Goal: Task Accomplishment & Management: Use online tool/utility

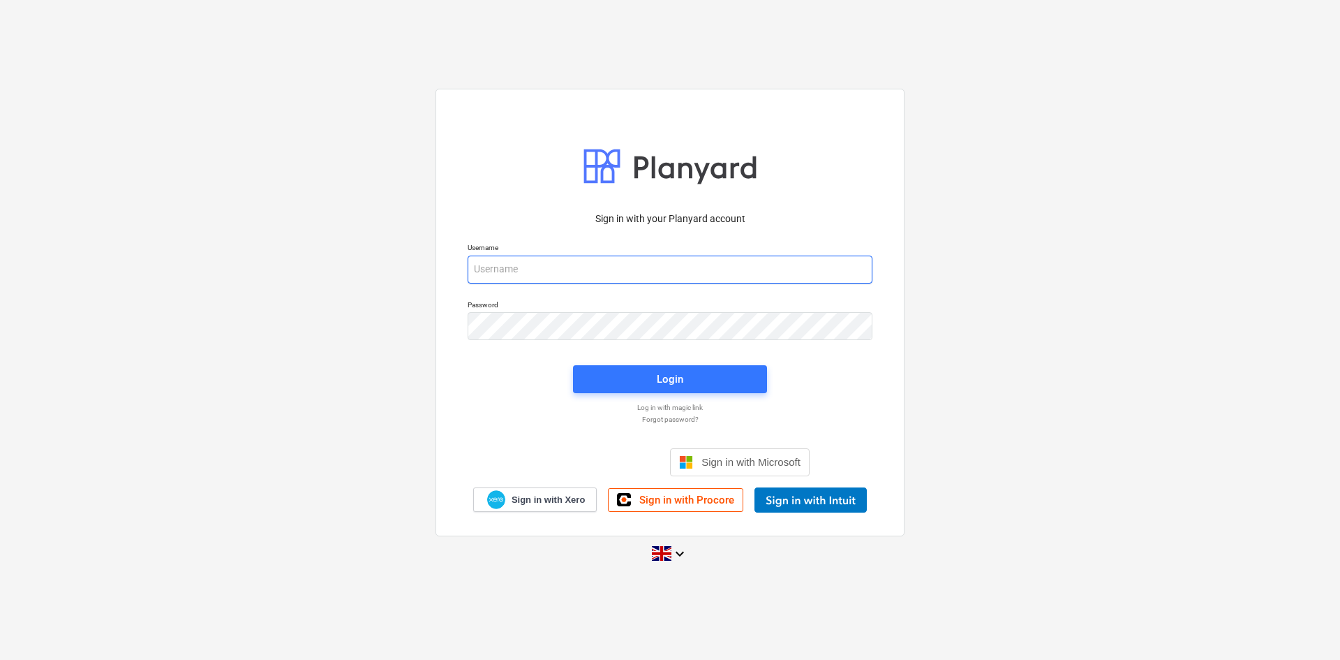
click at [561, 265] on input "email" at bounding box center [670, 269] width 405 height 28
type input "[PERSON_NAME][EMAIL_ADDRESS][DOMAIN_NAME]"
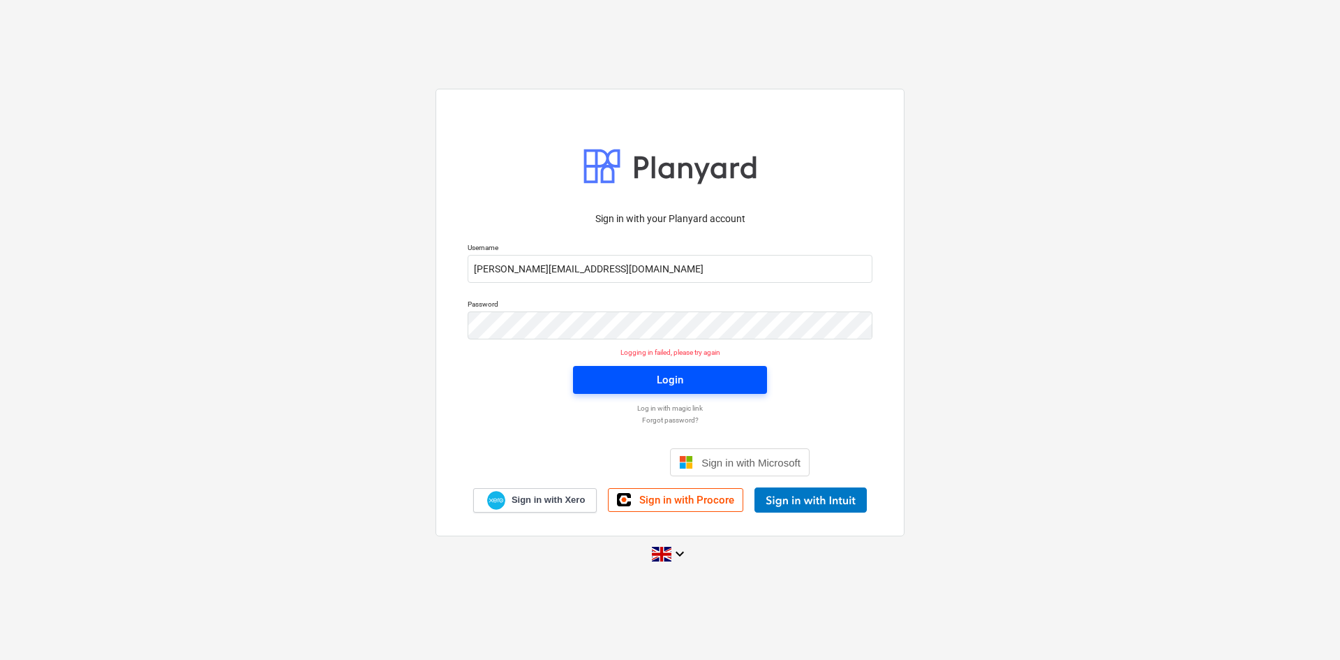
click at [696, 368] on button "Login" at bounding box center [670, 380] width 194 height 28
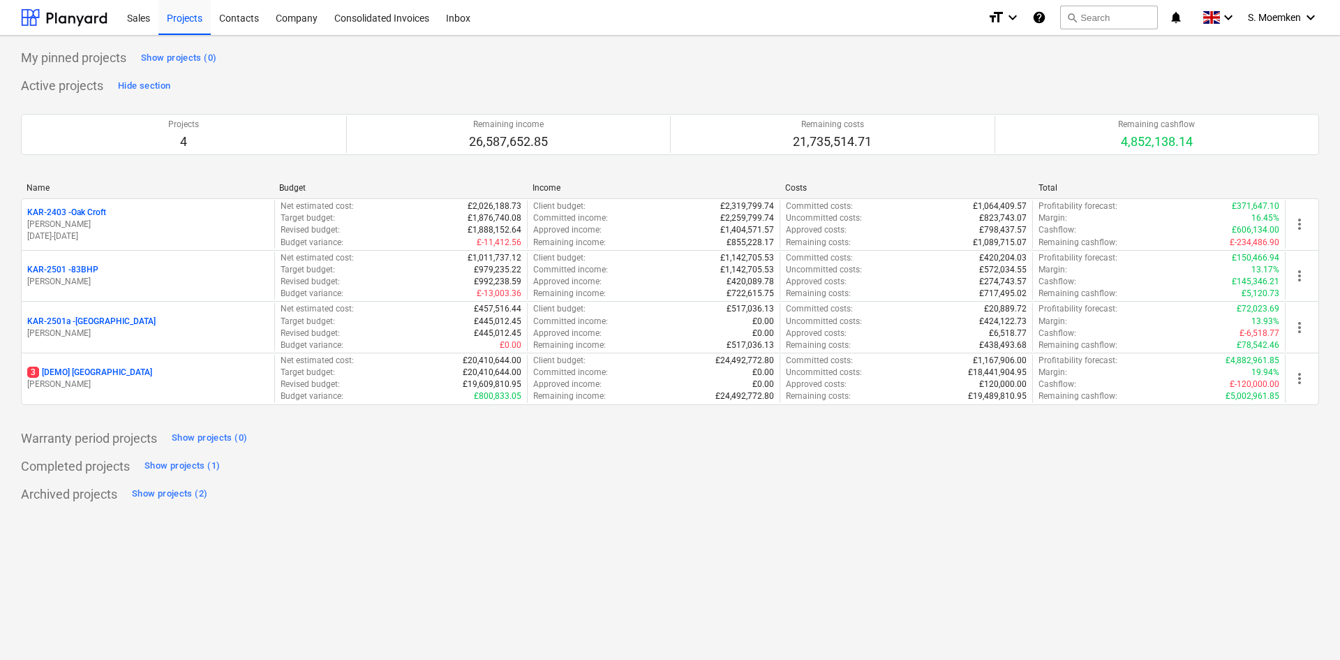
click at [119, 227] on p "[PERSON_NAME]" at bounding box center [148, 224] width 242 height 12
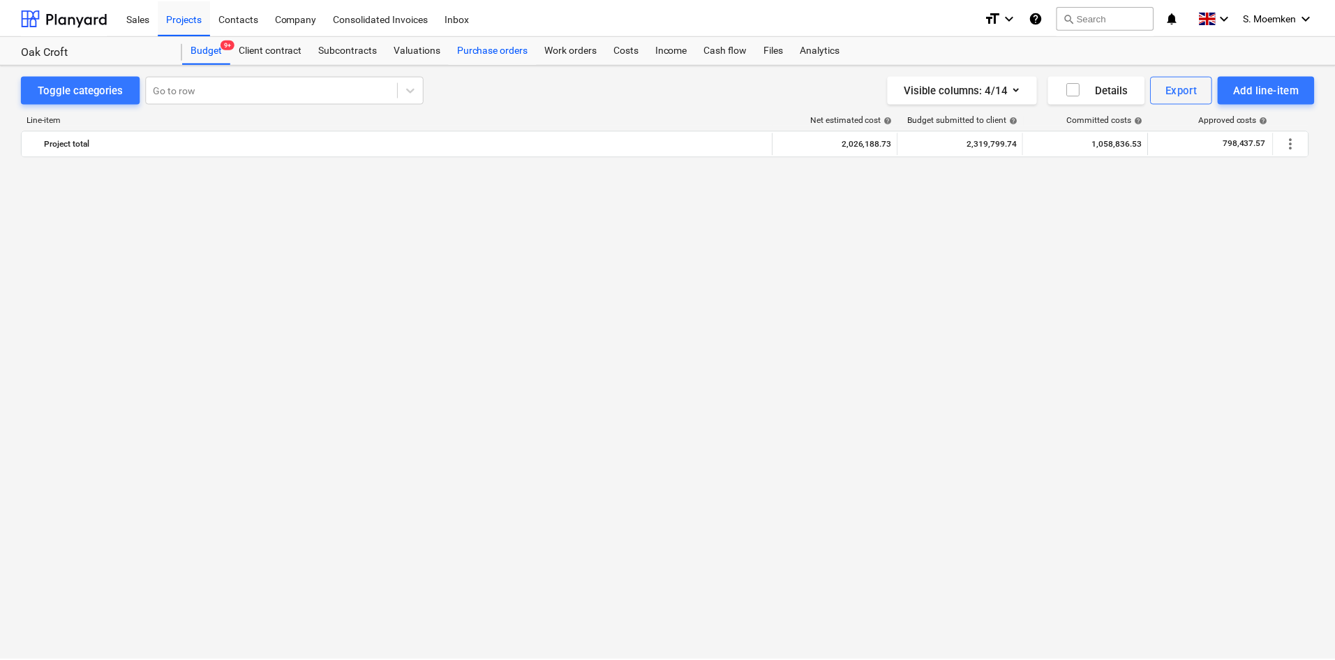
scroll to position [1187, 0]
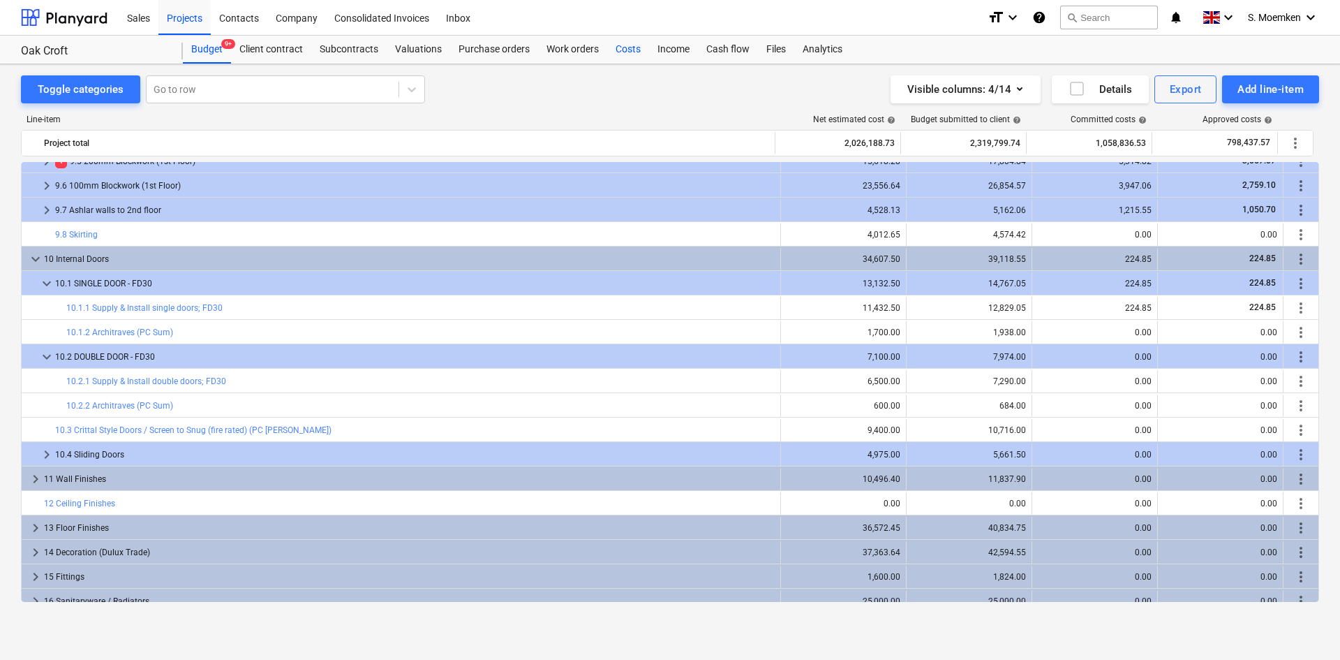
click at [623, 48] on div "Costs" at bounding box center [628, 50] width 42 height 28
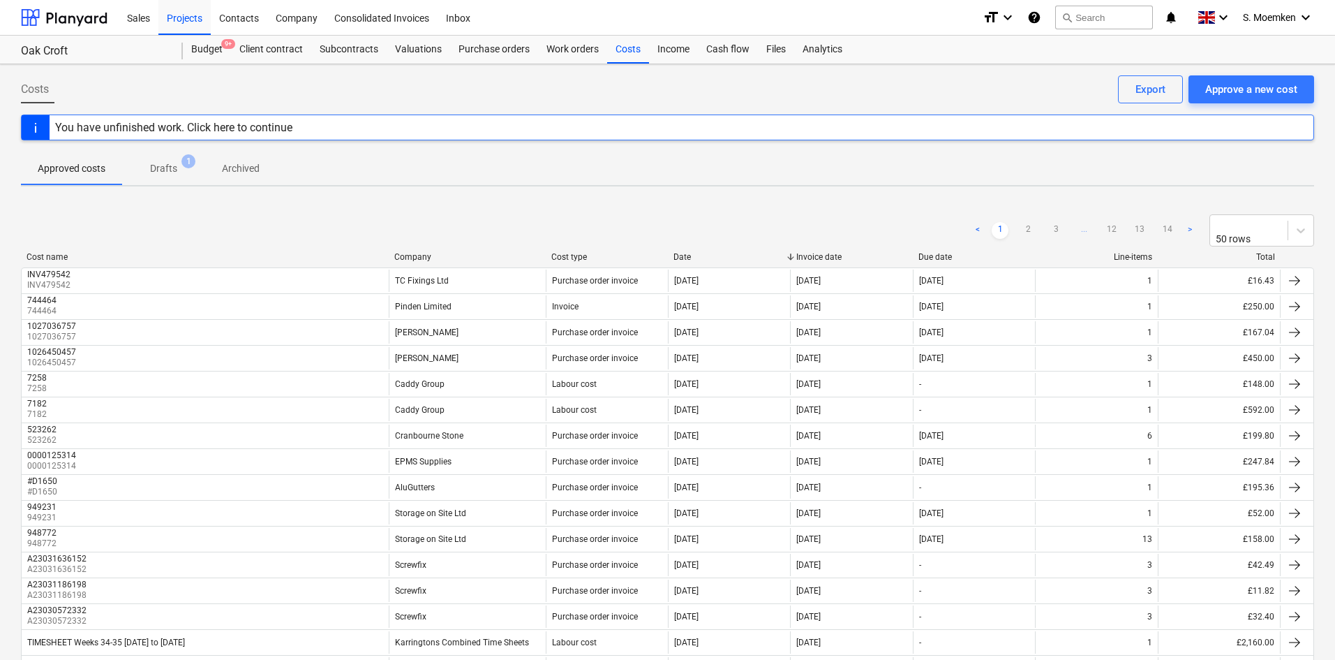
click at [406, 252] on div "Company" at bounding box center [467, 257] width 146 height 10
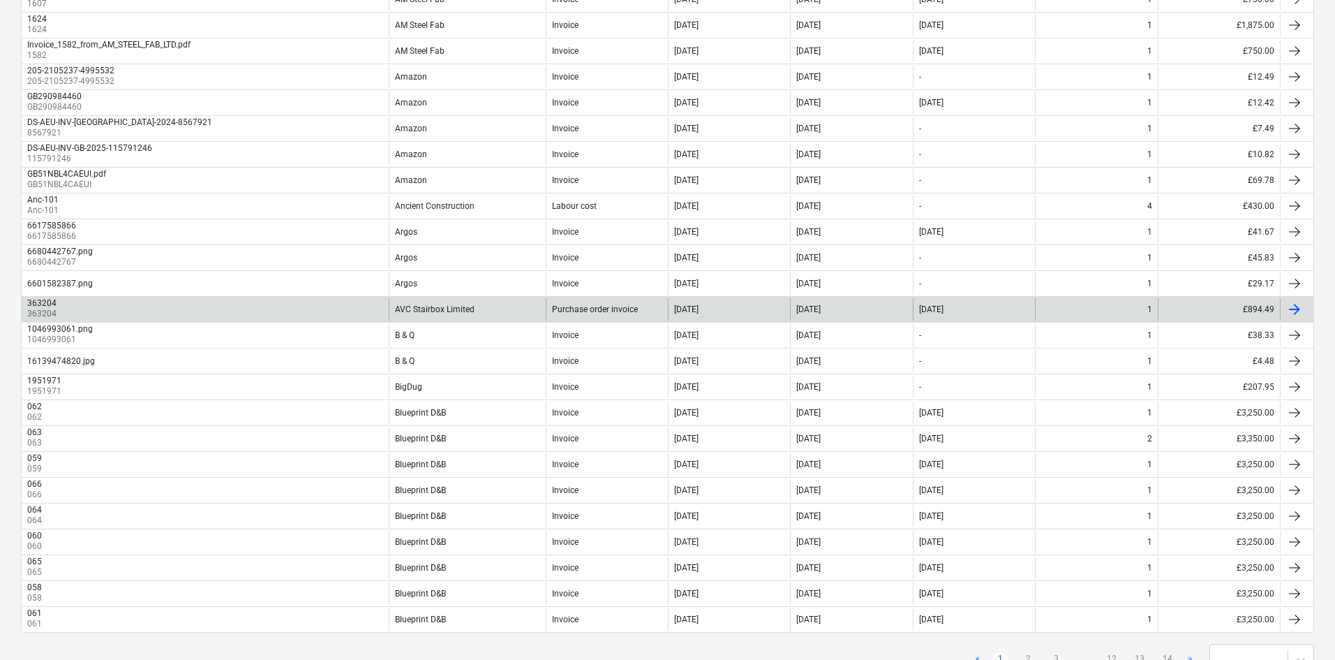
scroll to position [974, 0]
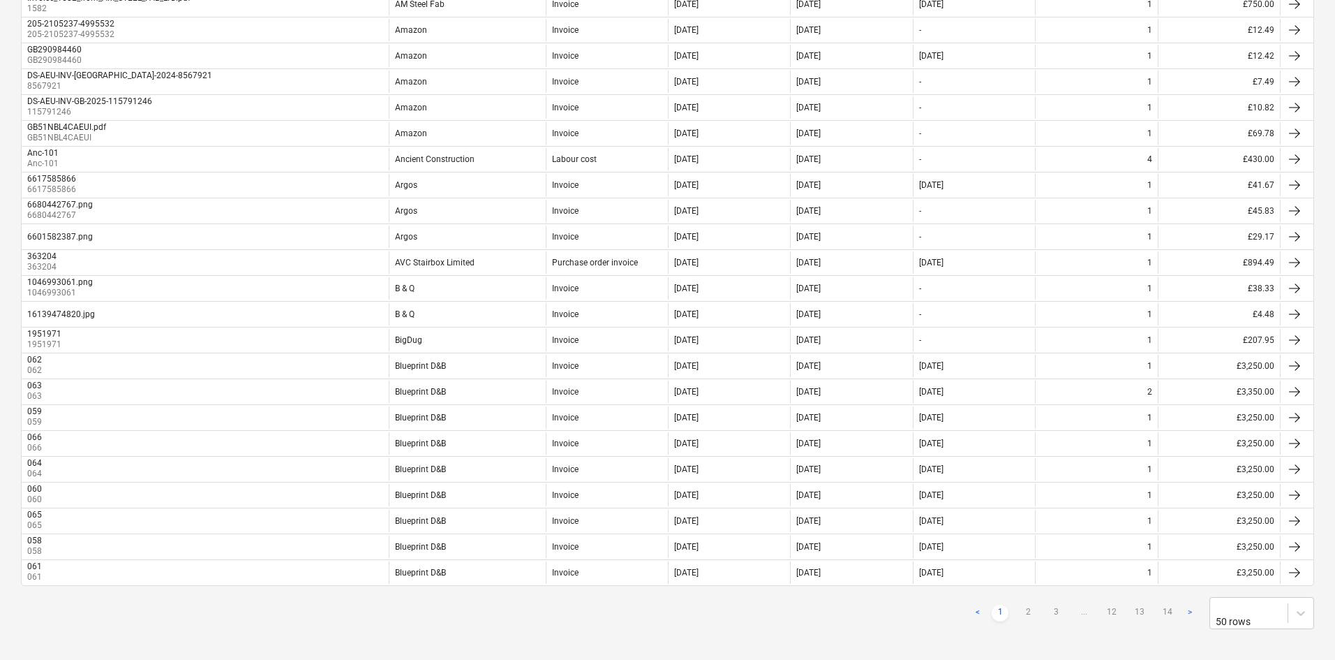
click at [1053, 597] on div "< 1 2 3 ... 12 13 14 > 50 rows" at bounding box center [1142, 613] width 345 height 32
click at [1053, 604] on link "3" at bounding box center [1056, 612] width 17 height 17
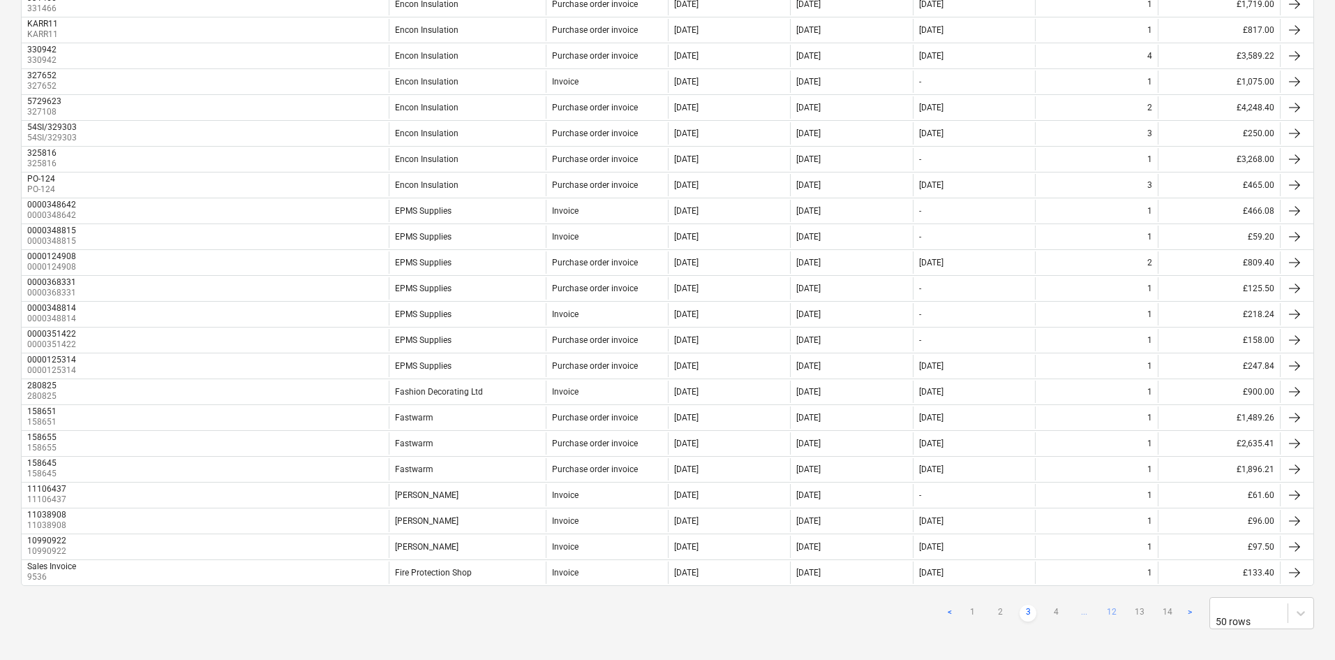
click at [1111, 604] on link "12" at bounding box center [1112, 612] width 17 height 17
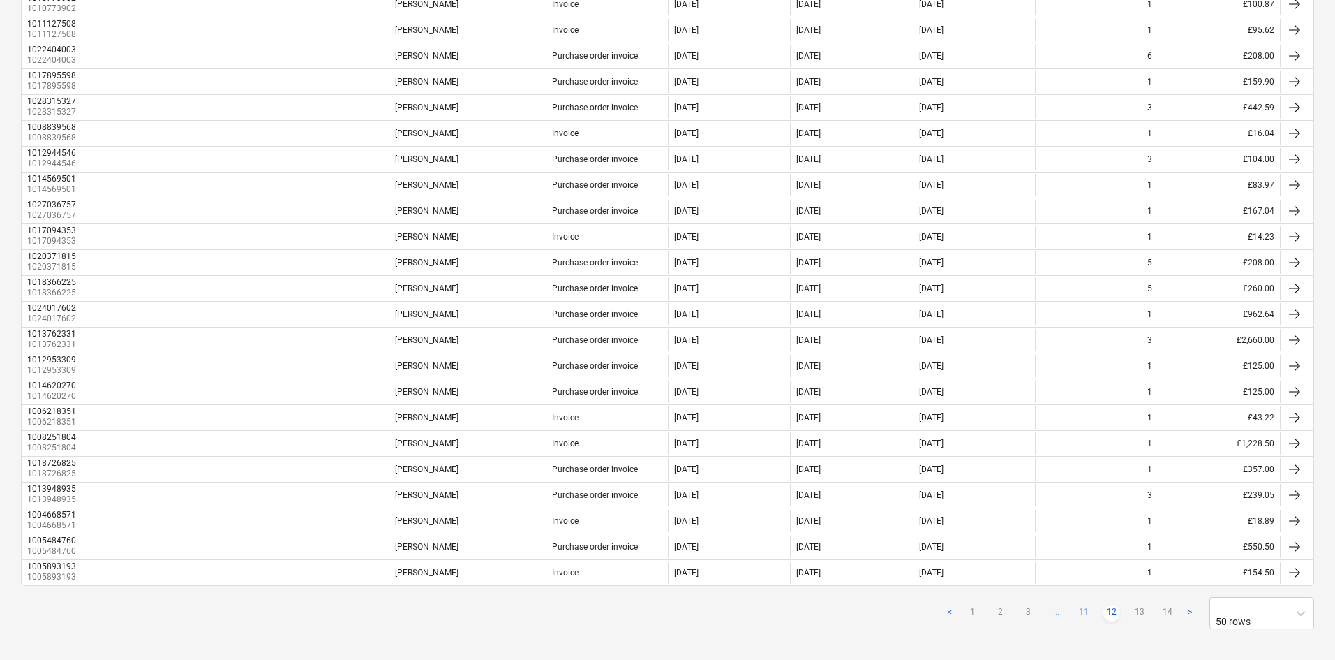
click at [1083, 605] on link "11" at bounding box center [1084, 612] width 17 height 17
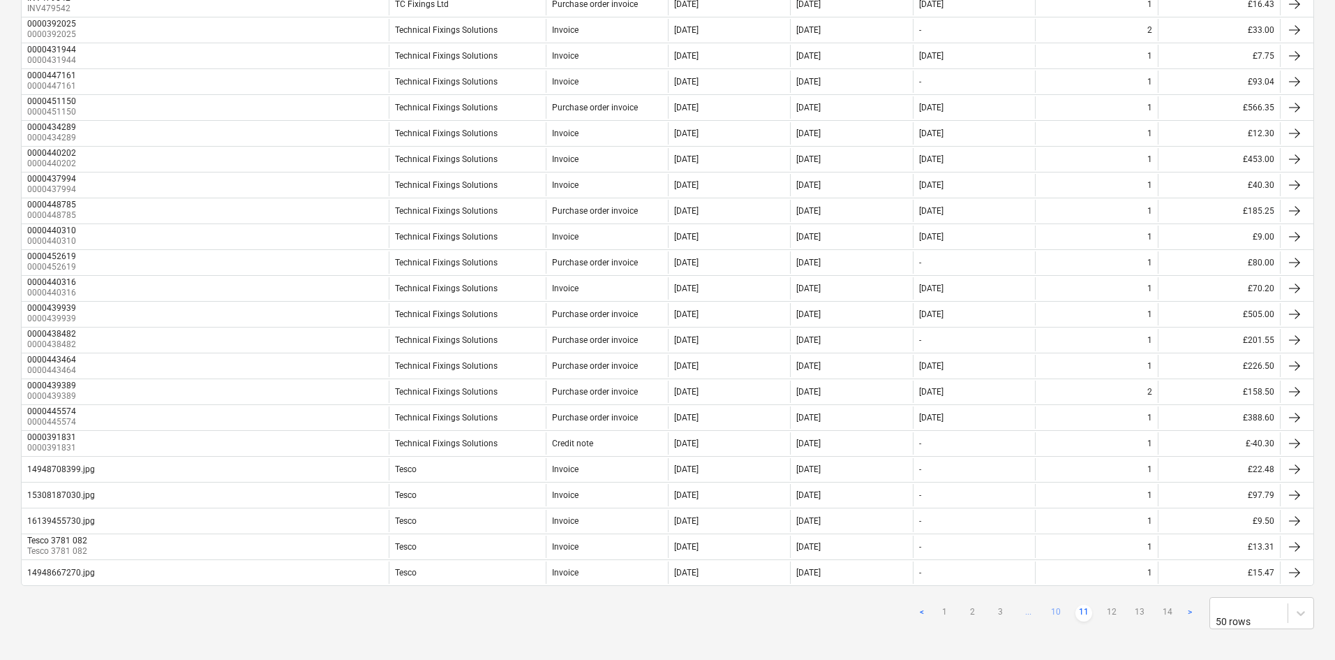
click at [1058, 607] on link "10" at bounding box center [1056, 612] width 17 height 17
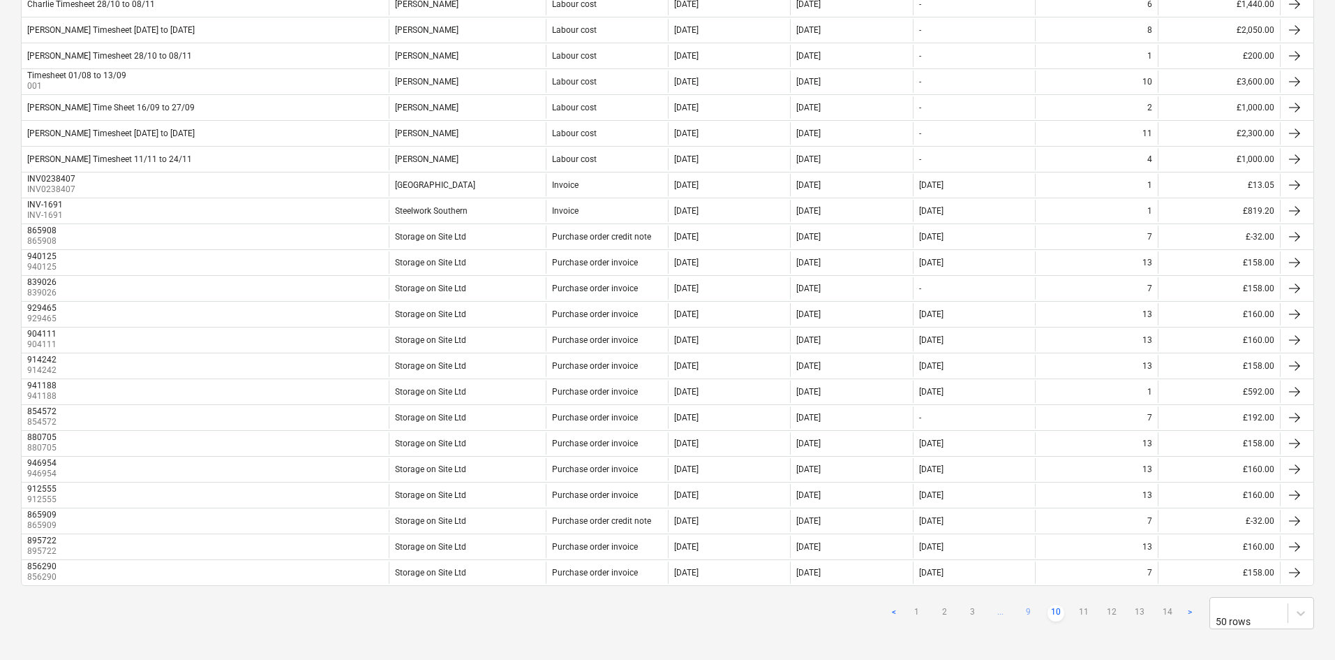
click at [1020, 604] on link "9" at bounding box center [1028, 612] width 17 height 17
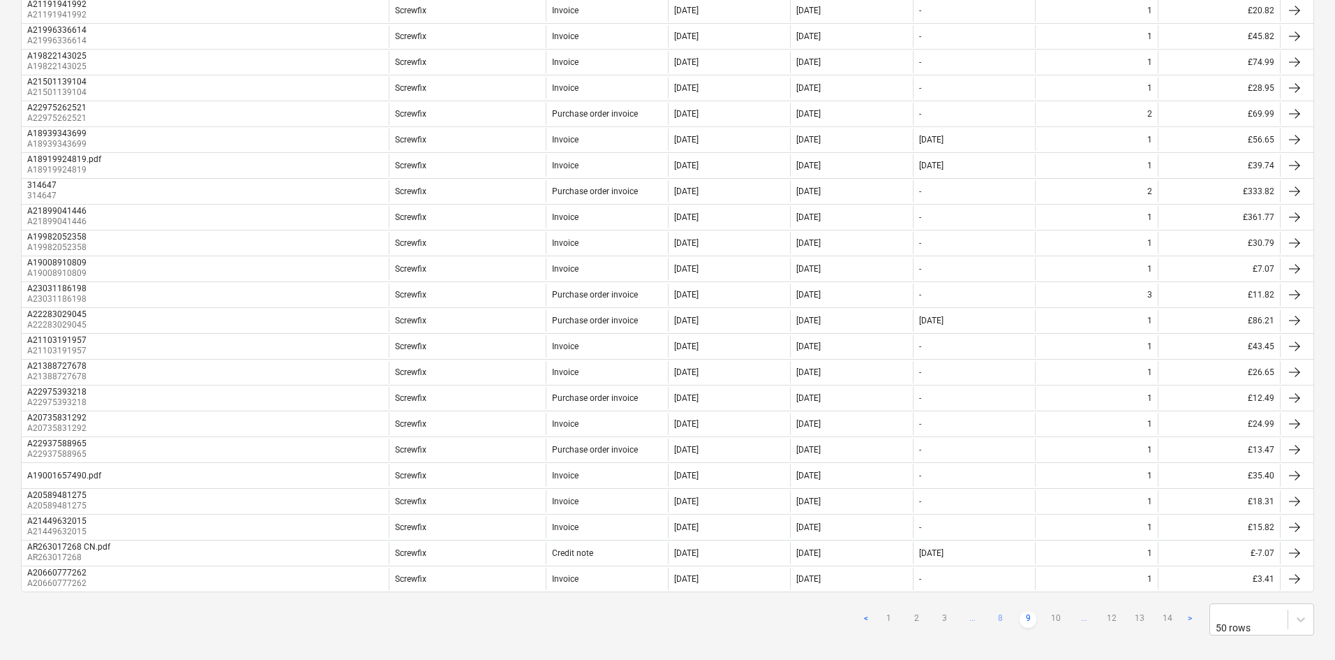
click at [997, 611] on link "8" at bounding box center [1000, 619] width 17 height 17
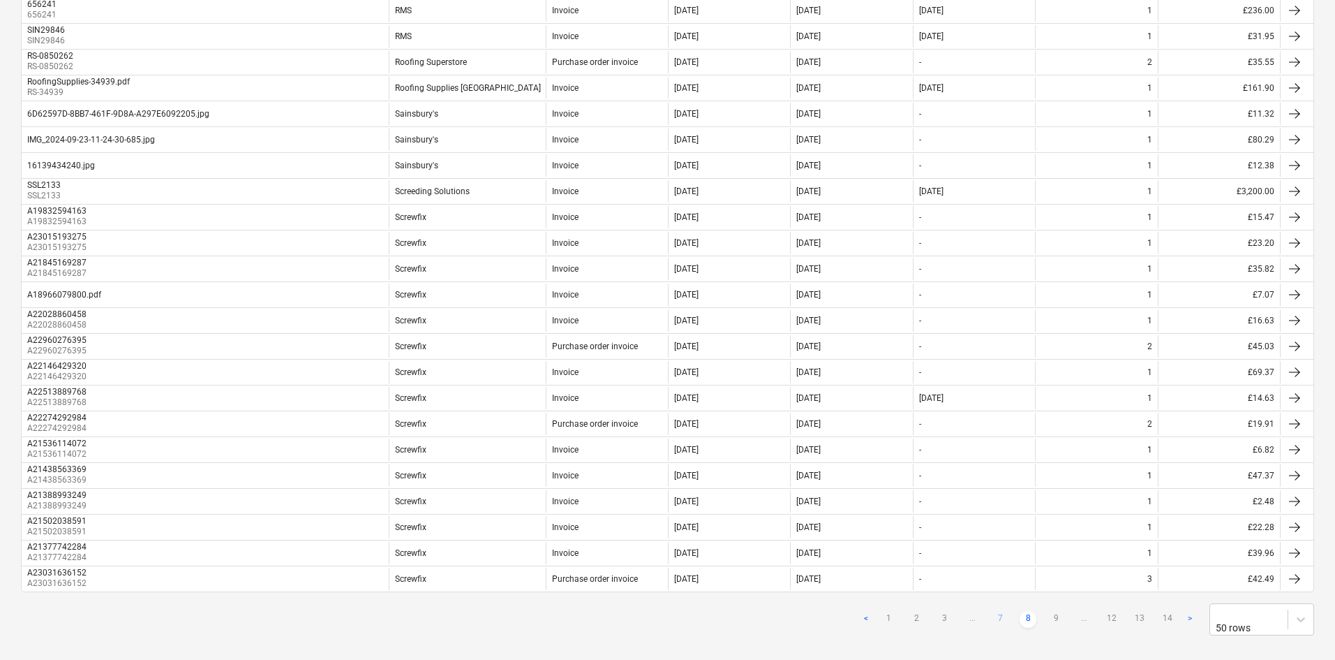
click at [1004, 611] on link "7" at bounding box center [1000, 619] width 17 height 17
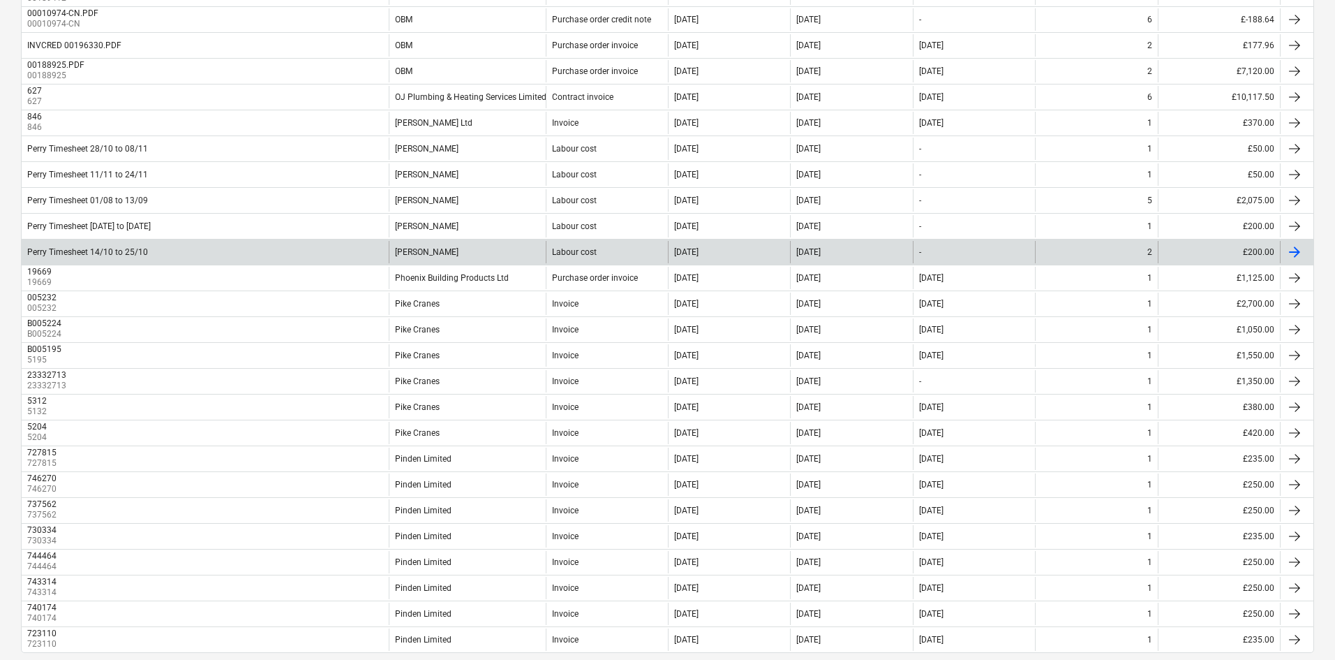
scroll to position [898, 0]
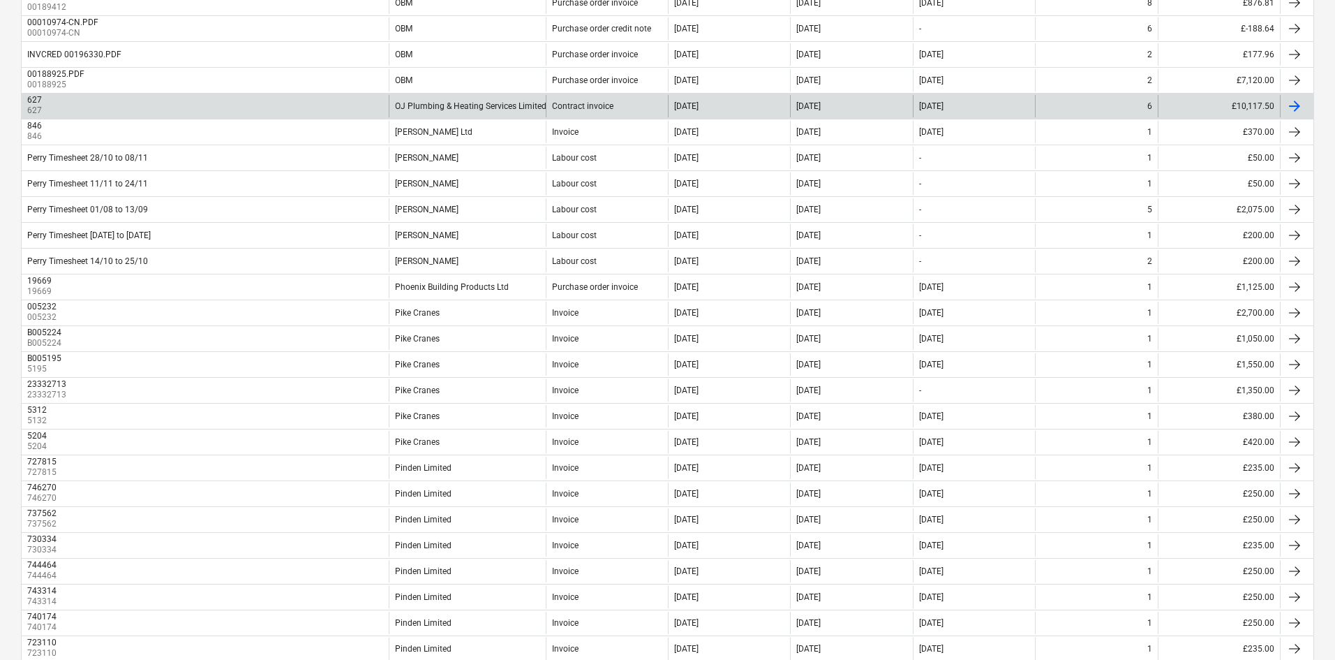
click at [274, 96] on div "627 627" at bounding box center [205, 106] width 367 height 22
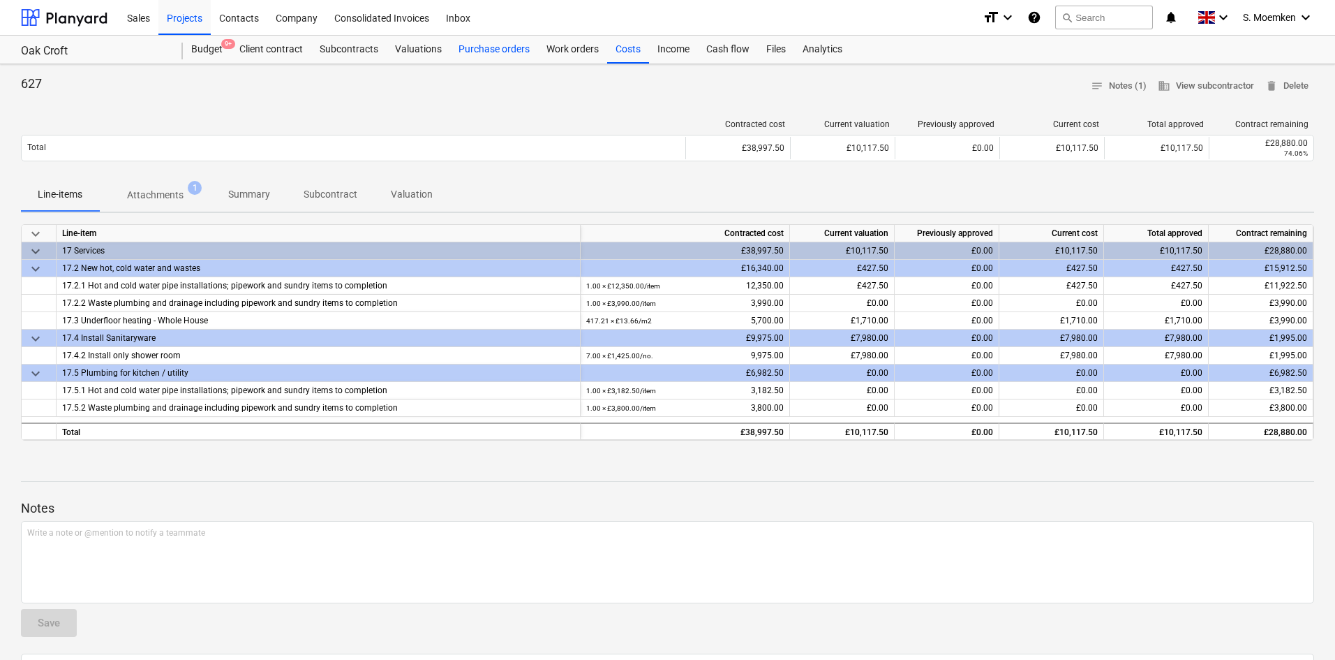
click at [487, 50] on div "Purchase orders" at bounding box center [494, 50] width 88 height 28
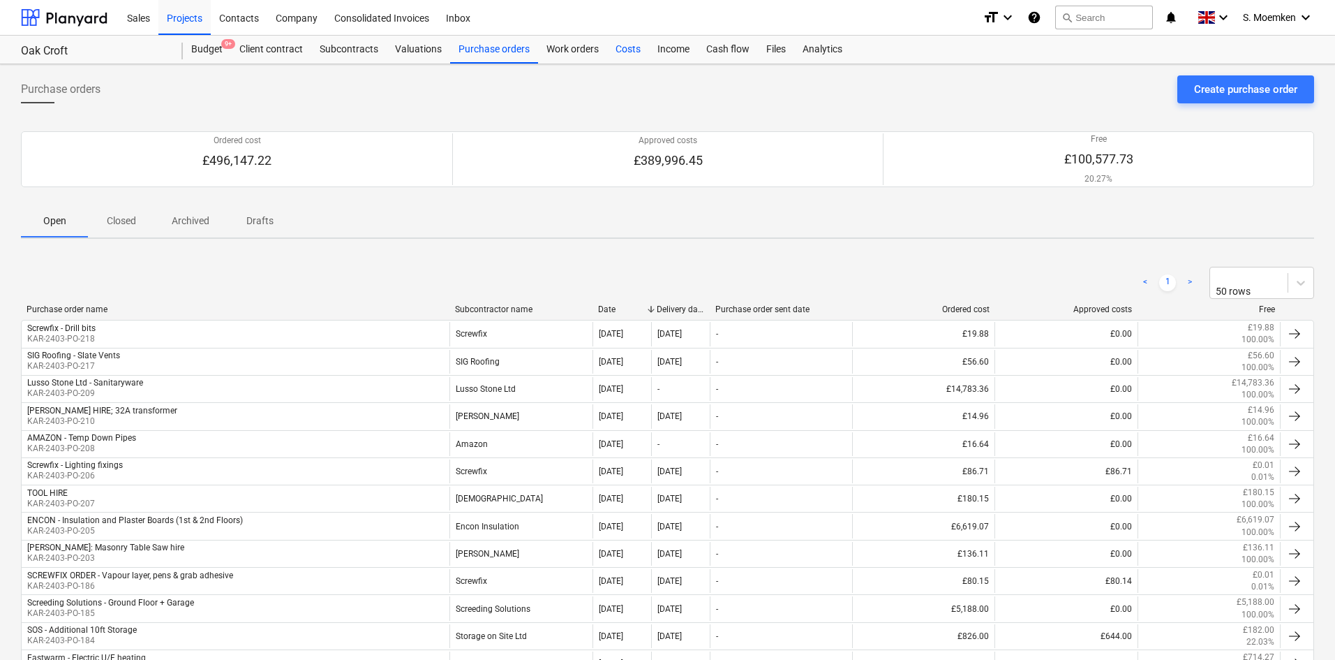
click at [623, 48] on div "Costs" at bounding box center [628, 50] width 42 height 28
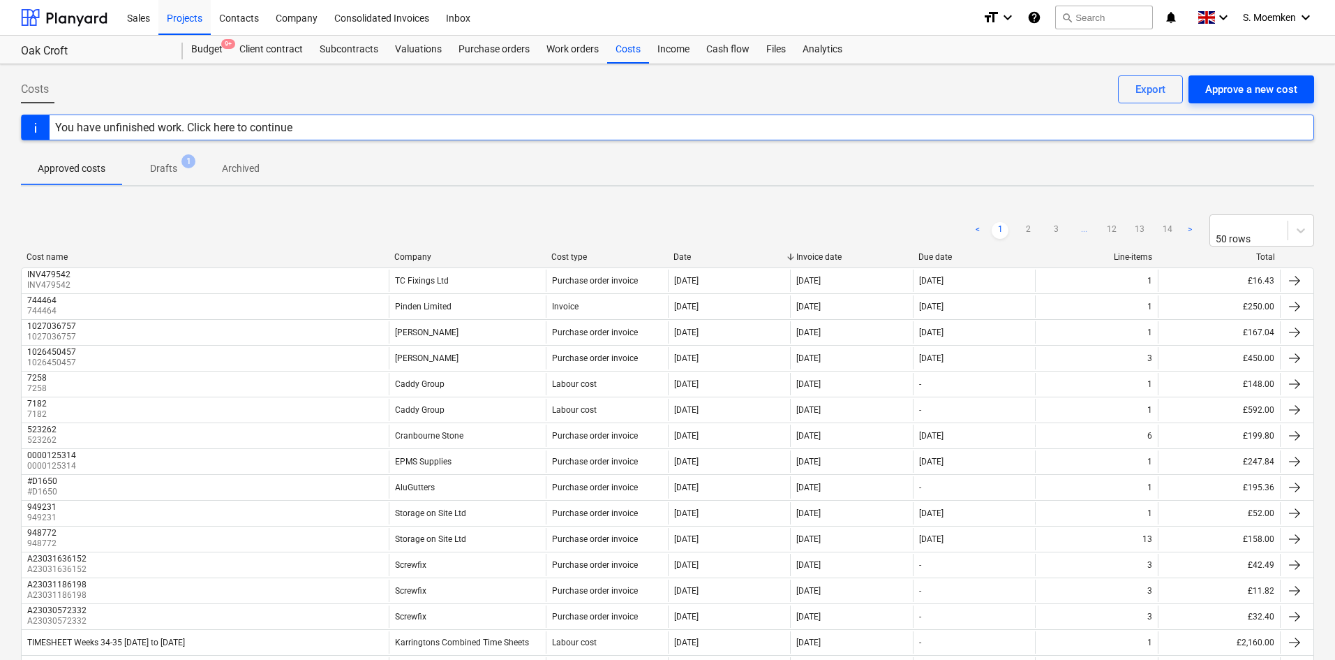
click at [1245, 88] on div "Approve a new cost" at bounding box center [1251, 89] width 92 height 18
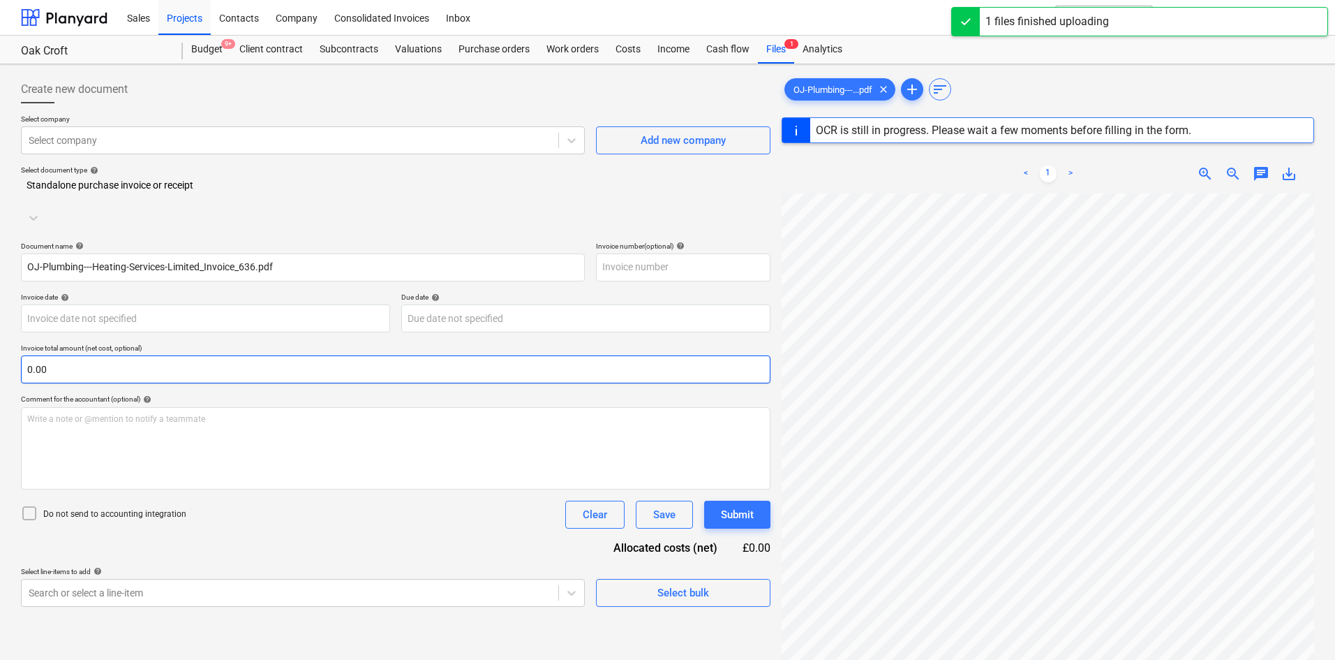
type input "636"
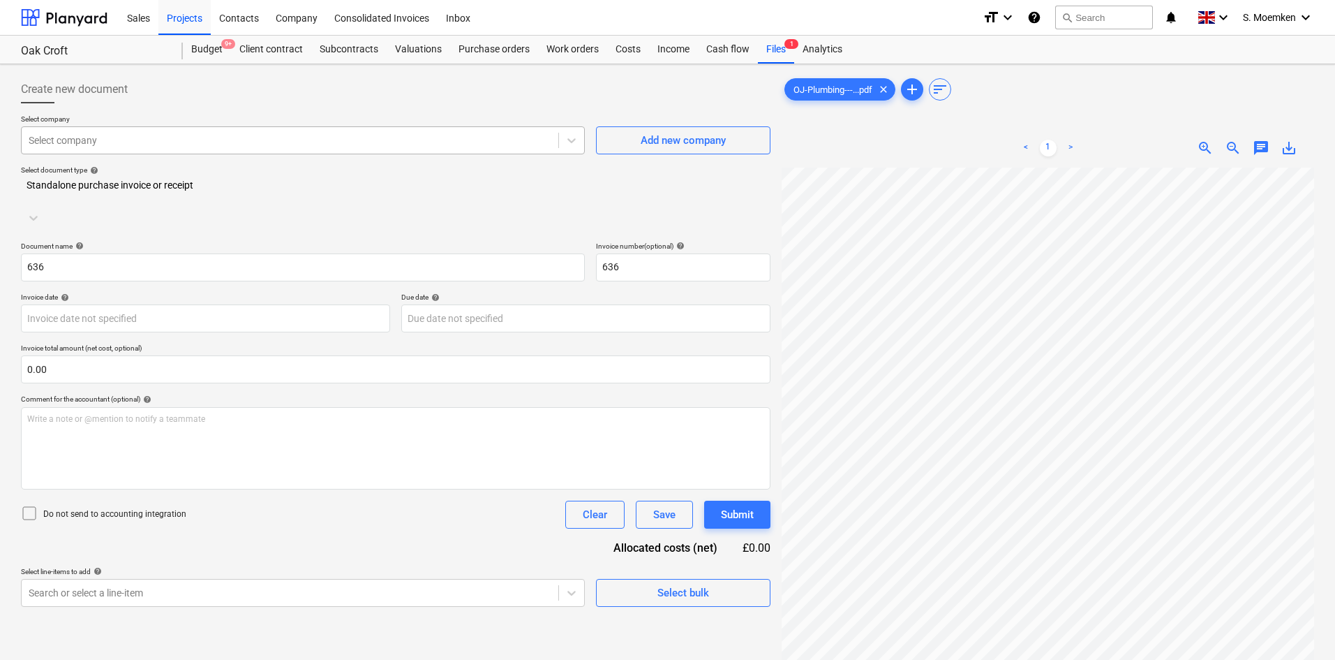
click at [383, 143] on div at bounding box center [290, 140] width 523 height 14
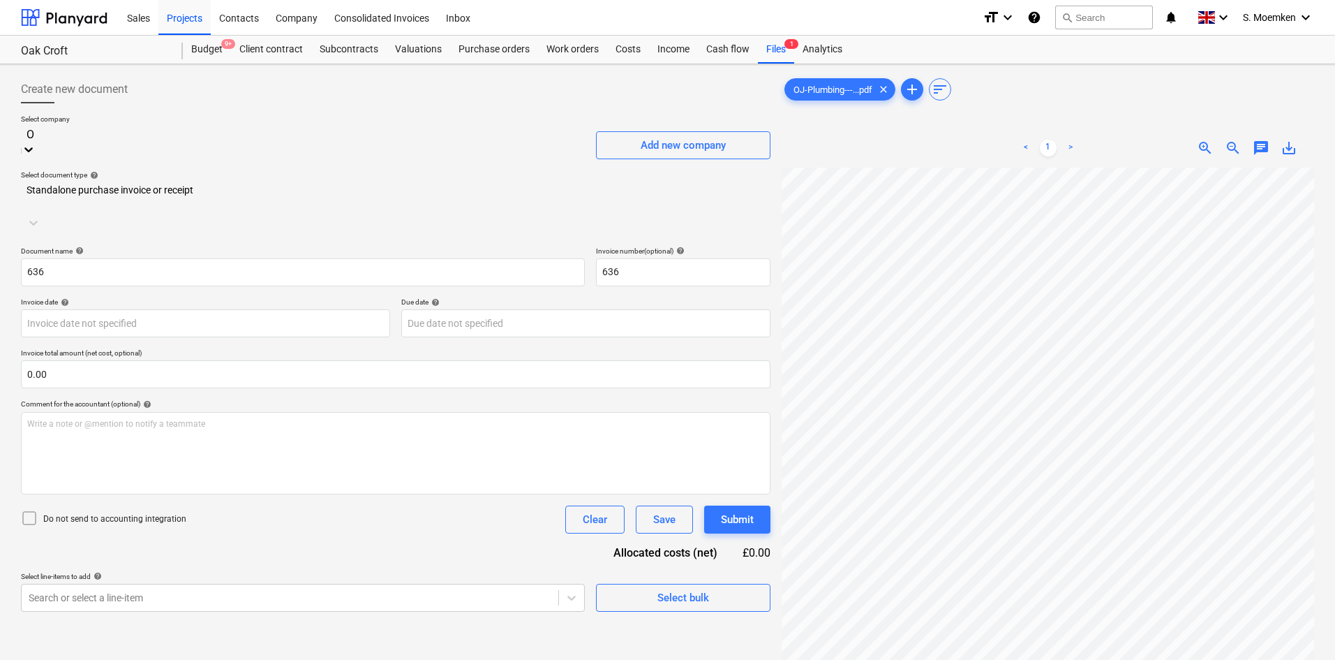
type input "OJ"
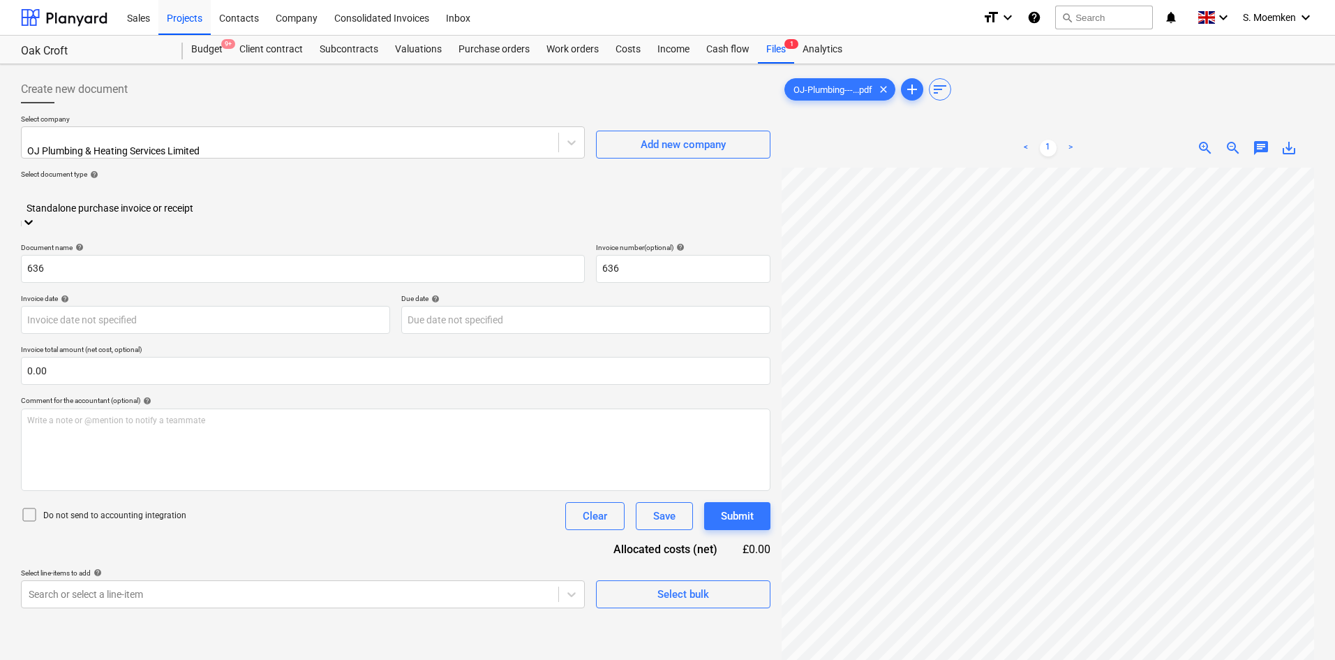
click at [346, 191] on div at bounding box center [396, 193] width 736 height 16
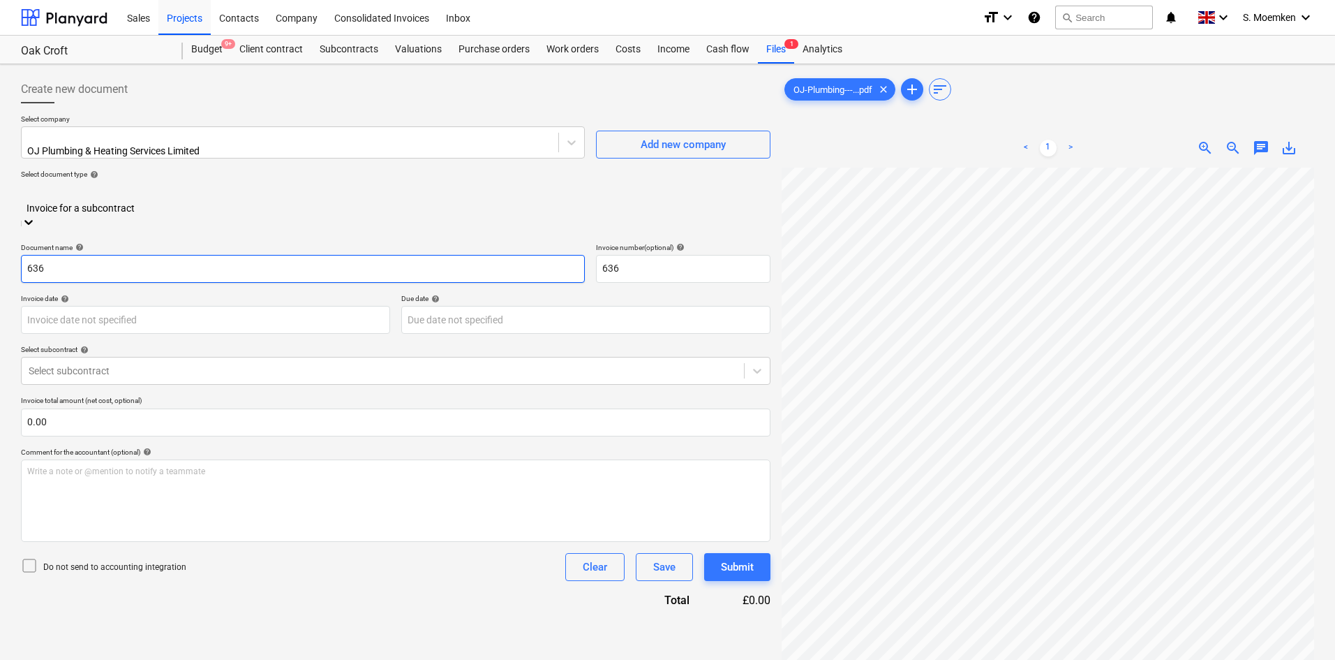
scroll to position [70, 0]
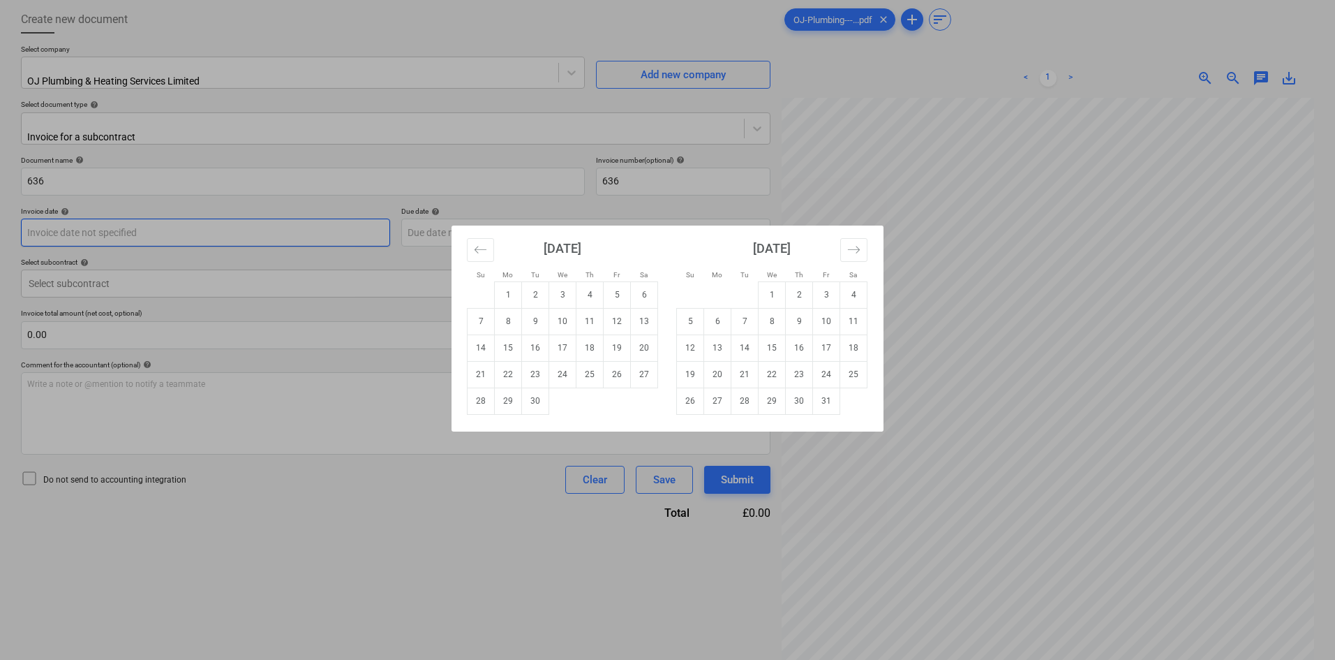
click at [209, 224] on body "Sales Projects Contacts Company Consolidated Invoices Inbox format_size keyboar…" at bounding box center [667, 260] width 1335 height 660
click at [615, 343] on td "19" at bounding box center [617, 347] width 27 height 27
type input "[DATE]"
click at [463, 221] on body "Sales Projects Contacts Company Consolidated Invoices Inbox format_size keyboar…" at bounding box center [667, 260] width 1335 height 660
click at [816, 295] on td "3" at bounding box center [826, 294] width 27 height 27
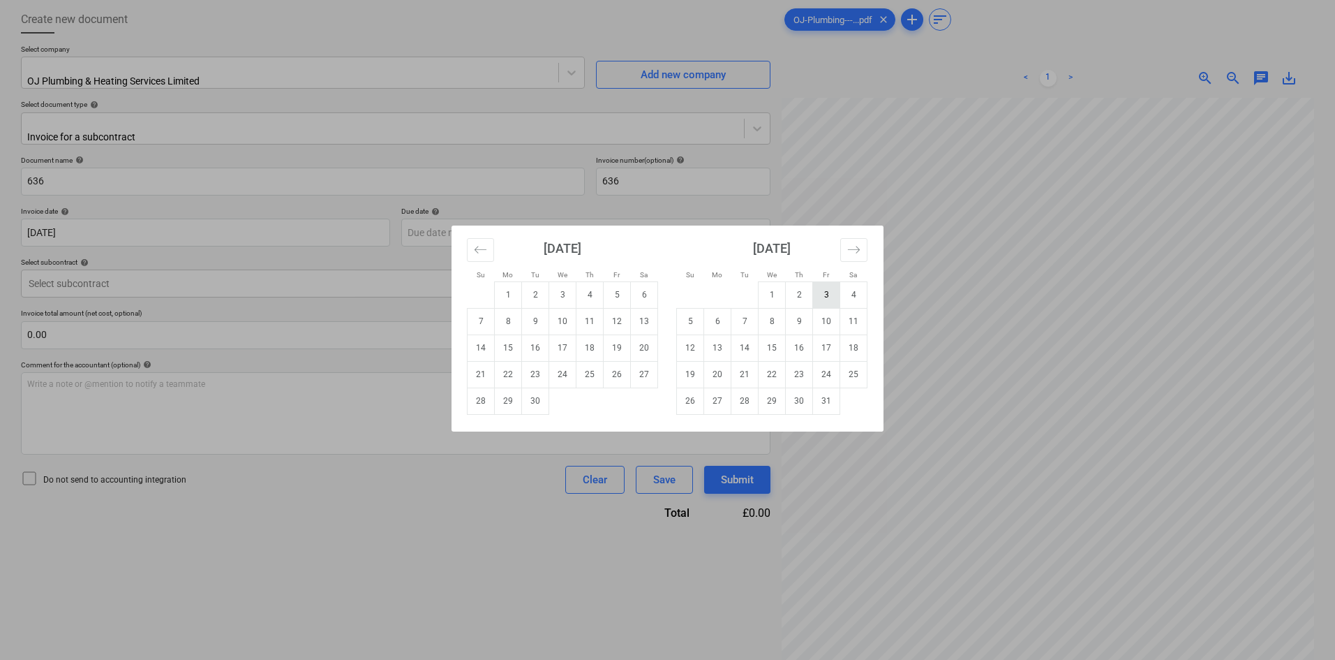
type input "[DATE]"
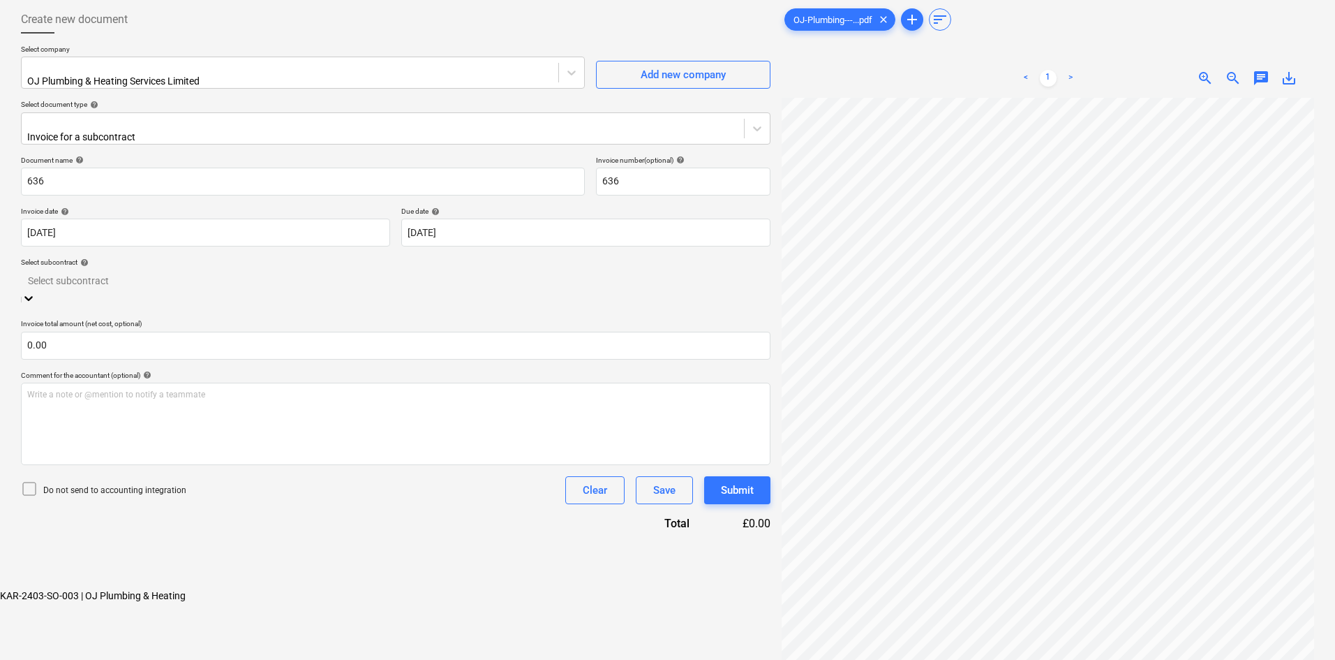
click at [181, 272] on div at bounding box center [396, 280] width 736 height 16
click at [184, 590] on div "KAR-2403-SO-003 | OJ Plumbing & Heating" at bounding box center [667, 595] width 1335 height 11
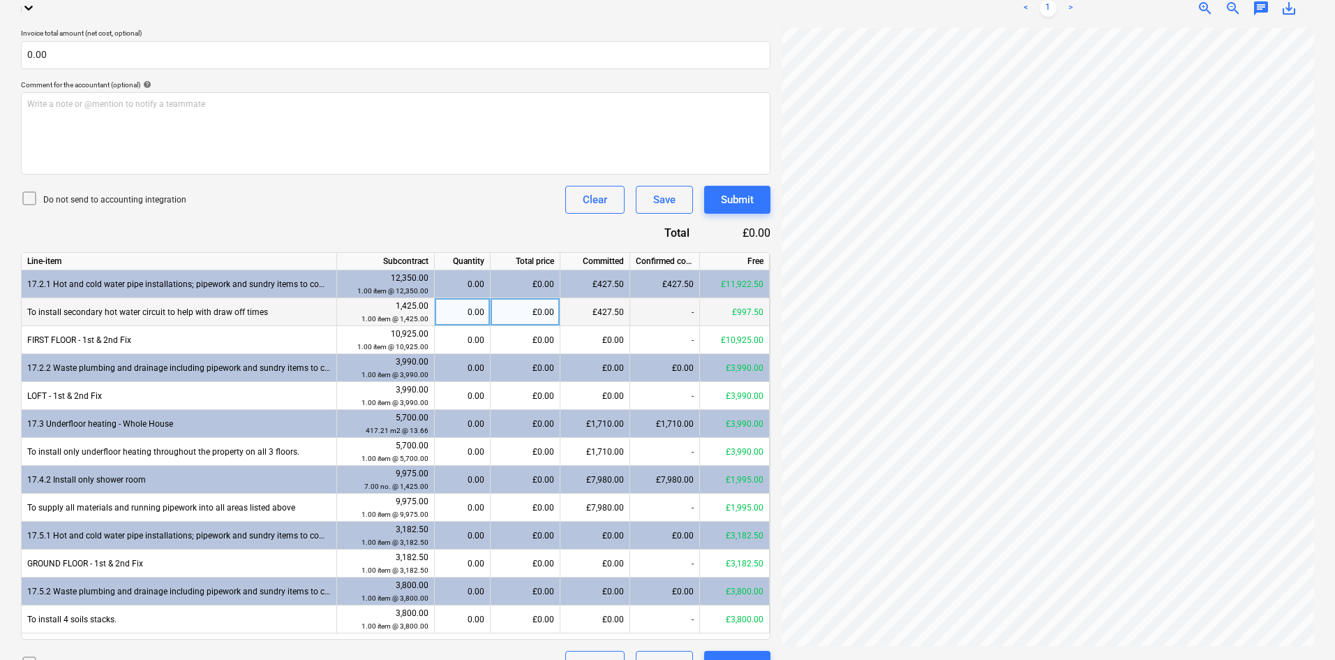
scroll to position [565, 0]
click at [1201, 9] on span "zoom_in" at bounding box center [1205, 8] width 17 height 17
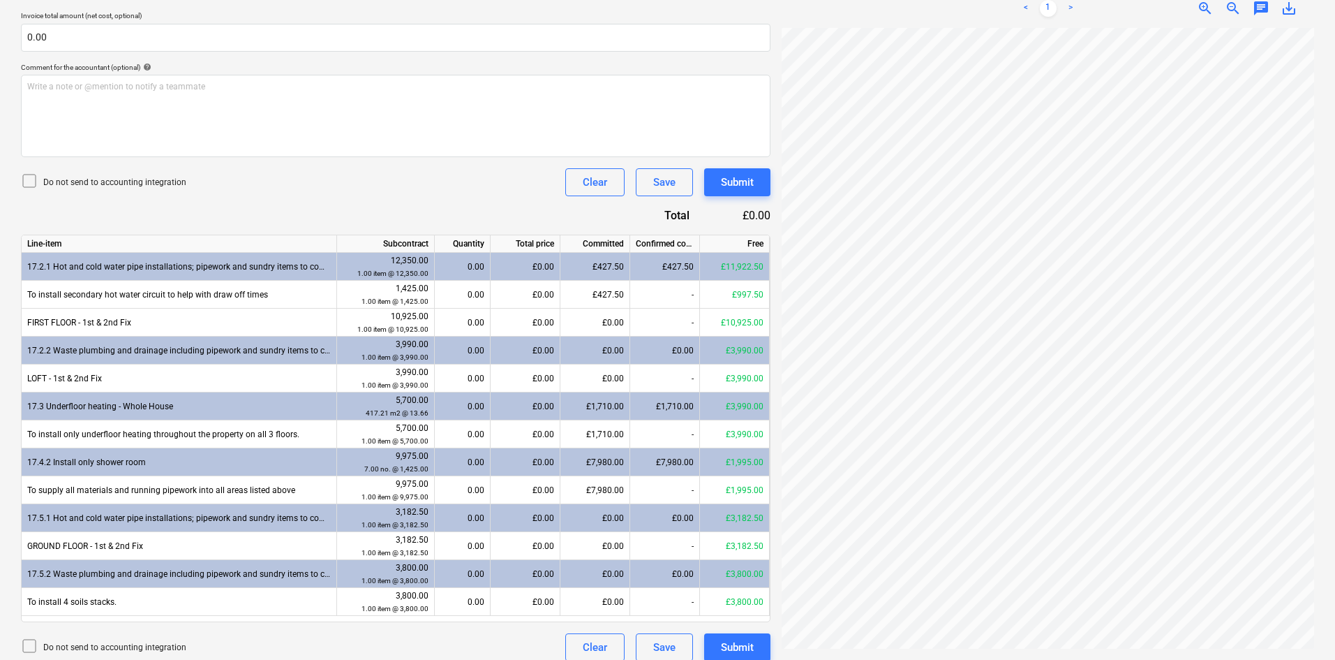
click at [1203, 10] on span "zoom_in" at bounding box center [1205, 8] width 17 height 17
click at [1199, 5] on span "zoom_in" at bounding box center [1205, 8] width 17 height 17
click at [1229, 1] on span "zoom_out" at bounding box center [1233, 8] width 17 height 17
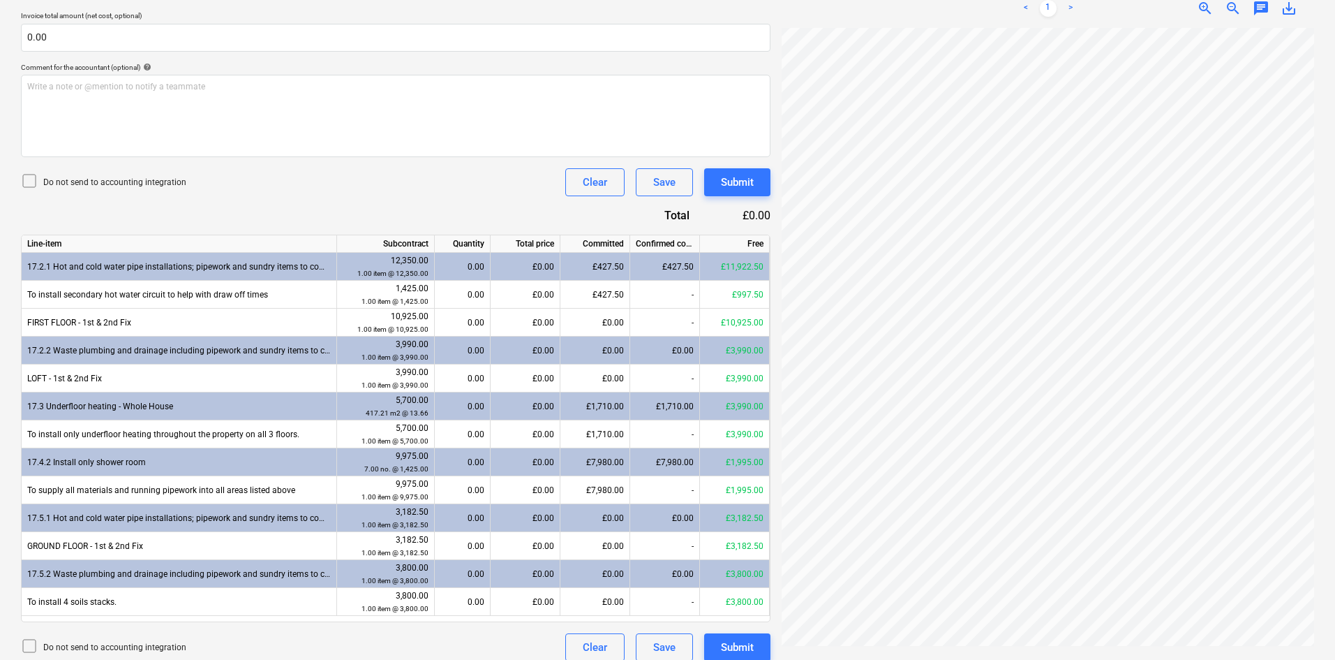
click at [1229, 1] on span "zoom_out" at bounding box center [1233, 8] width 17 height 17
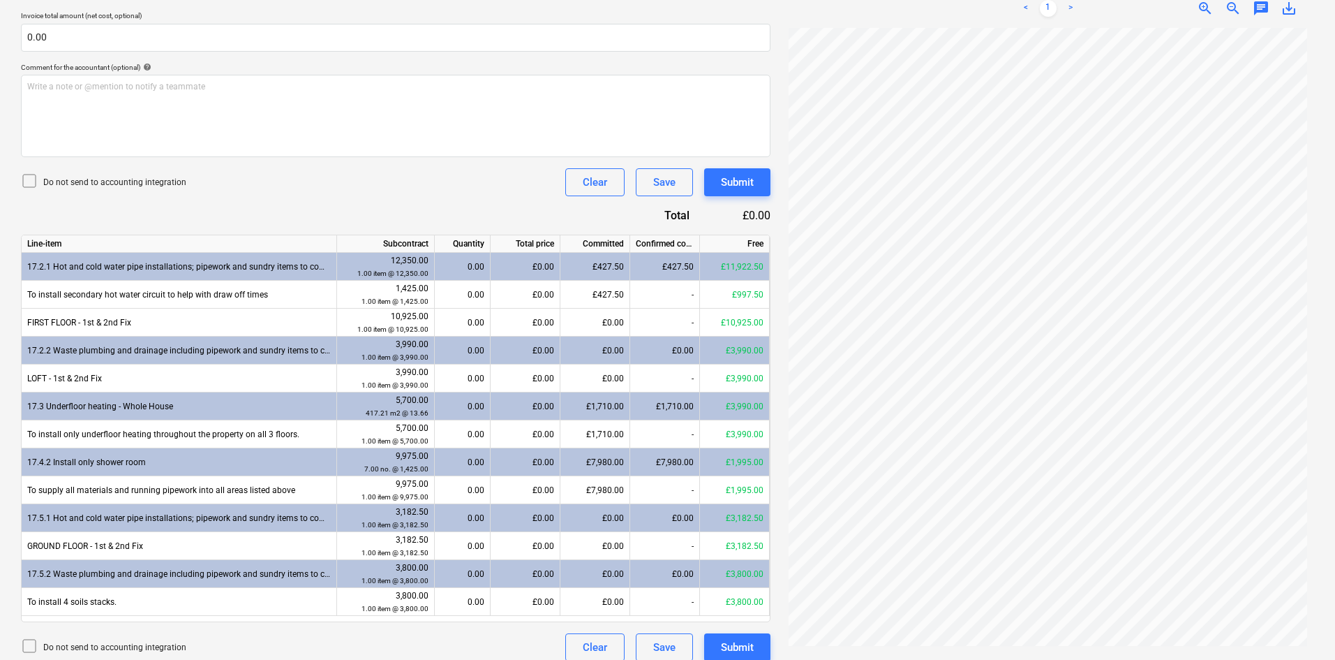
scroll to position [0, 0]
click at [1199, 4] on span "zoom_in" at bounding box center [1205, 8] width 17 height 17
click at [466, 284] on div "0.00" at bounding box center [462, 295] width 44 height 28
type input "1"
type input "0"
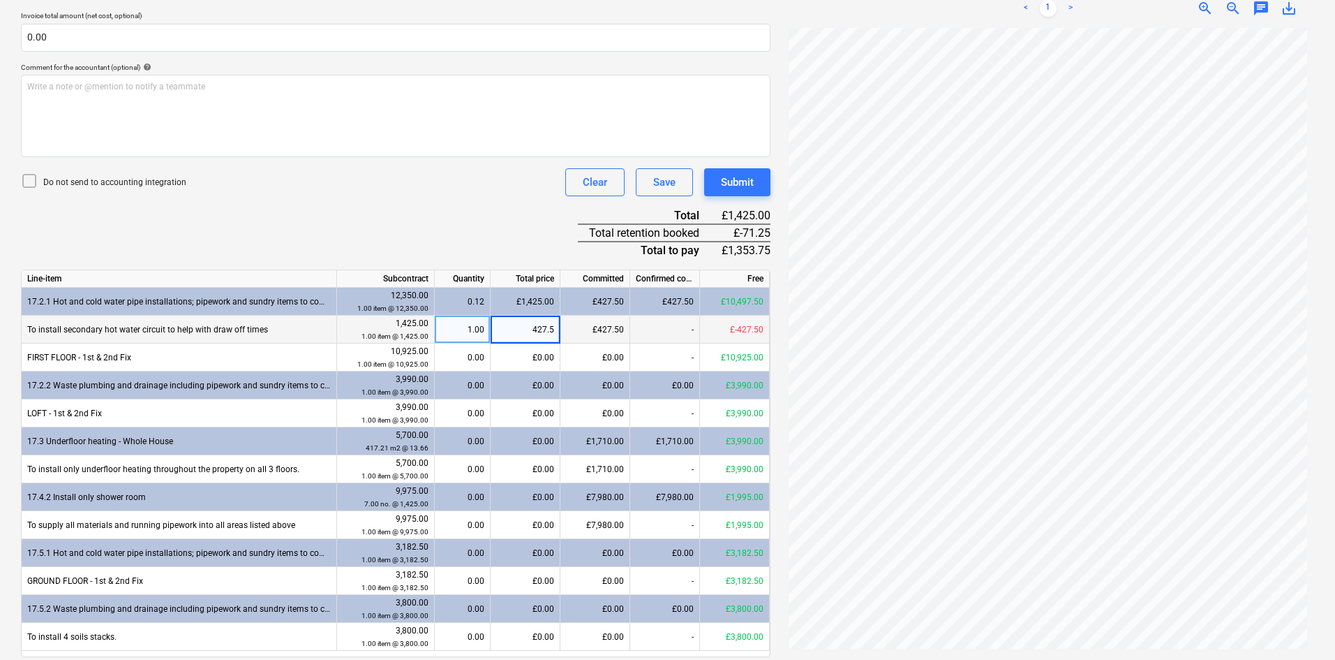
type input "427.50"
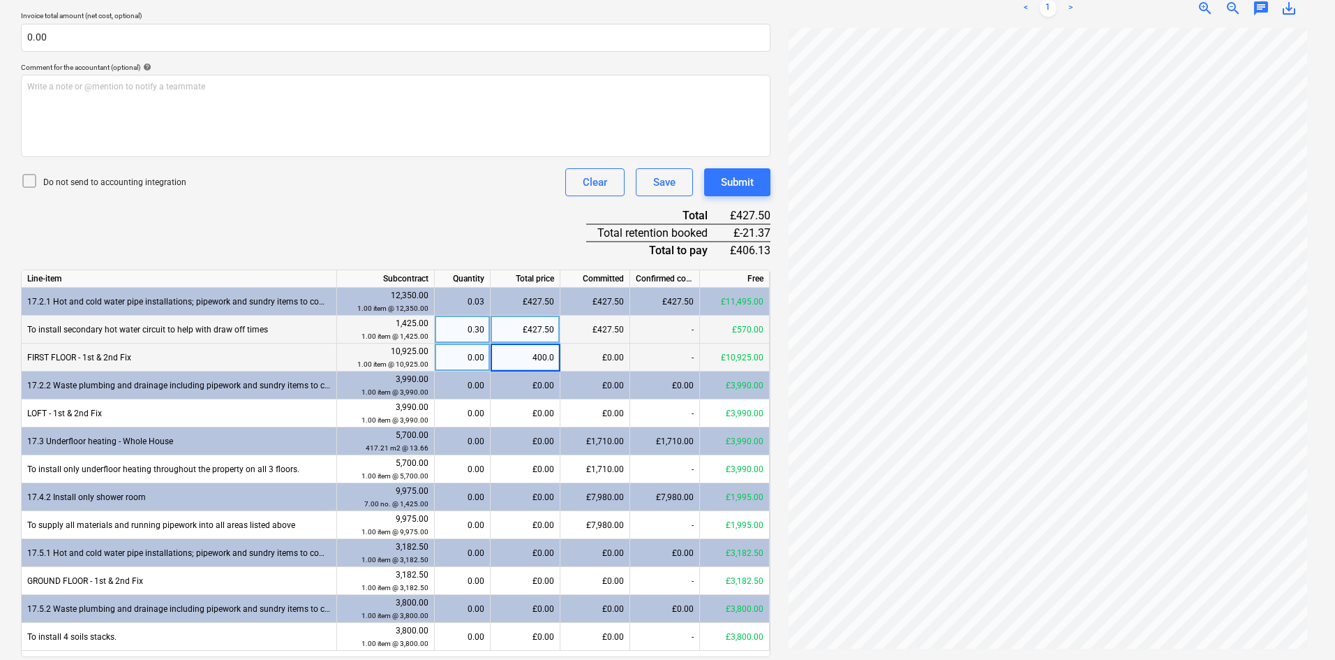
type input "400.00"
type input "400"
type input "3577.50"
type input "1000"
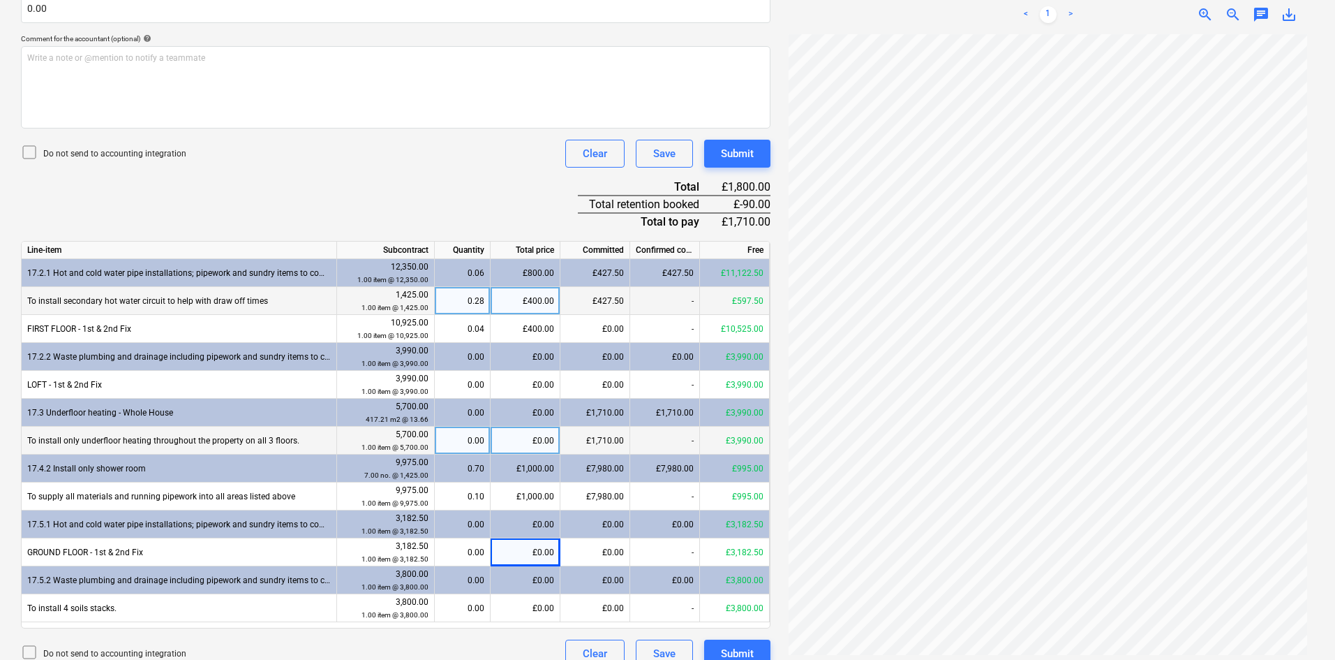
scroll to position [406, 0]
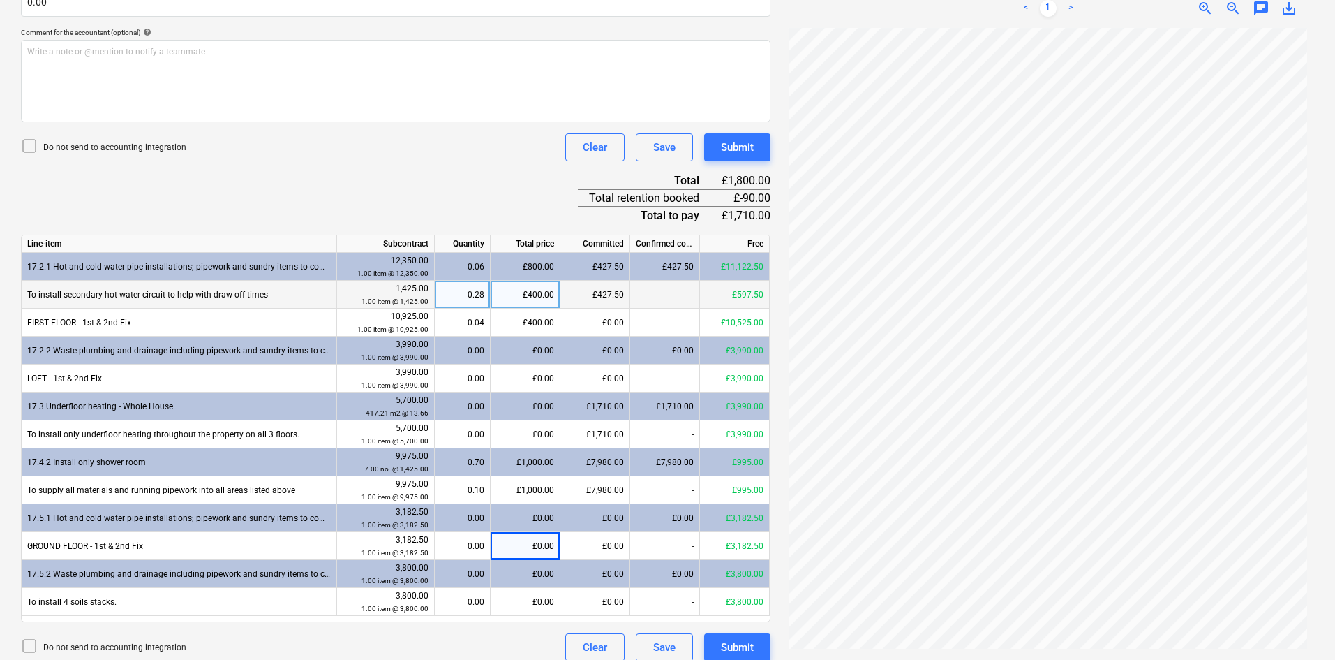
click at [537, 448] on div "£1,000.00" at bounding box center [526, 462] width 70 height 28
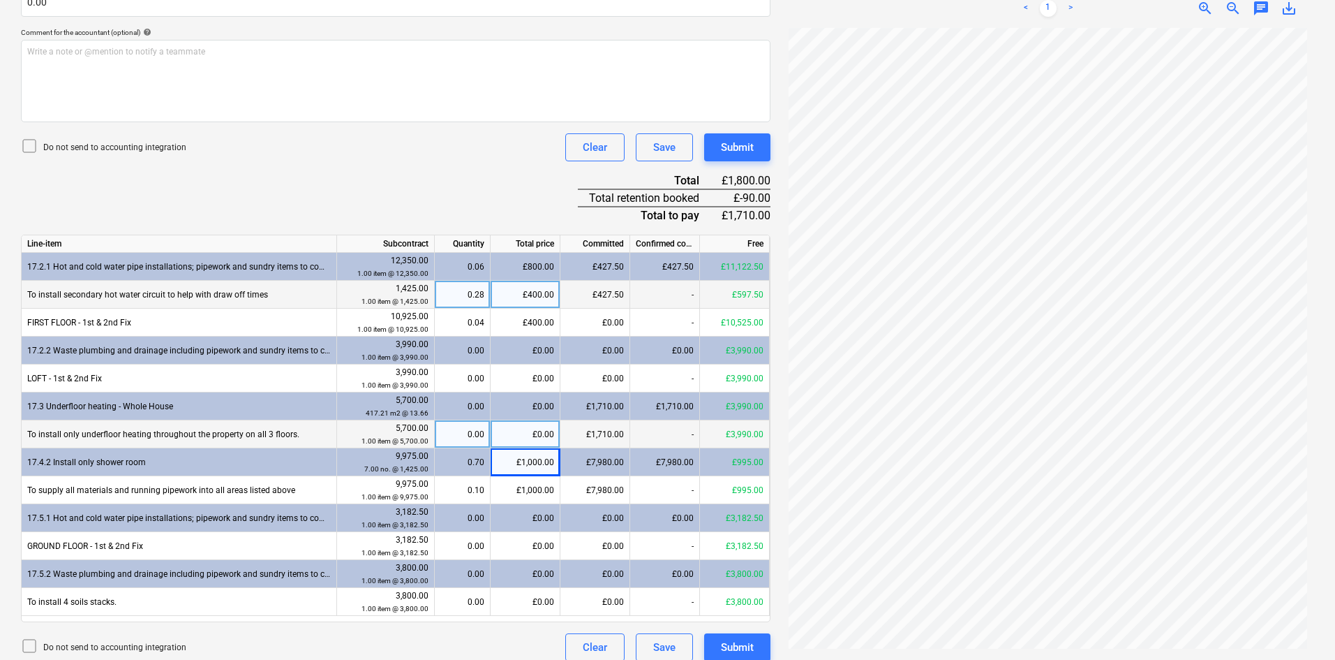
click at [533, 424] on div "£0.00" at bounding box center [526, 434] width 70 height 28
type input "1"
type input "1000"
type input "400"
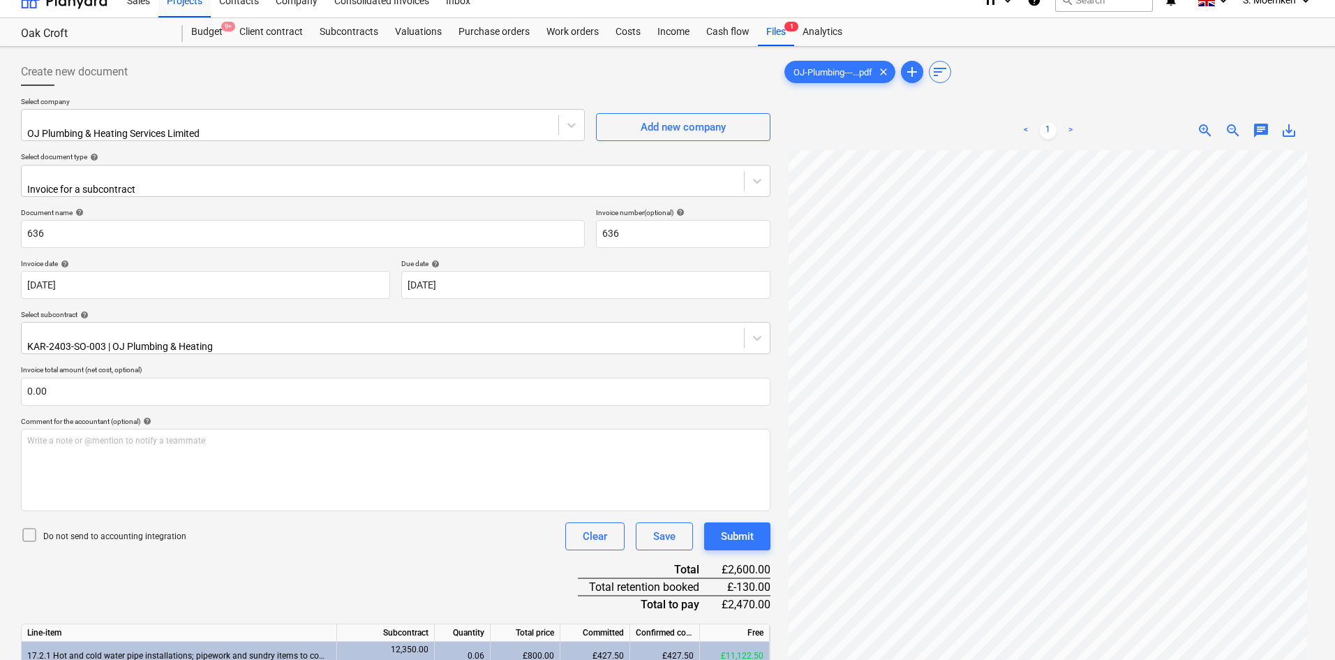
scroll to position [0, 0]
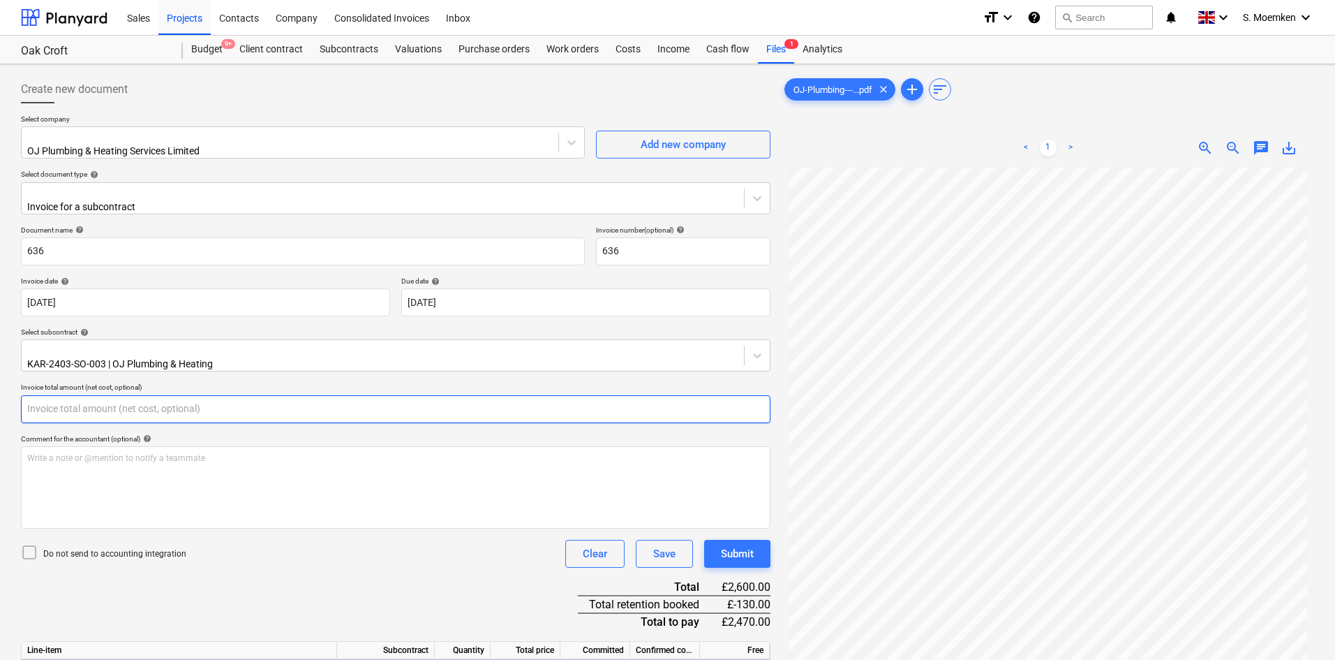
drag, startPoint x: 66, startPoint y: 392, endPoint x: 5, endPoint y: 392, distance: 60.7
click at [5, 392] on div "Create new document Select company OJ Plumbing & Heating Services Limited Add n…" at bounding box center [667, 571] width 1335 height 1014
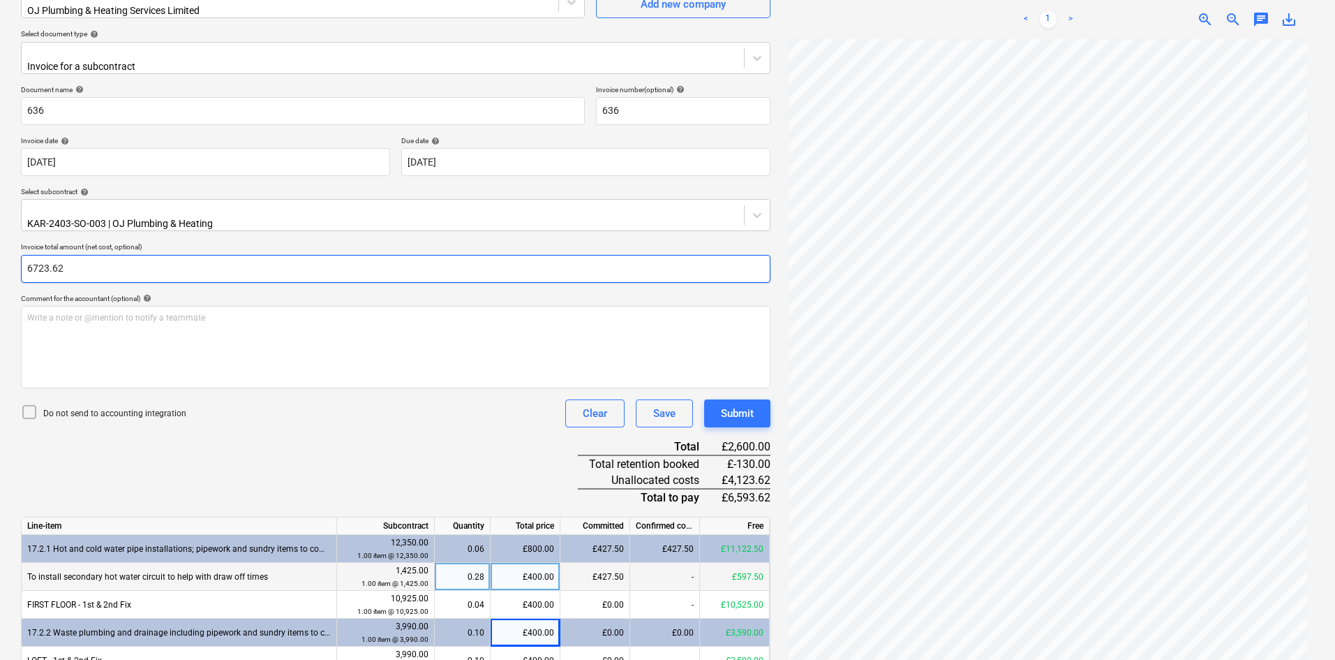
scroll to position [279, 0]
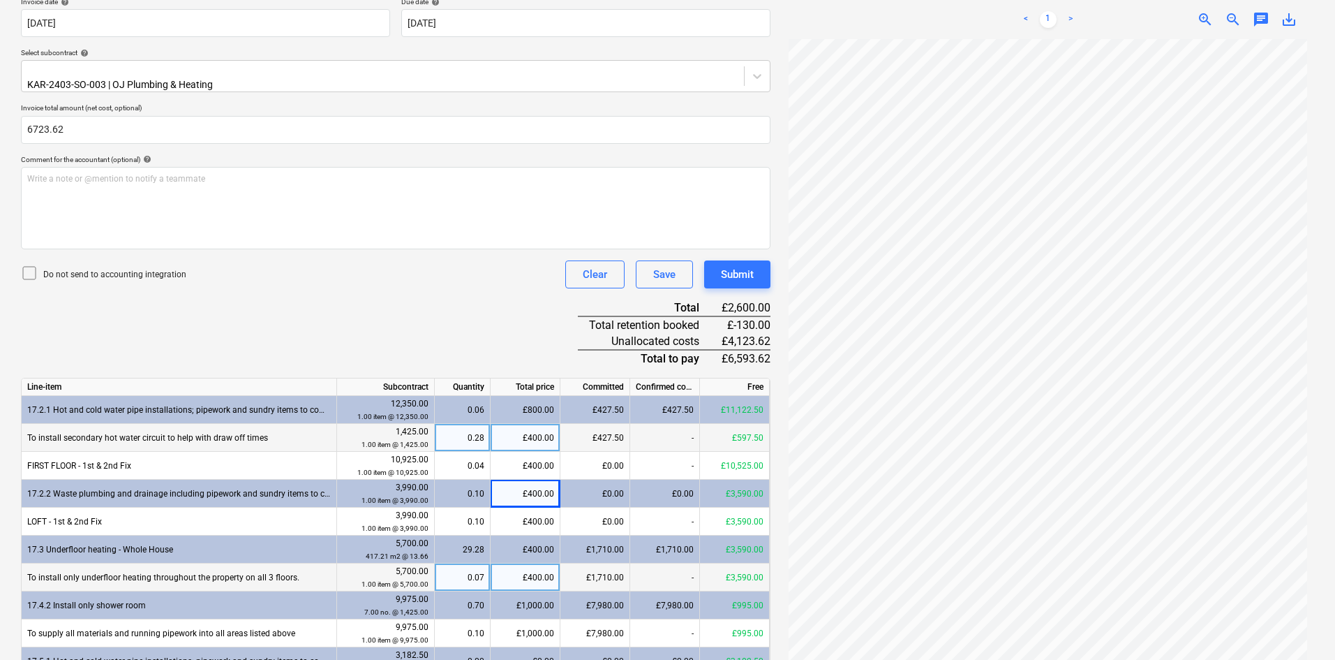
type input "6,723.62"
click at [25, 265] on icon at bounding box center [29, 273] width 17 height 17
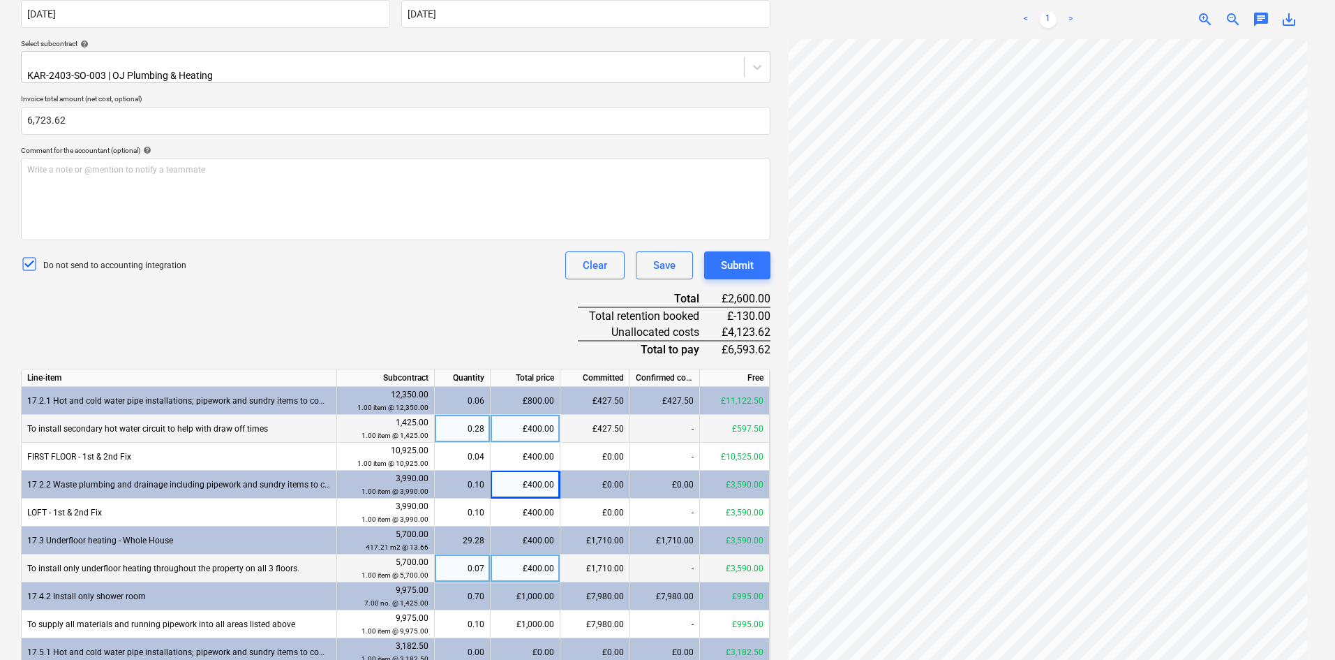
scroll to position [349, 0]
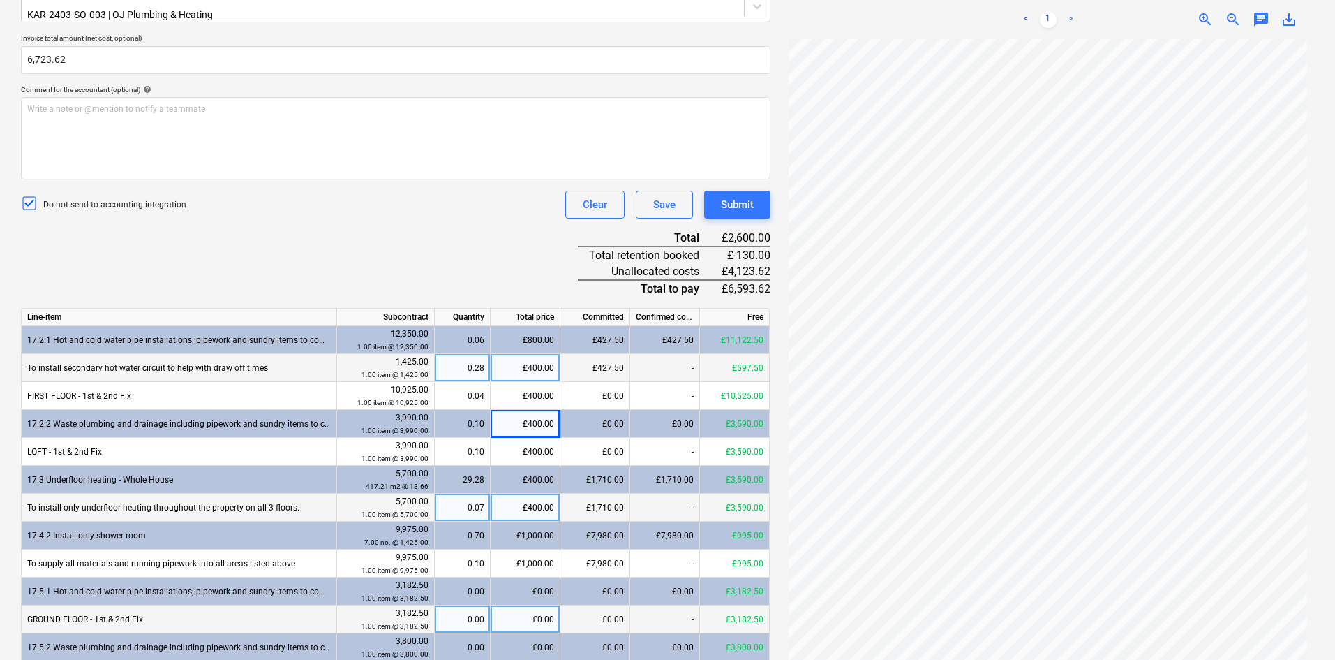
click at [542, 605] on div "£0.00" at bounding box center [526, 619] width 70 height 28
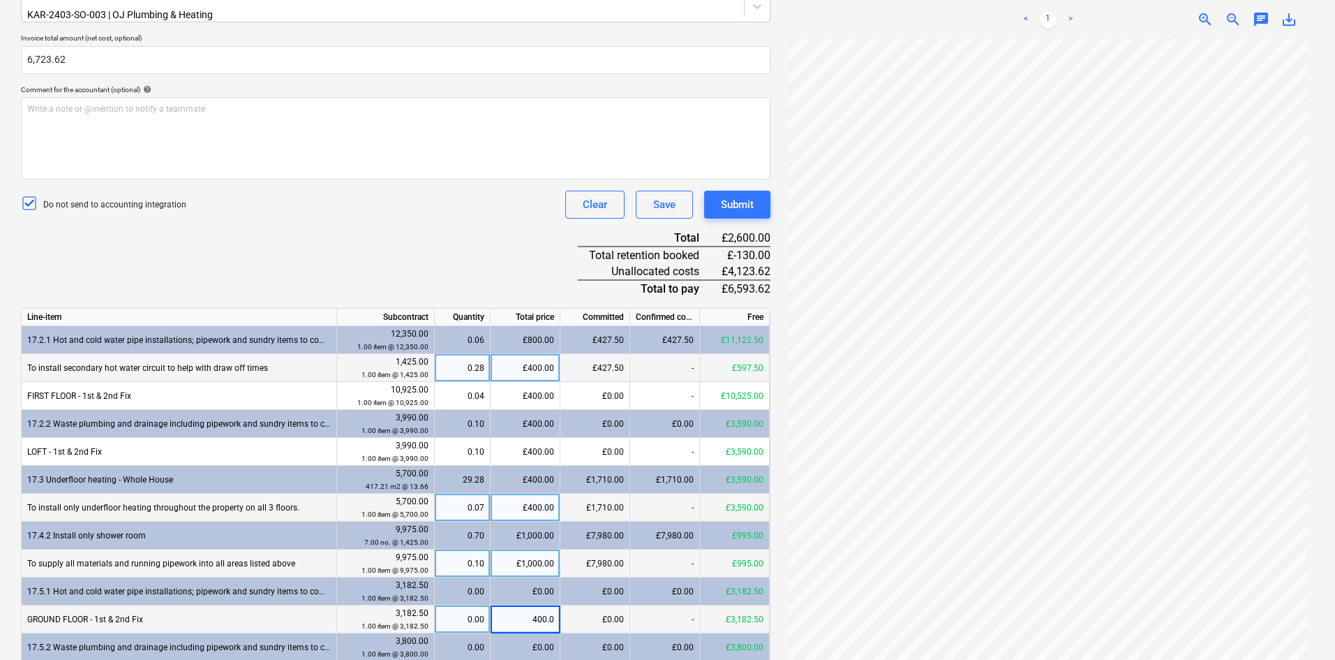
type input "400.00"
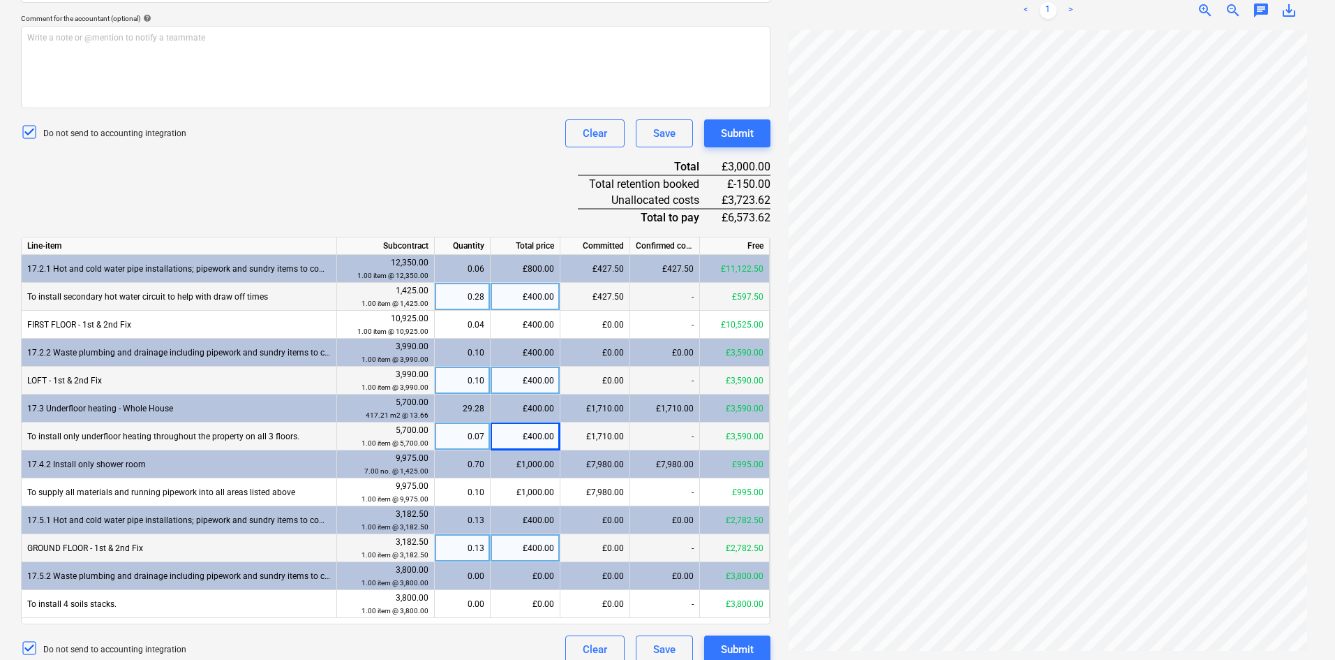
scroll to position [422, 0]
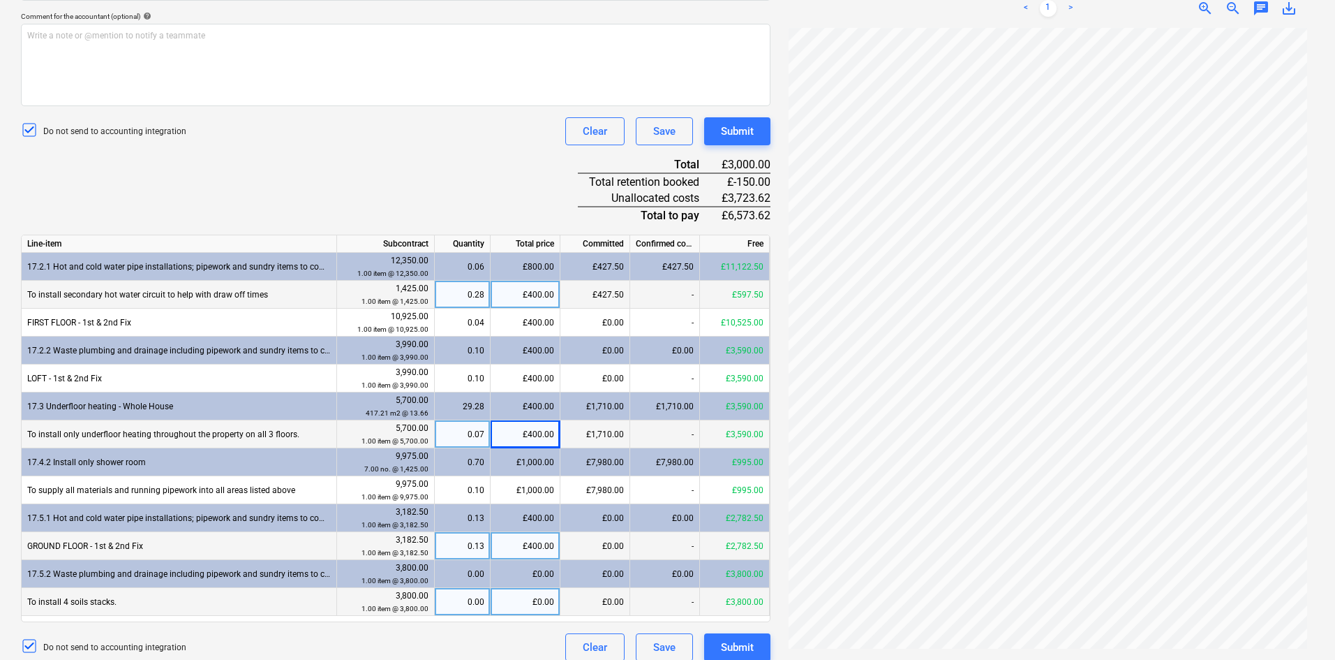
click at [528, 588] on div "£0.00" at bounding box center [526, 602] width 70 height 28
type input "400."
type input "1000"
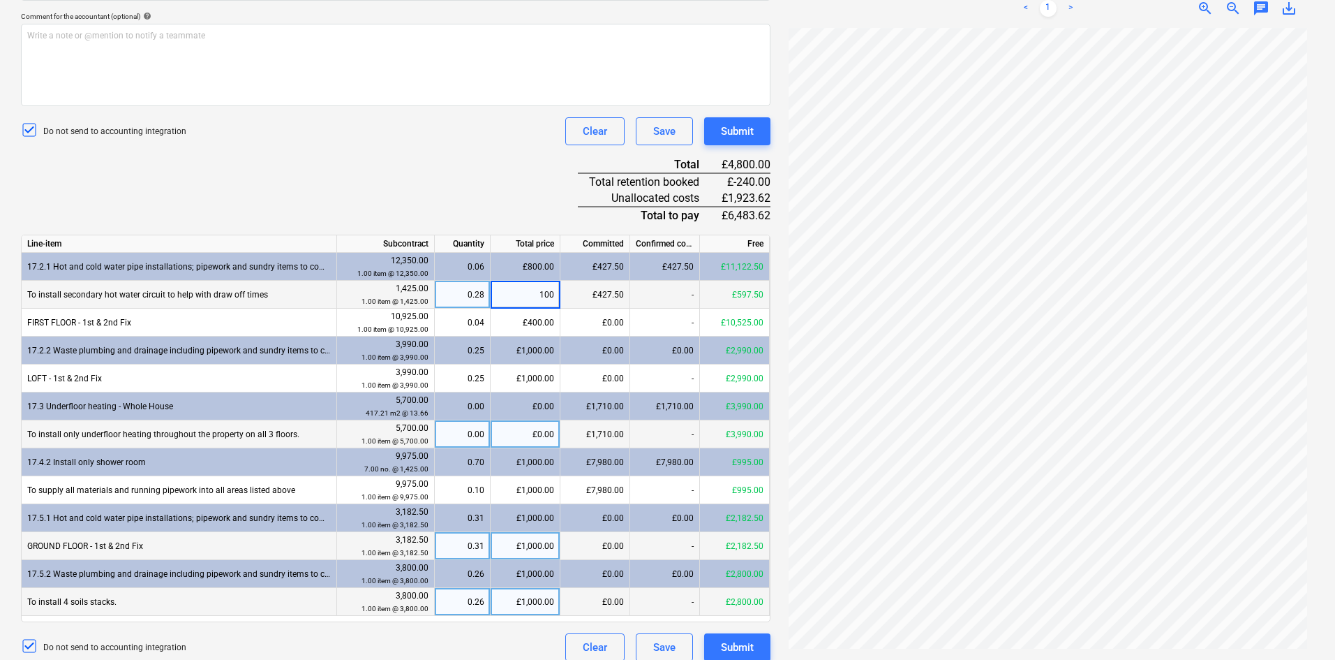
type input "1000"
type input "500"
type input "1000"
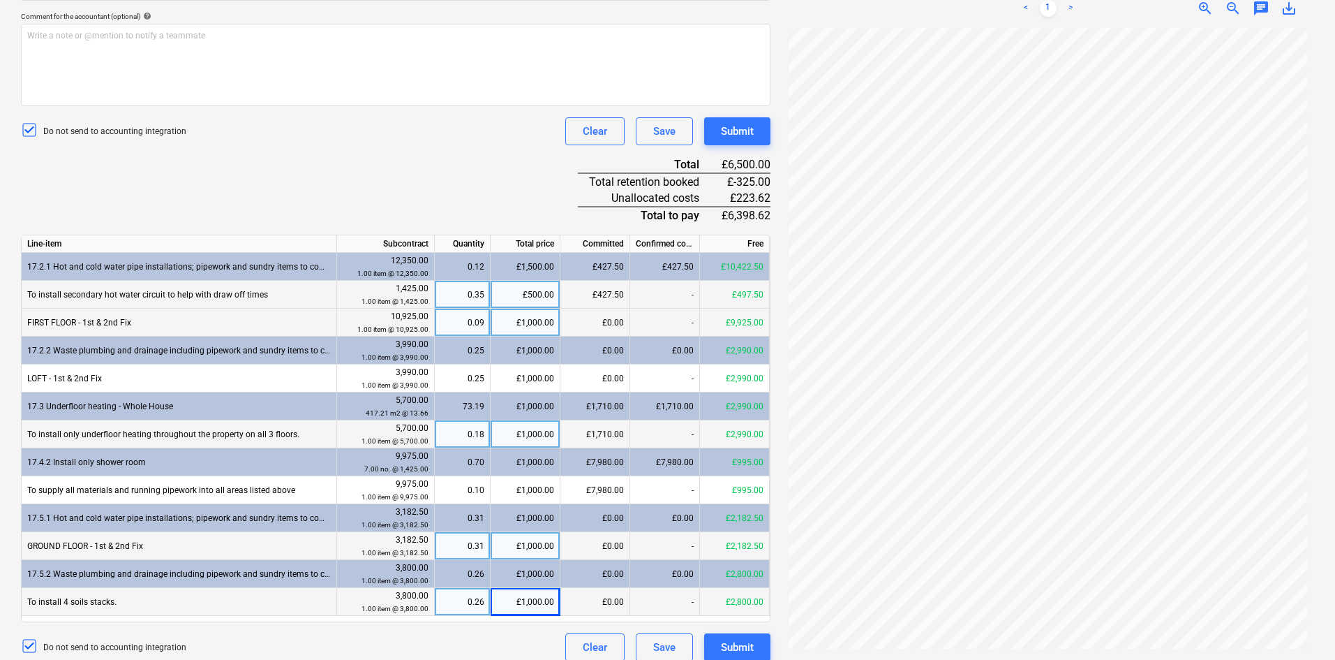
click at [535, 309] on div "£1,000.00" at bounding box center [526, 323] width 70 height 28
type input "2000"
type input "1500"
type input "800"
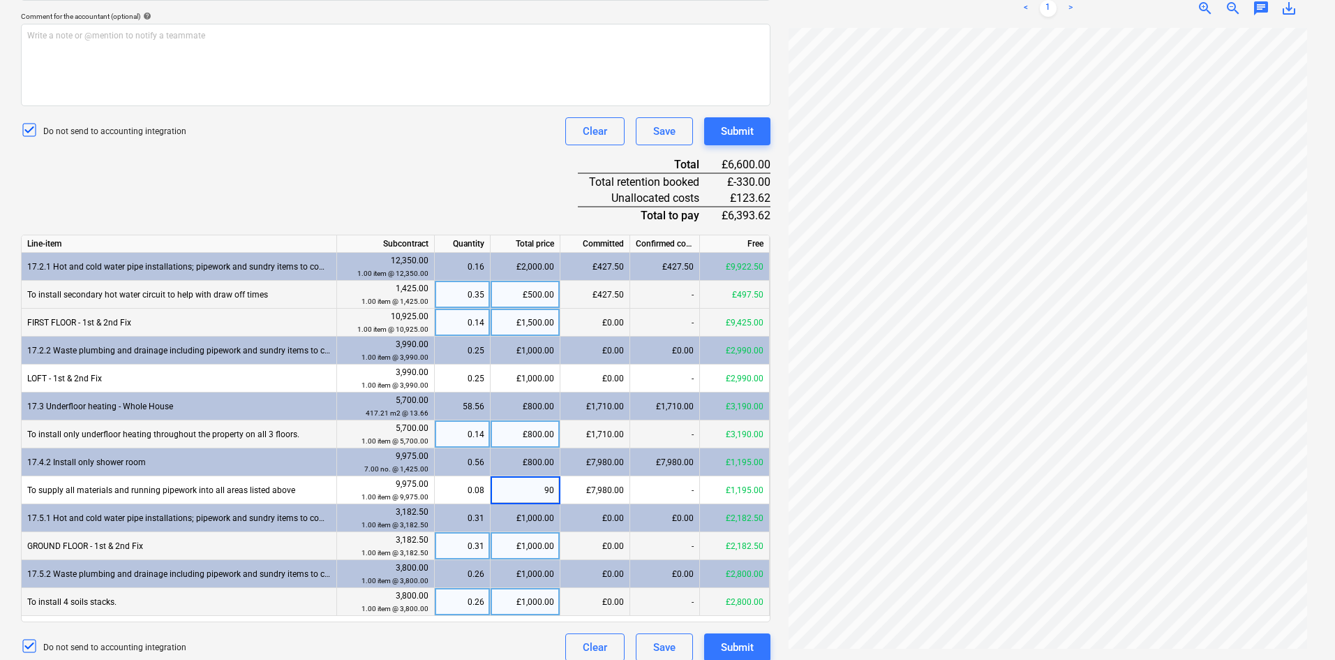
type input "900"
type input "850"
type input "973.62"
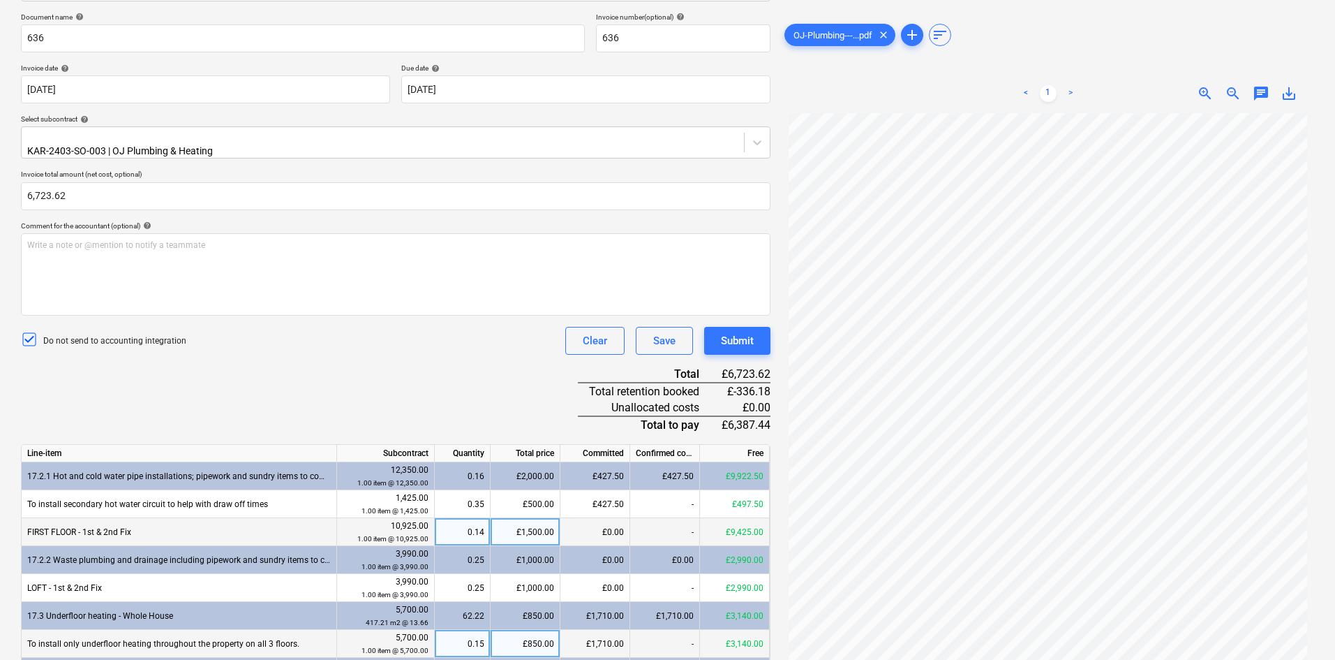
scroll to position [209, 0]
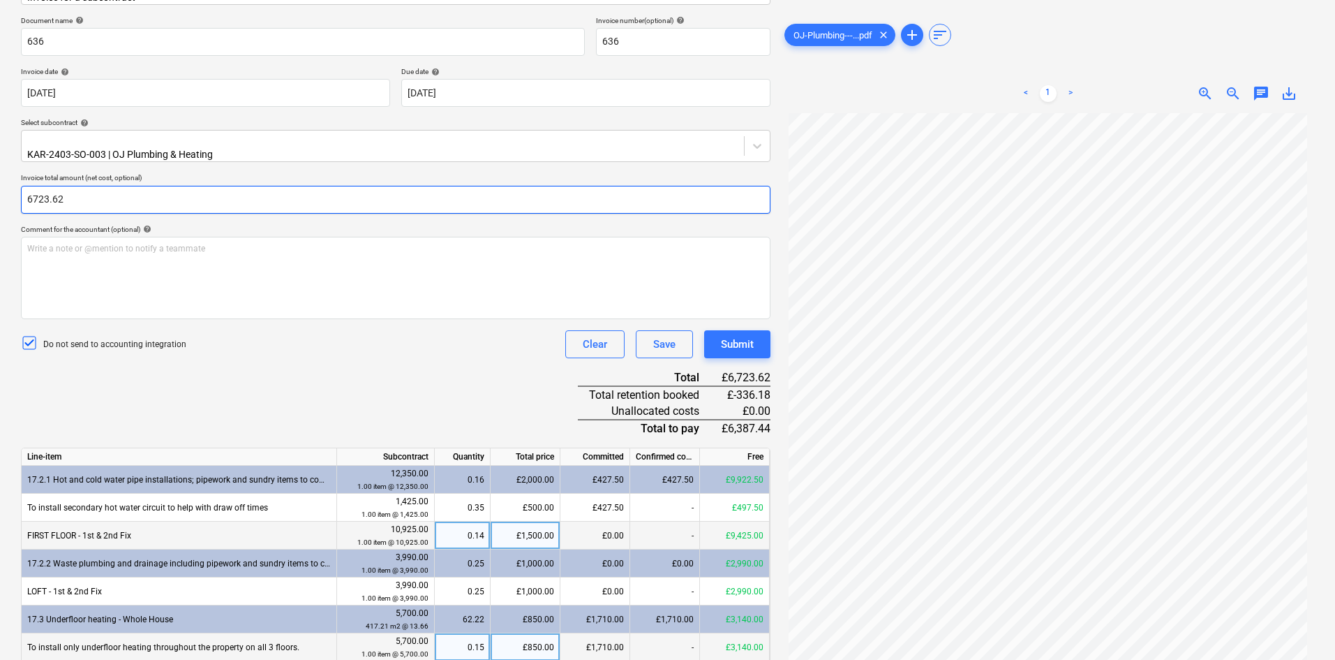
drag, startPoint x: 88, startPoint y: 184, endPoint x: 11, endPoint y: 184, distance: 76.8
click at [11, 184] on div "Create new document Select company OJ Plumbing & Heating Services Limited Add n…" at bounding box center [667, 370] width 1335 height 1030
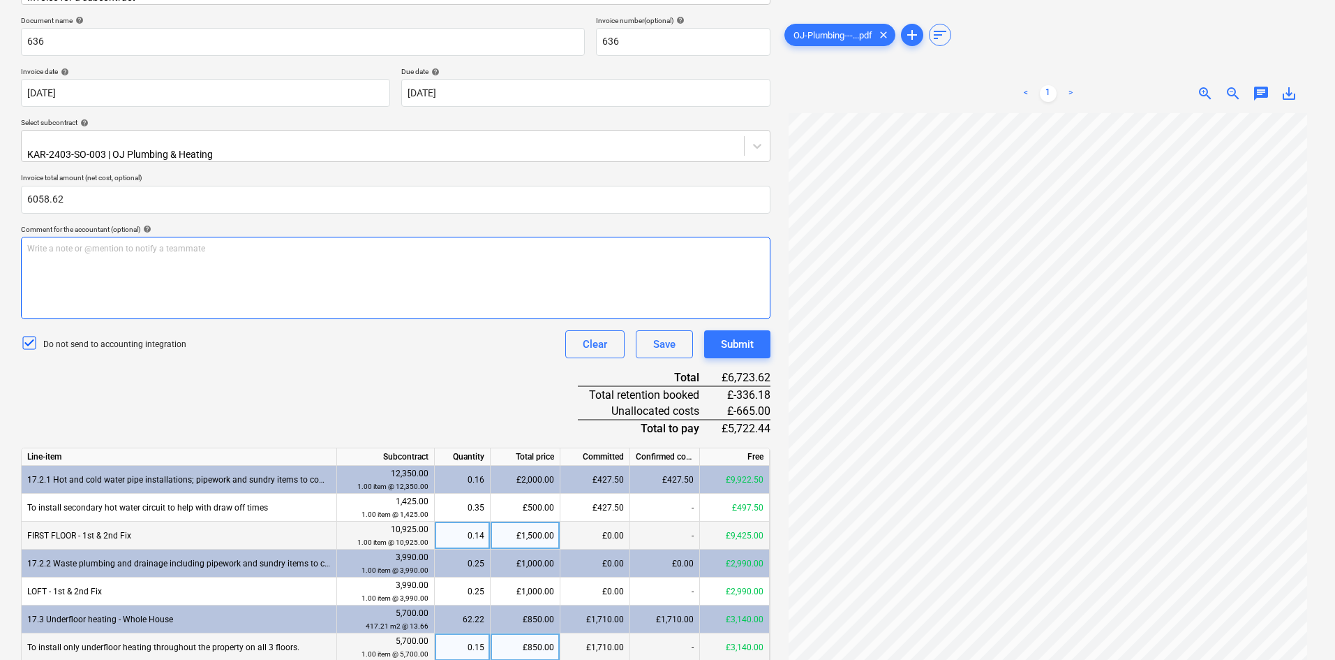
type input "6,058.62"
click at [160, 268] on div "Write a note or @mention to notify a teammate [PERSON_NAME]" at bounding box center [396, 278] width 750 height 82
click at [215, 260] on div "Write a note or @mention to notify a teammate [PERSON_NAME]" at bounding box center [396, 278] width 750 height 82
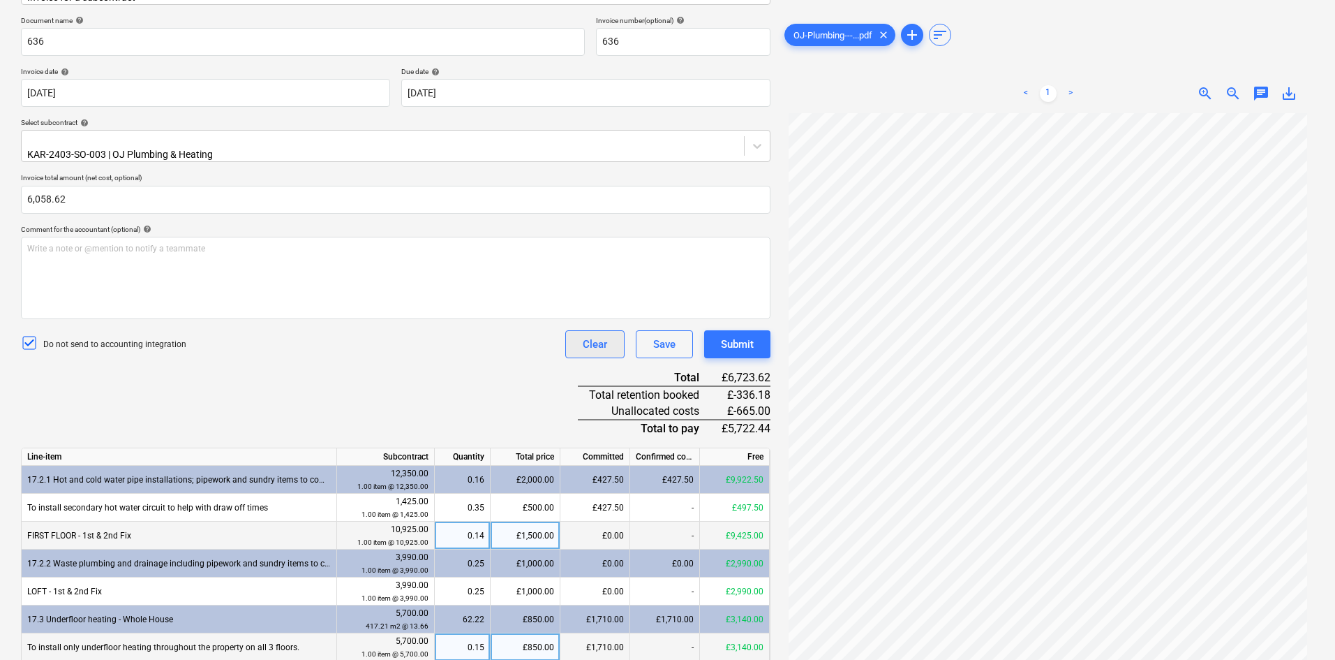
click at [586, 335] on div "Clear" at bounding box center [595, 344] width 24 height 18
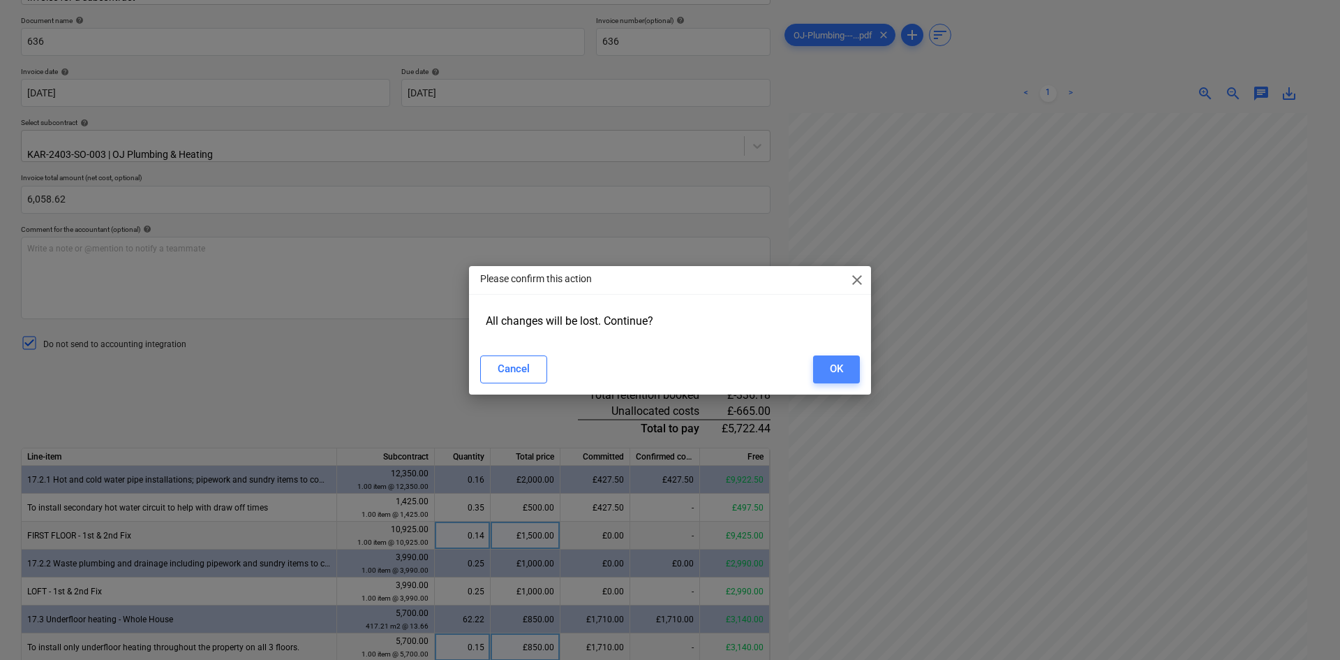
click at [835, 362] on div "OK" at bounding box center [836, 368] width 13 height 18
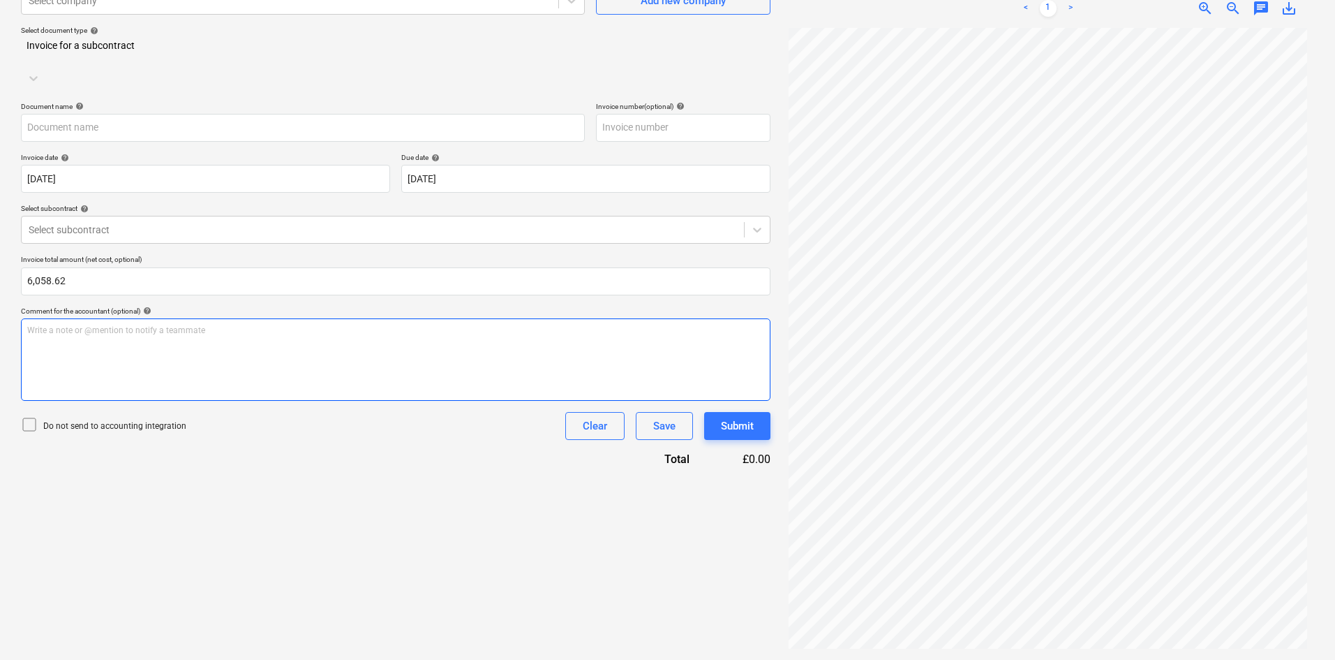
scroll to position [70, 0]
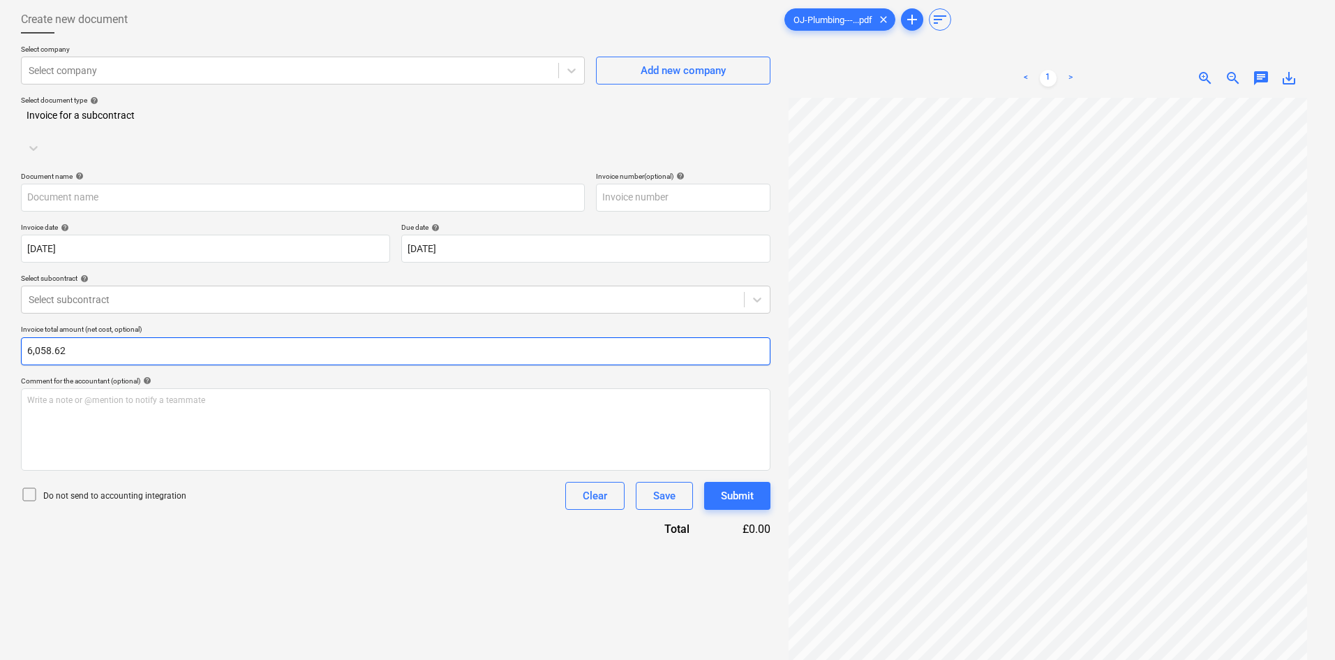
type input "6058.62"
drag, startPoint x: 107, startPoint y: 329, endPoint x: 10, endPoint y: 332, distance: 97.1
click at [10, 332] on div "Create new document Select company Select company Add new company Select docume…" at bounding box center [667, 361] width 1335 height 735
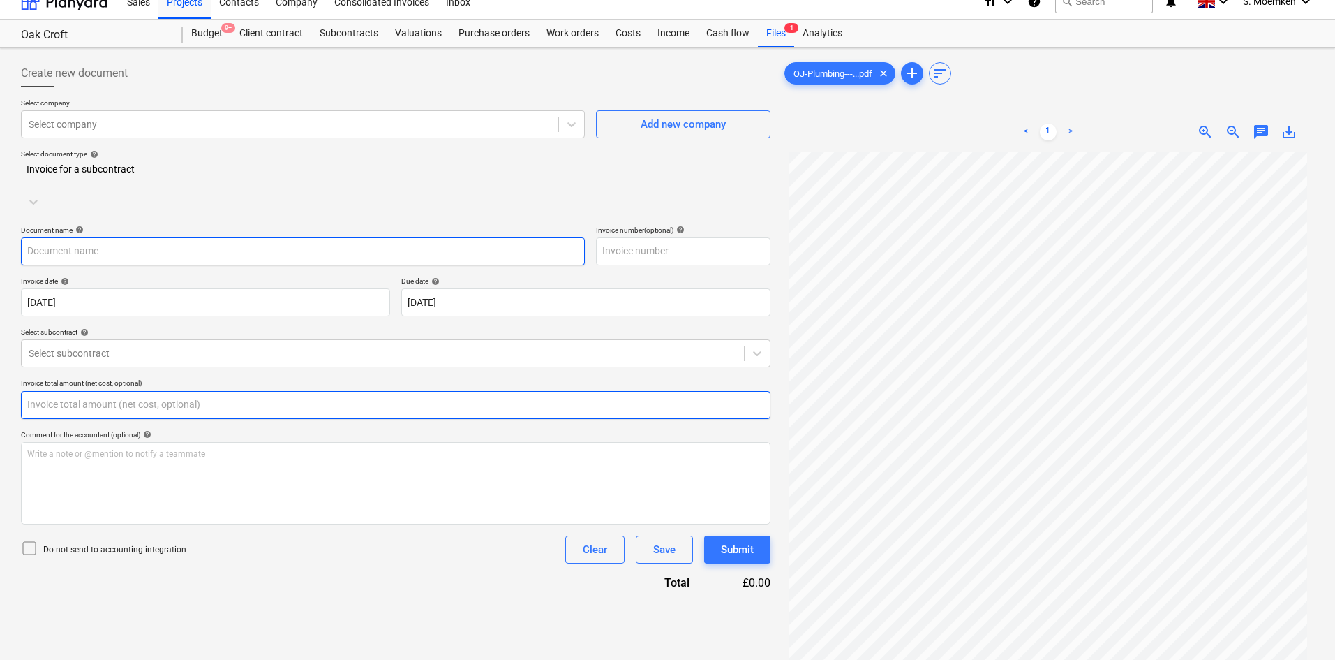
scroll to position [0, 0]
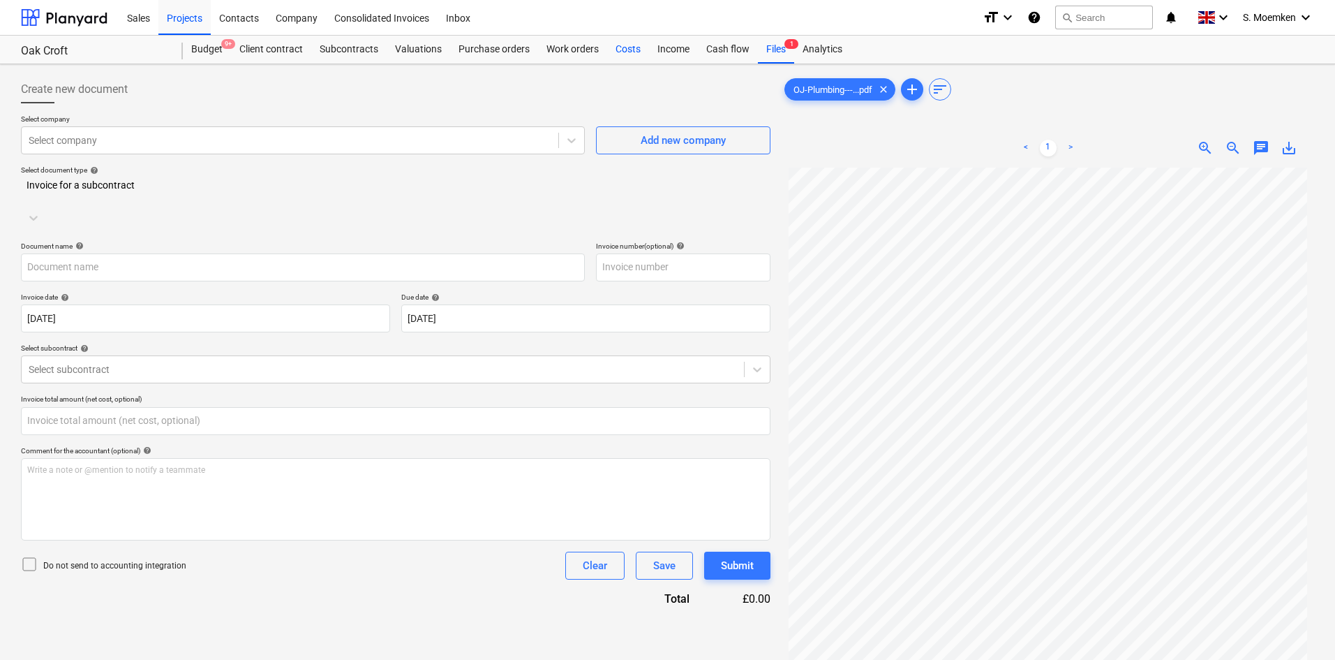
type input "0.00"
click at [621, 44] on div "Costs" at bounding box center [628, 50] width 42 height 28
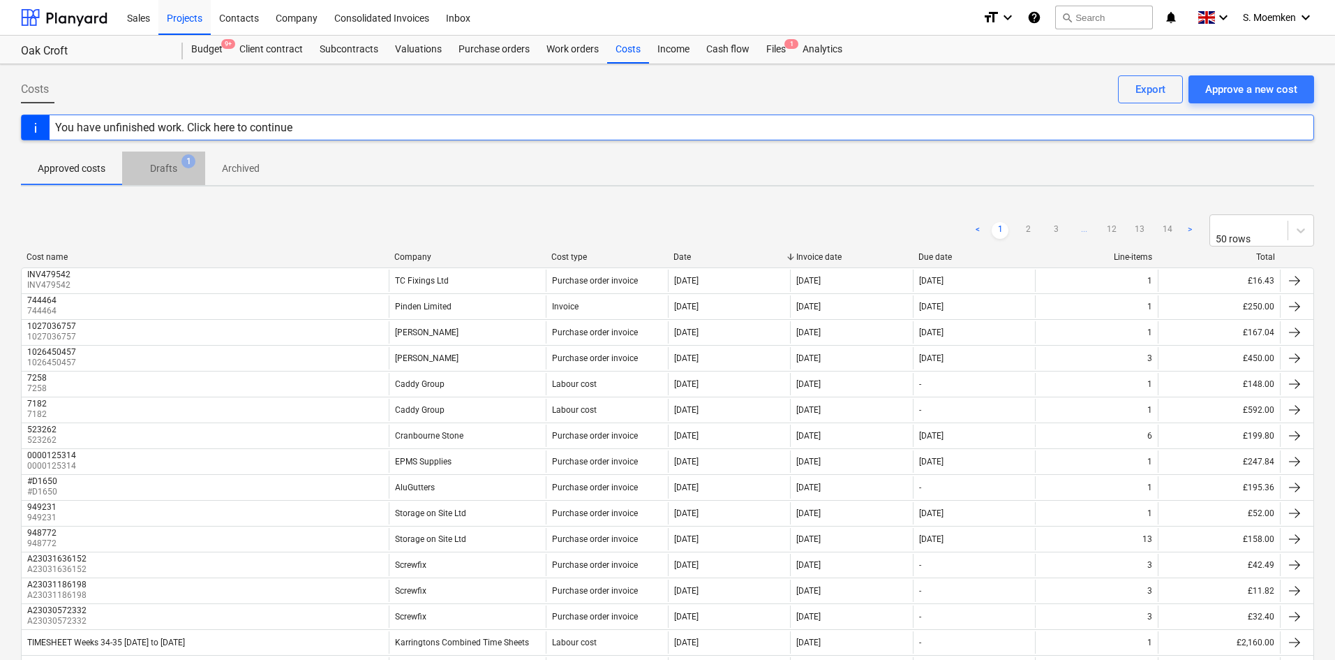
click at [179, 172] on span "Drafts 1" at bounding box center [164, 168] width 50 height 15
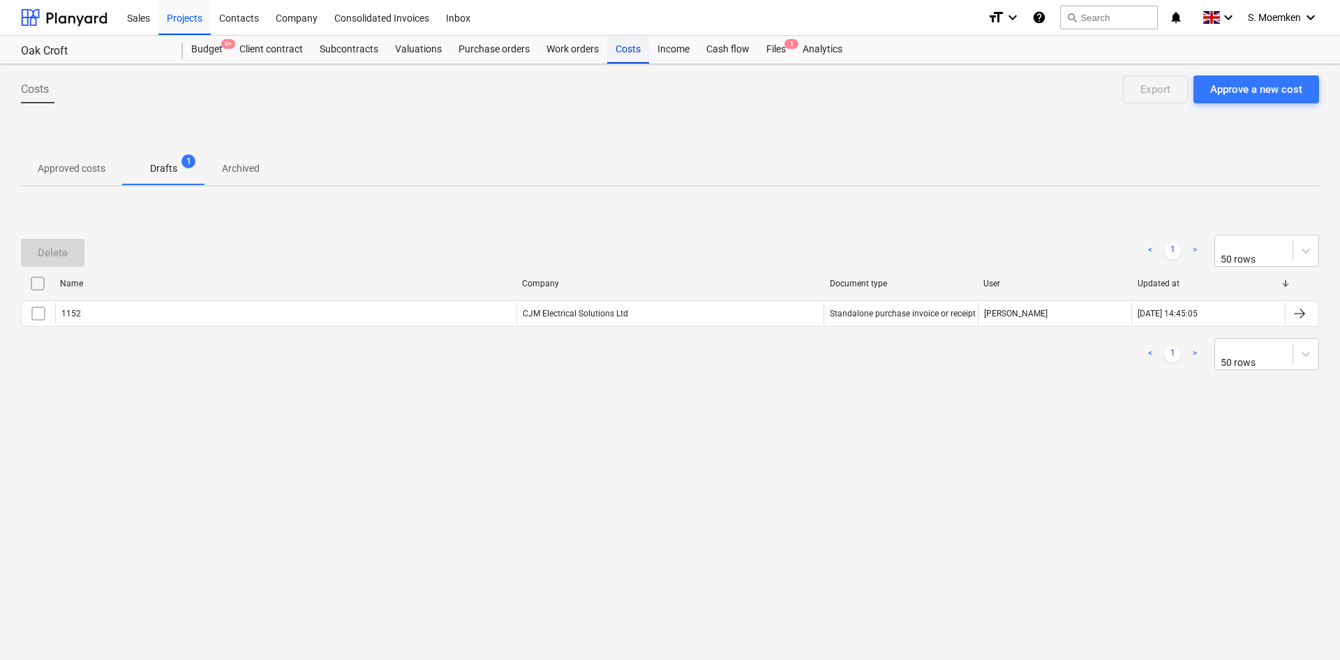
click at [628, 43] on div "Costs" at bounding box center [628, 50] width 42 height 28
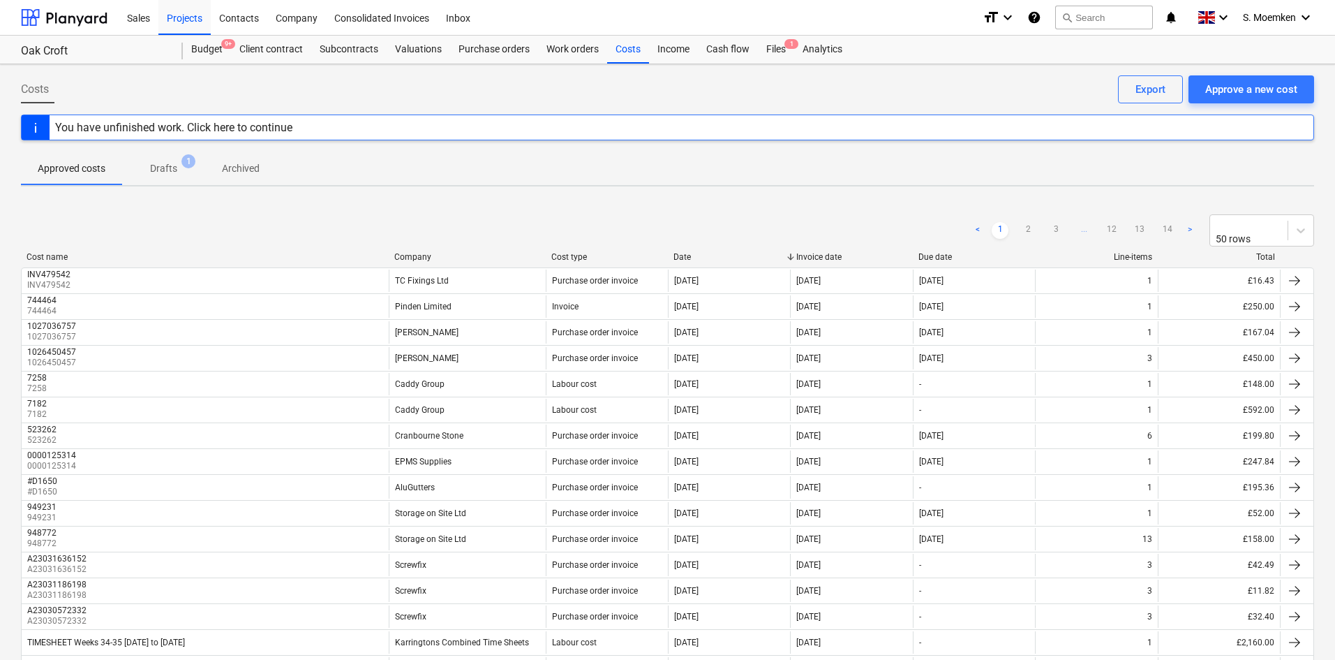
click at [176, 168] on p "Drafts" at bounding box center [163, 168] width 27 height 15
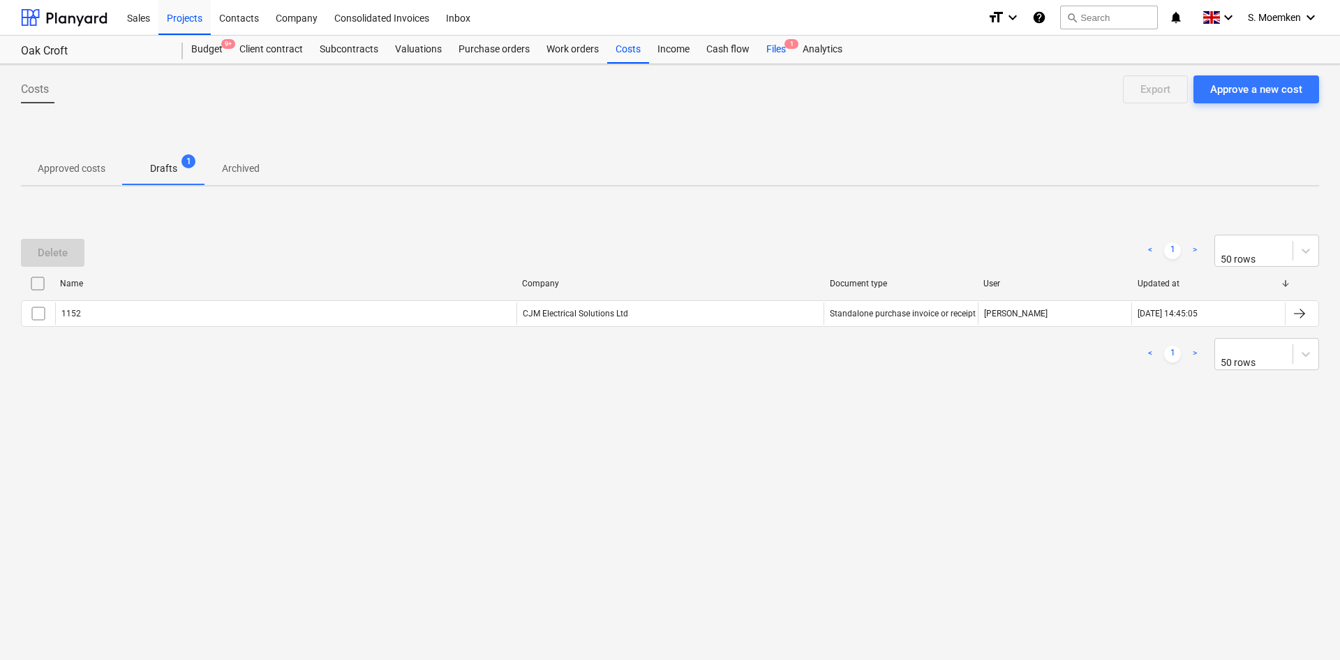
click at [778, 47] on div "Files 1" at bounding box center [776, 50] width 36 height 28
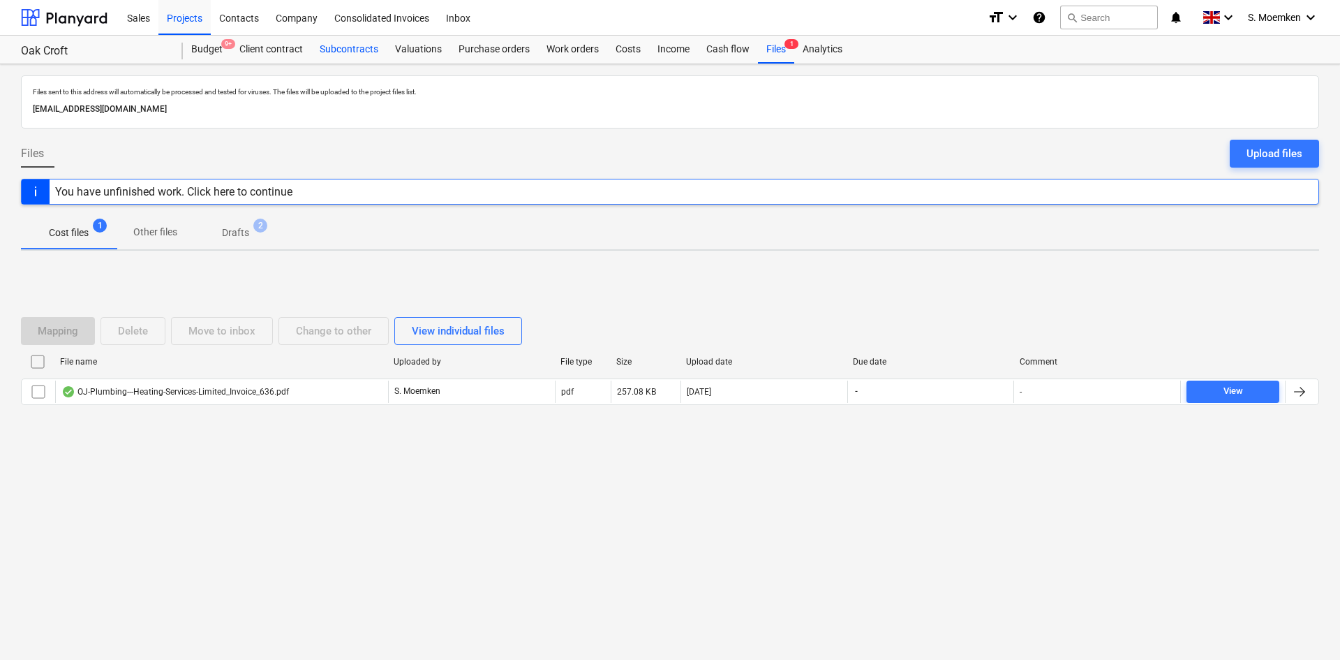
click at [353, 50] on div "Subcontracts" at bounding box center [348, 50] width 75 height 28
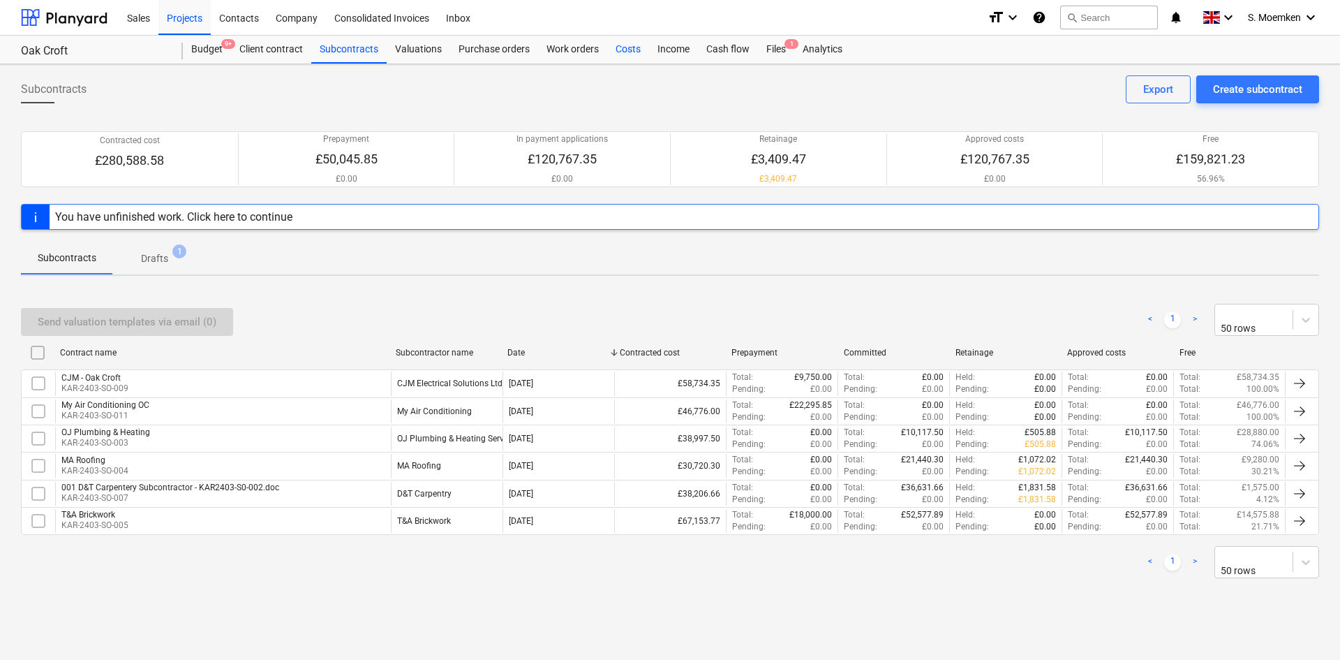
click at [625, 50] on div "Costs" at bounding box center [628, 50] width 42 height 28
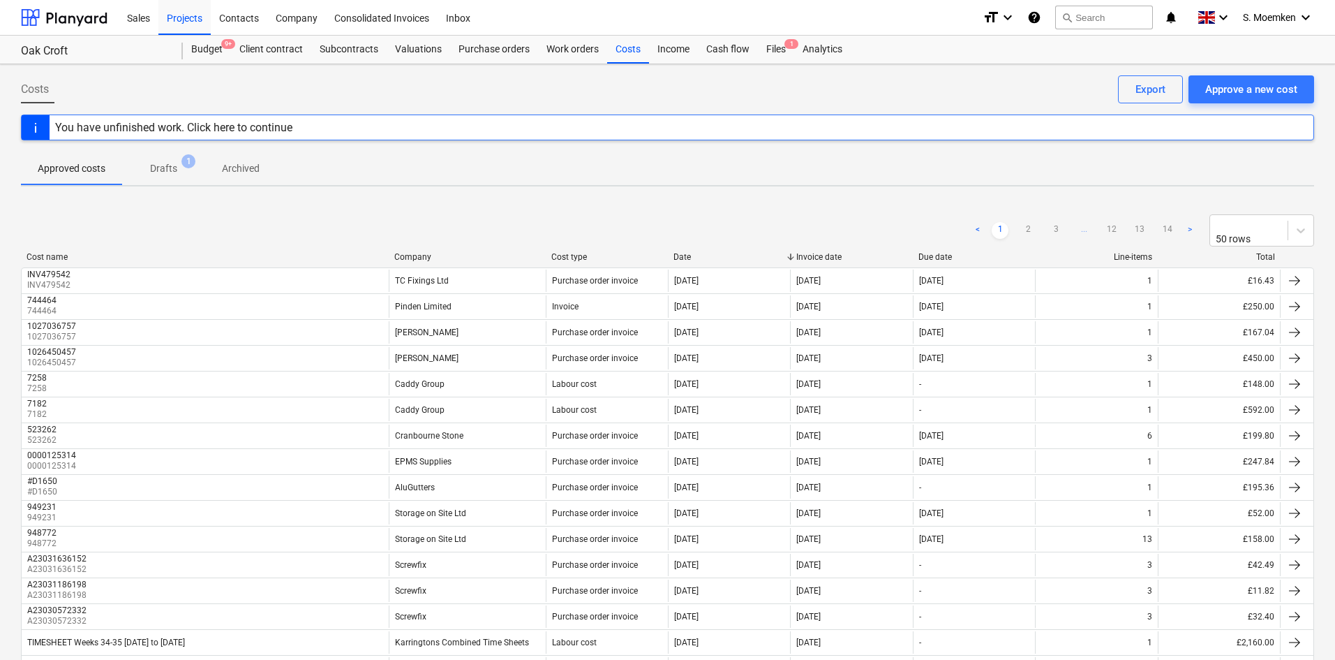
click at [78, 165] on p "Approved costs" at bounding box center [72, 168] width 68 height 15
click at [408, 252] on div "Company" at bounding box center [467, 257] width 146 height 10
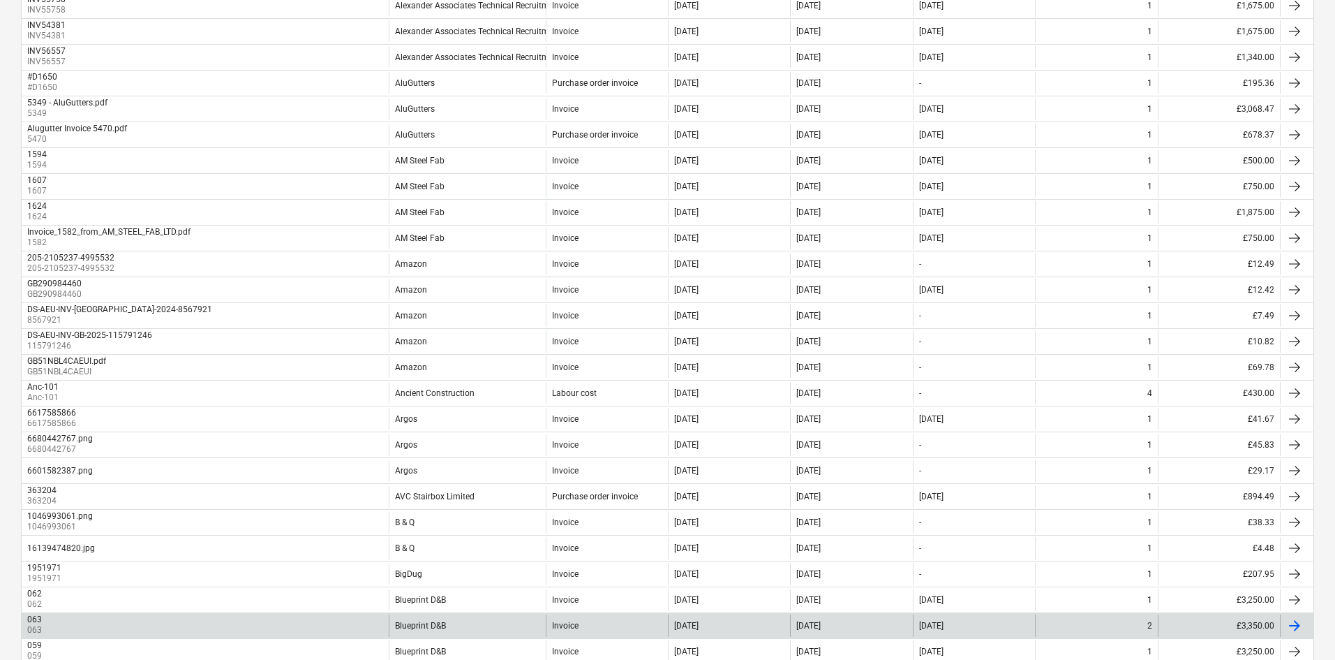
scroll to position [974, 0]
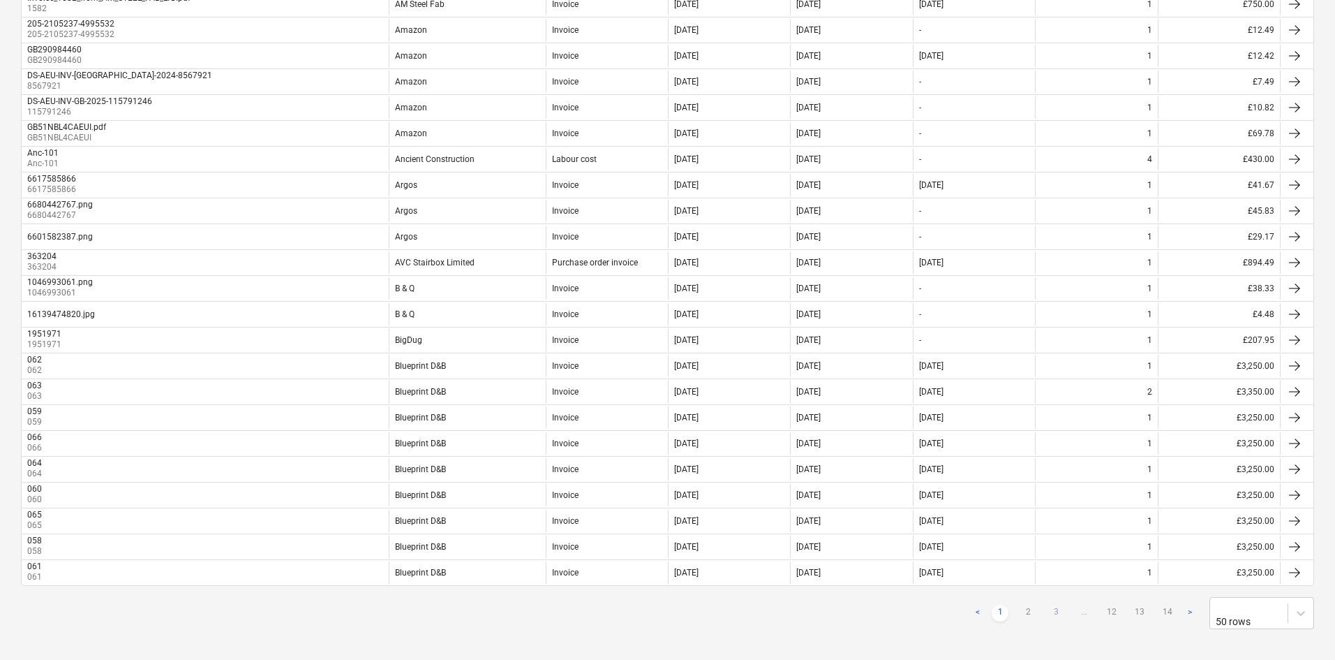
click at [1055, 604] on link "3" at bounding box center [1056, 612] width 17 height 17
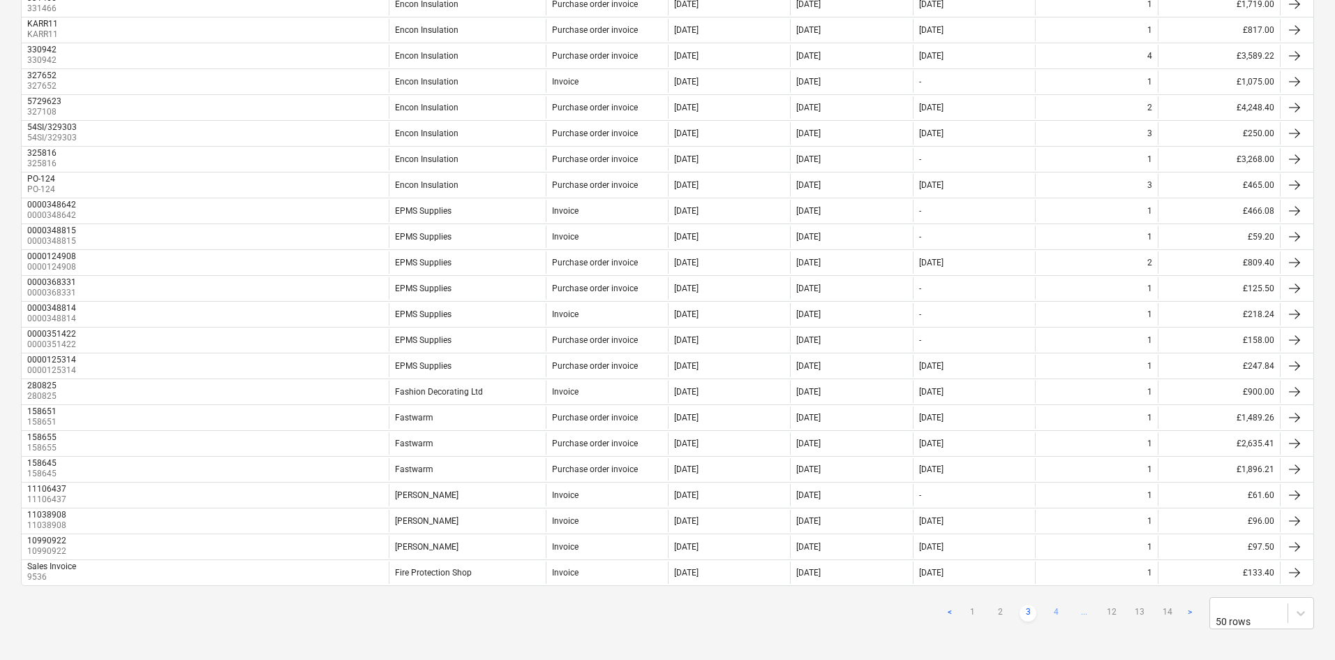
click at [1060, 604] on link "4" at bounding box center [1056, 612] width 17 height 17
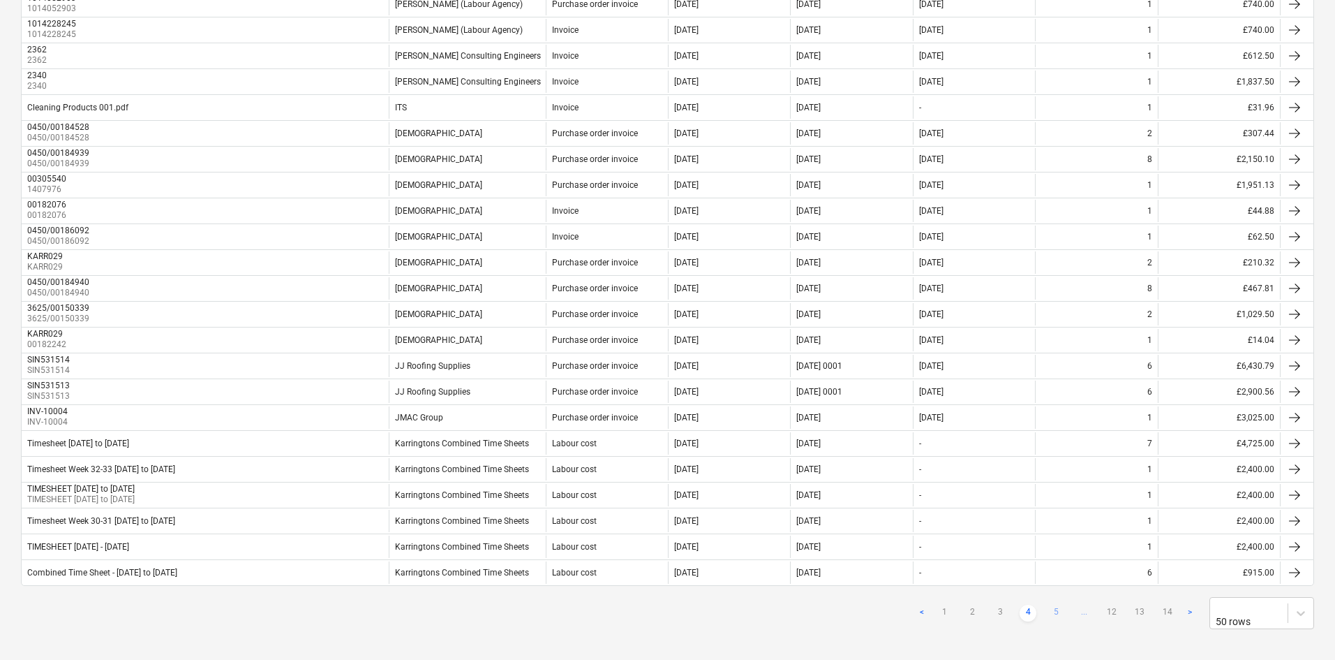
click at [1059, 604] on link "5" at bounding box center [1056, 612] width 17 height 17
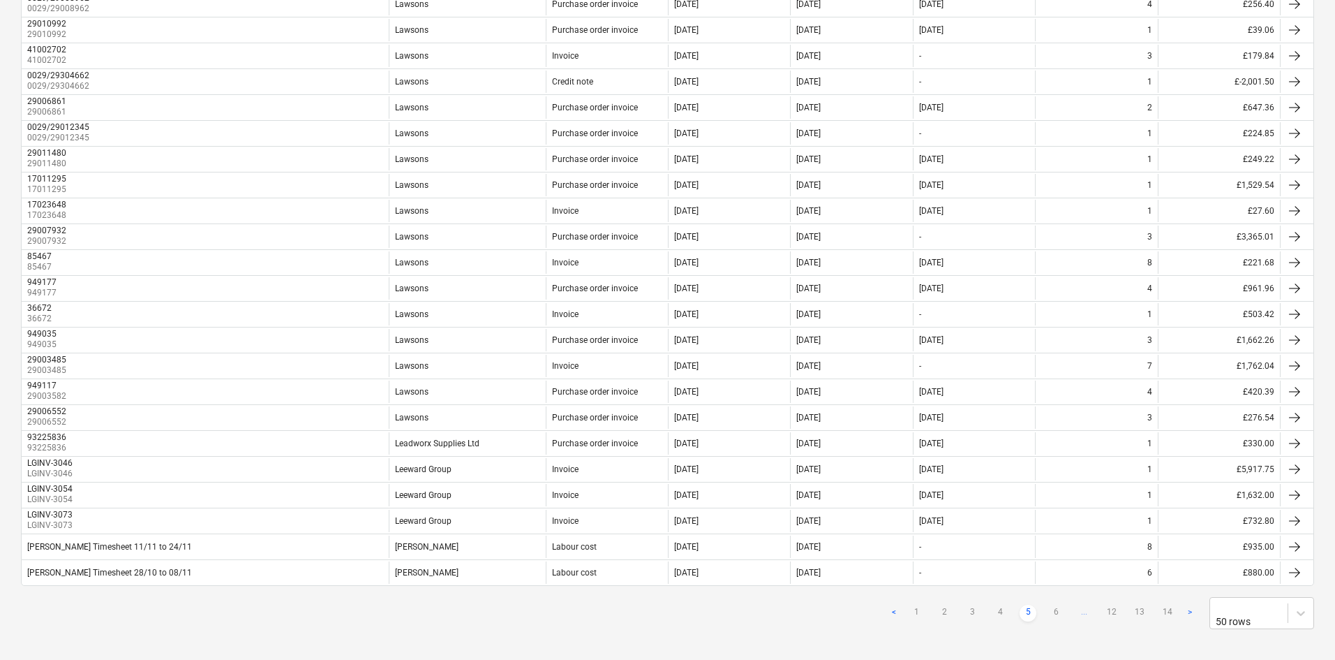
click at [1059, 604] on link "6" at bounding box center [1056, 612] width 17 height 17
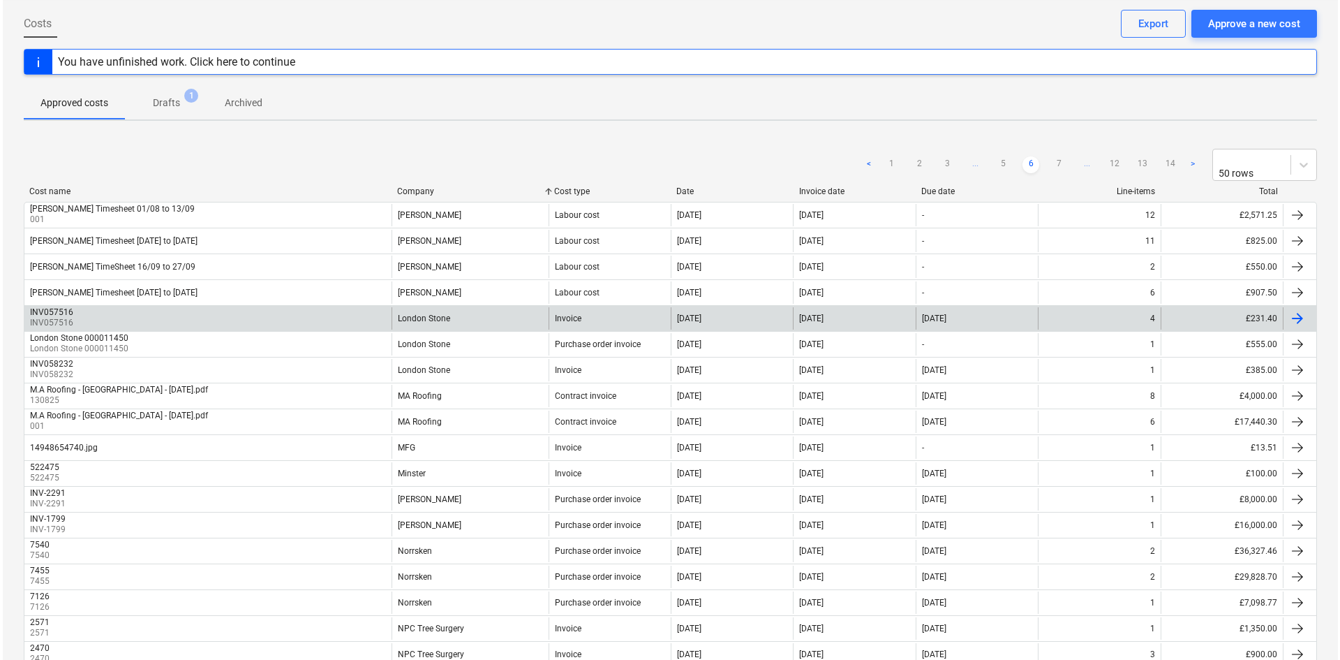
scroll to position [0, 0]
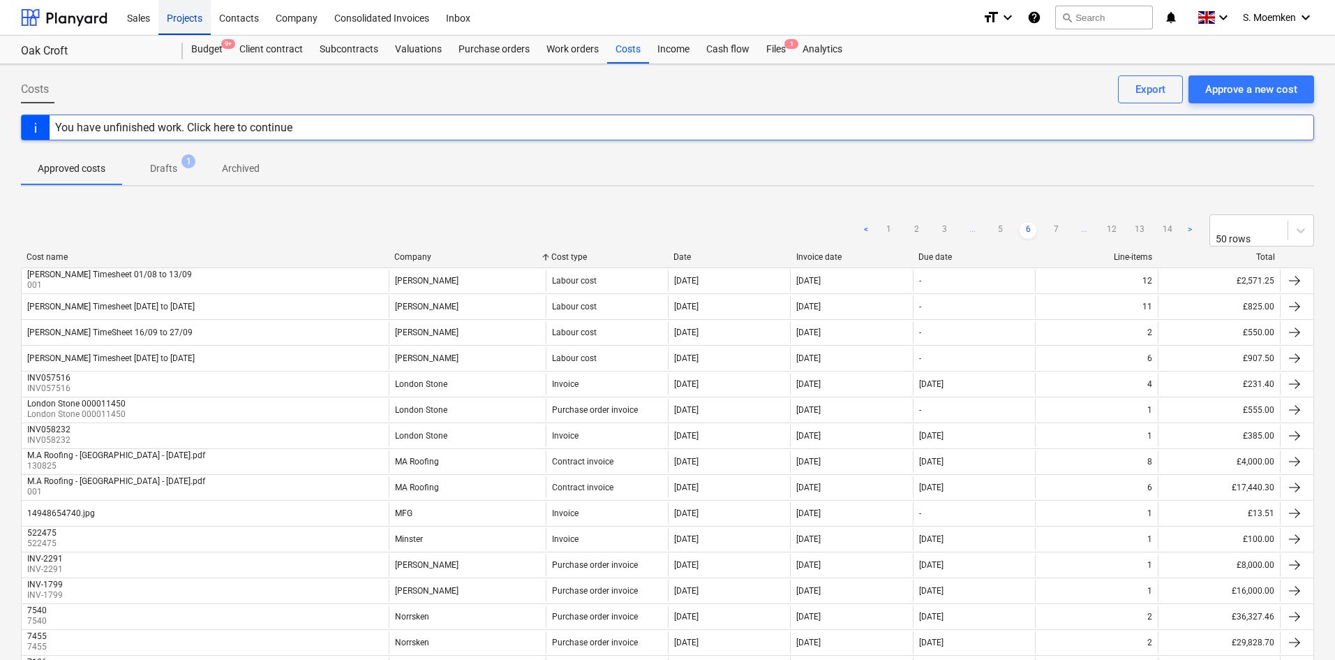
click at [191, 18] on div "Projects" at bounding box center [184, 17] width 52 height 36
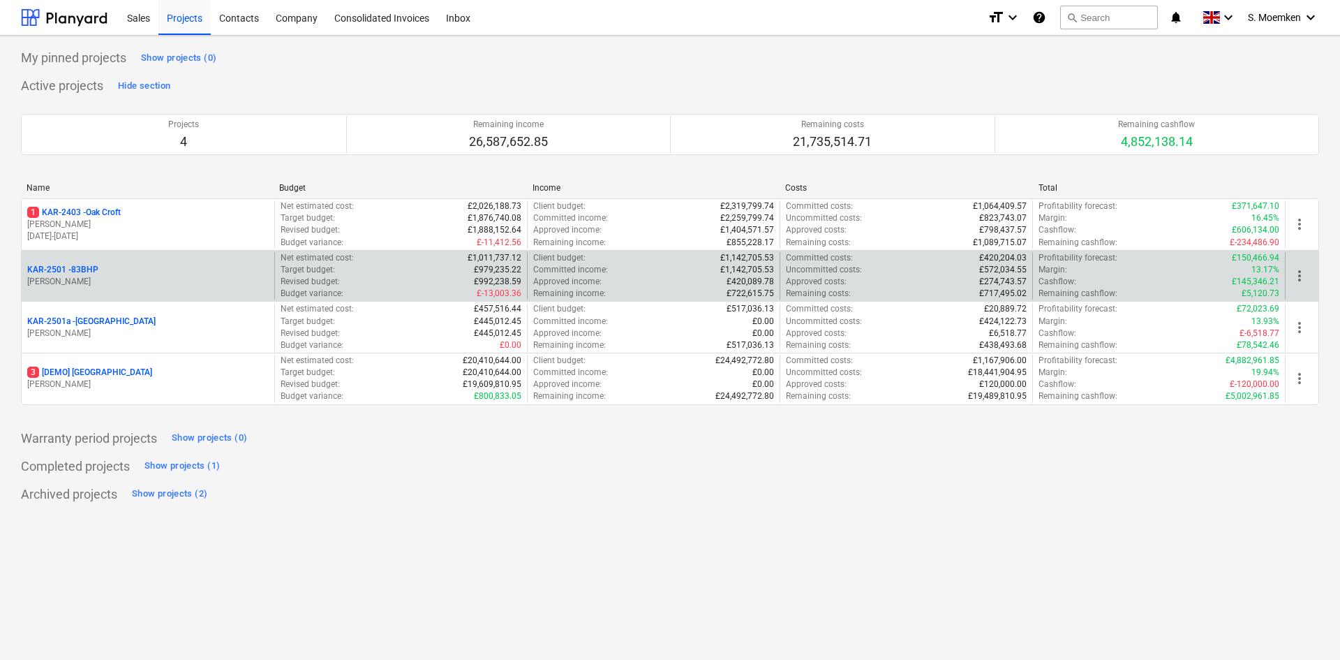
click at [151, 274] on div "KAR-2501 - 83BHP" at bounding box center [148, 270] width 242 height 12
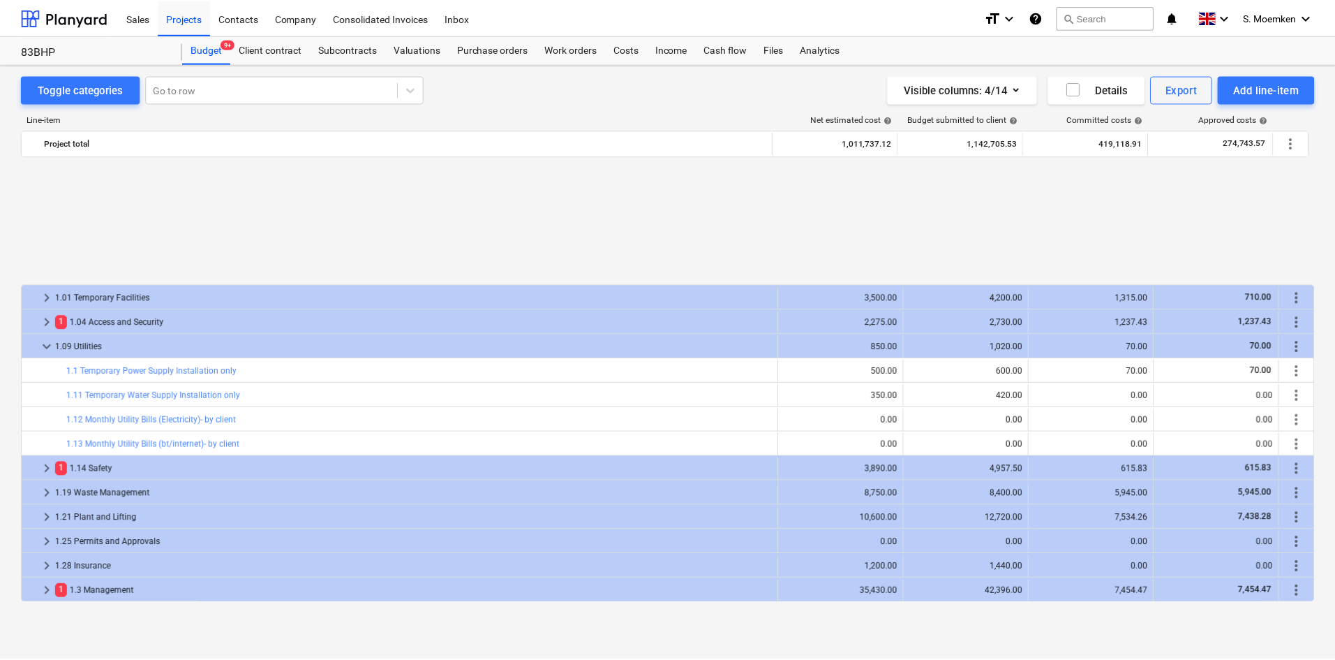
scroll to position [628, 0]
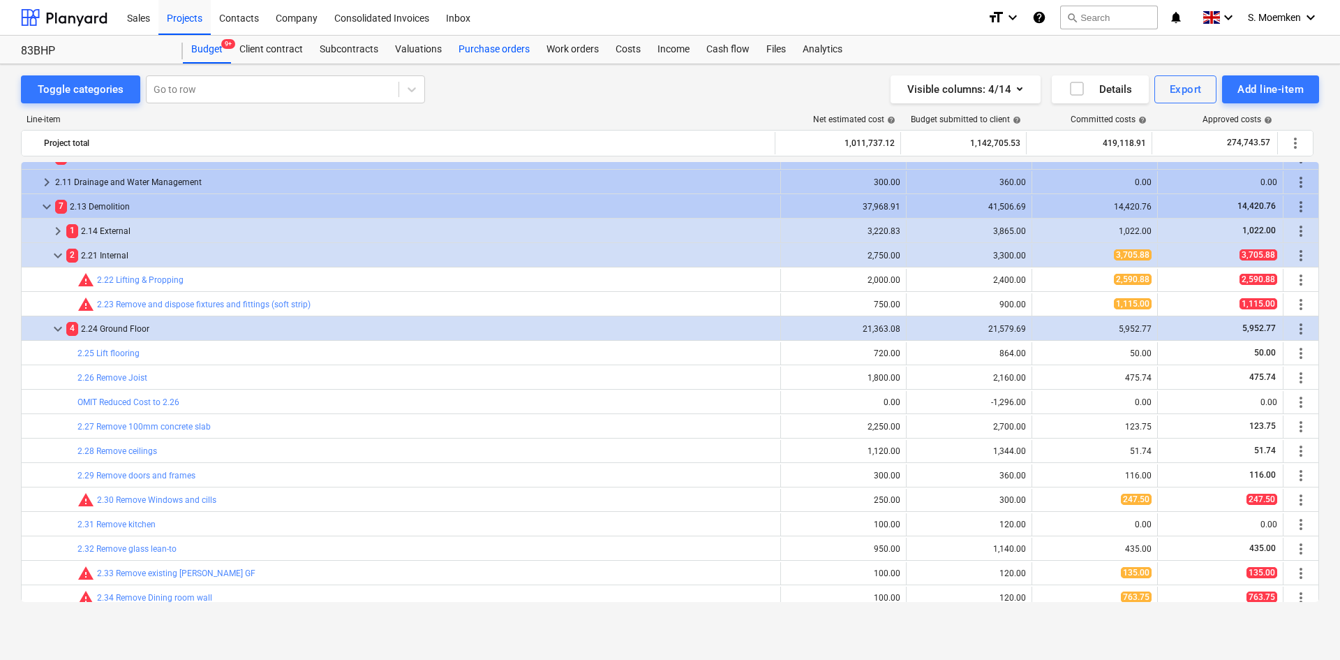
click at [514, 51] on div "Purchase orders" at bounding box center [494, 50] width 88 height 28
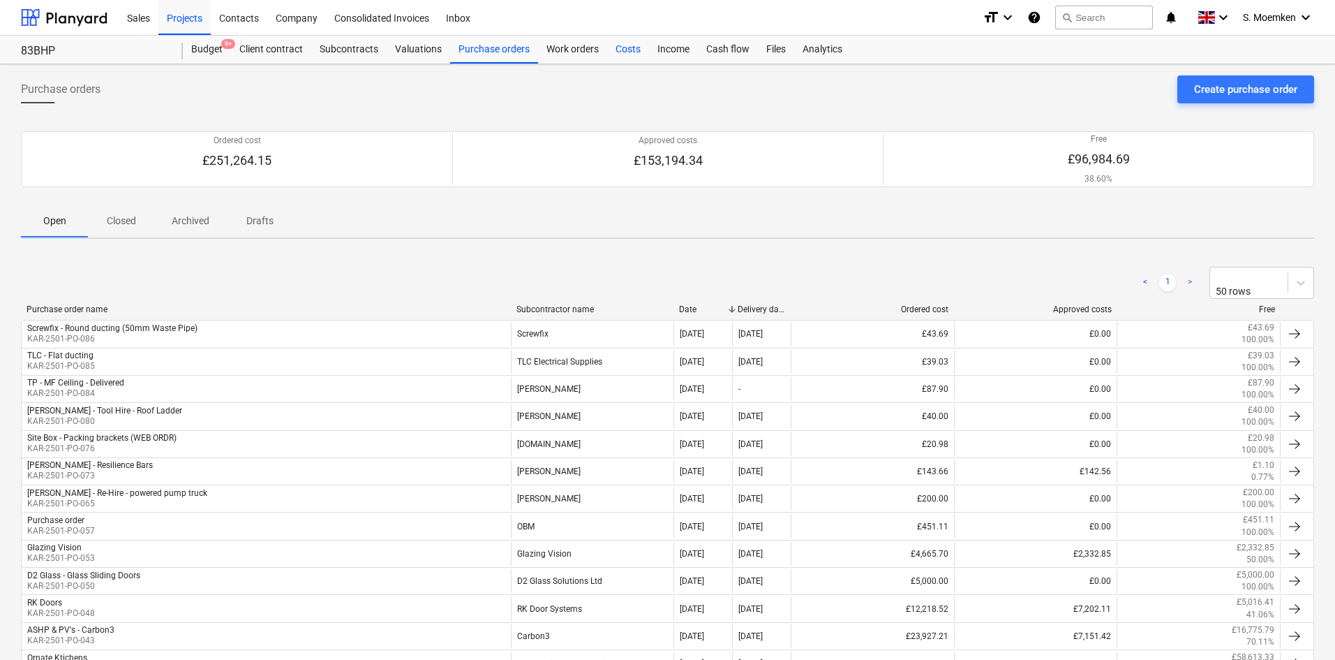
click at [618, 47] on div "Costs" at bounding box center [628, 50] width 42 height 28
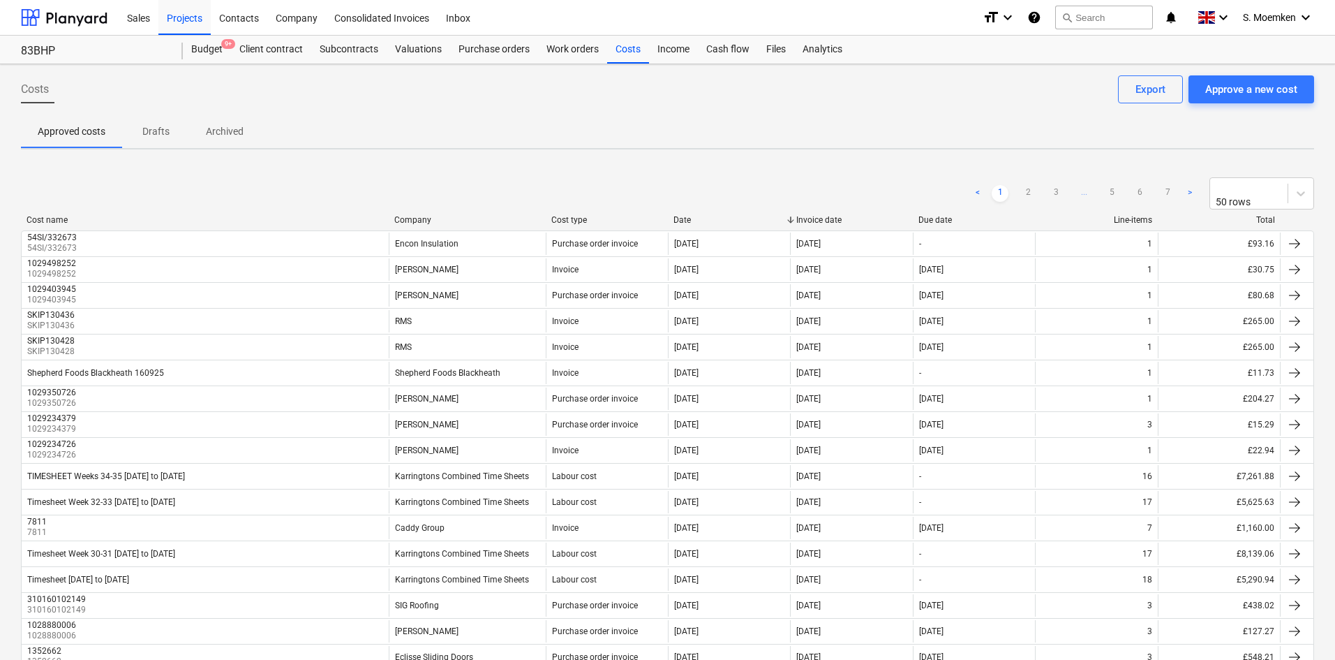
click at [418, 215] on div "Company" at bounding box center [467, 220] width 146 height 10
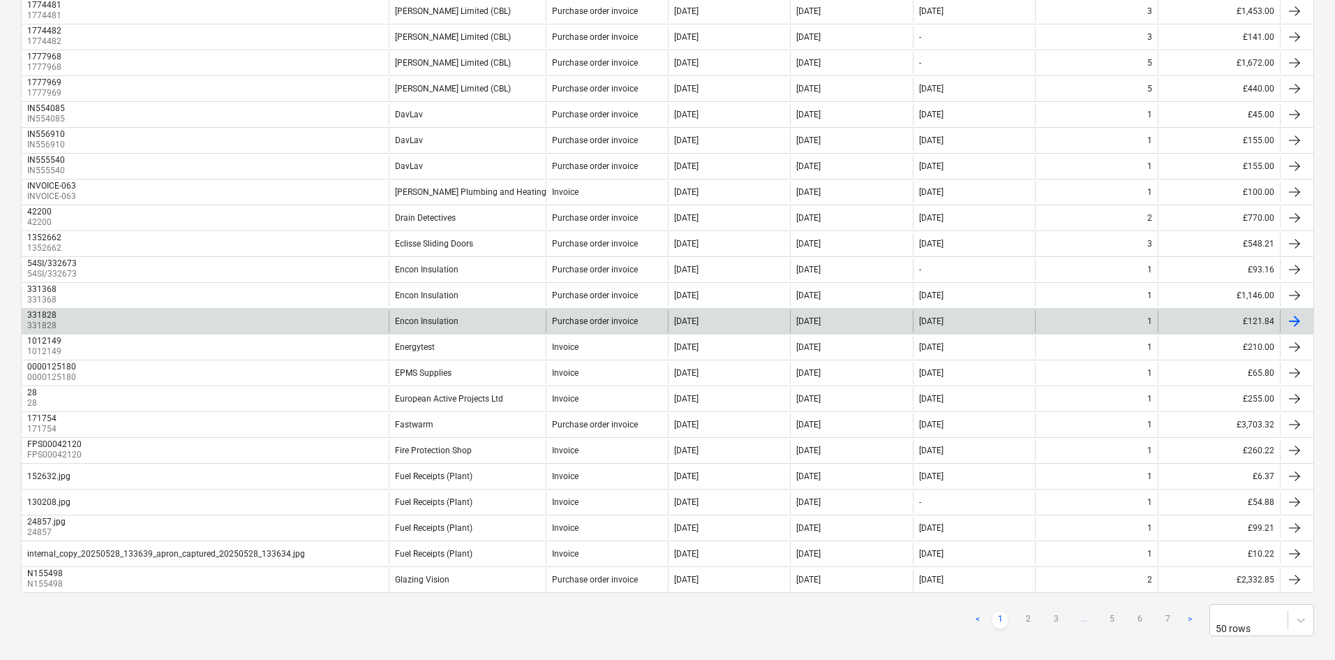
scroll to position [937, 0]
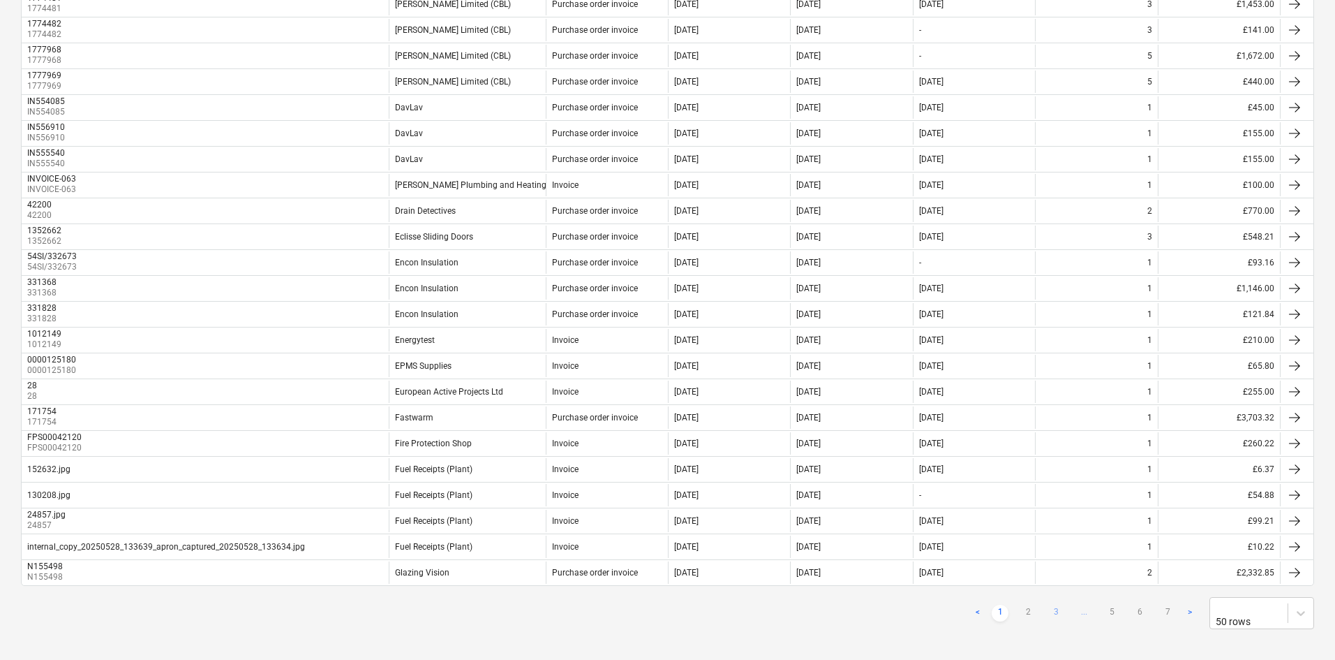
click at [1057, 604] on link "3" at bounding box center [1056, 612] width 17 height 17
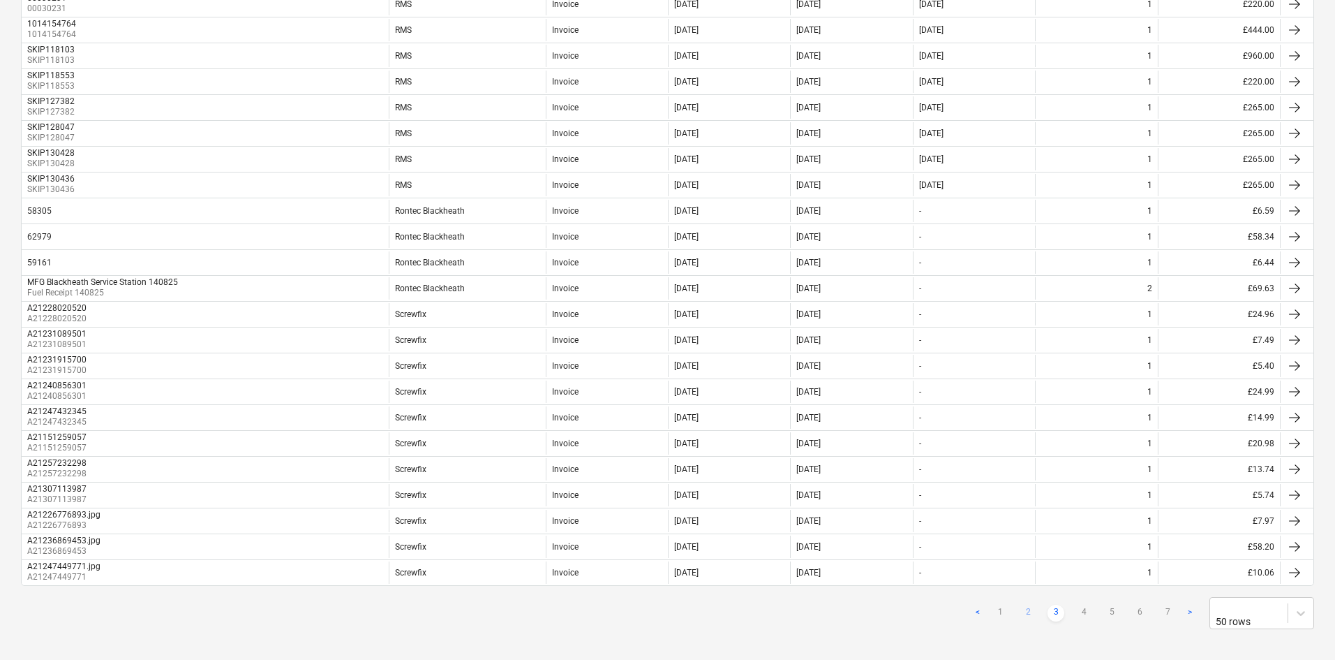
click at [1027, 605] on link "2" at bounding box center [1028, 612] width 17 height 17
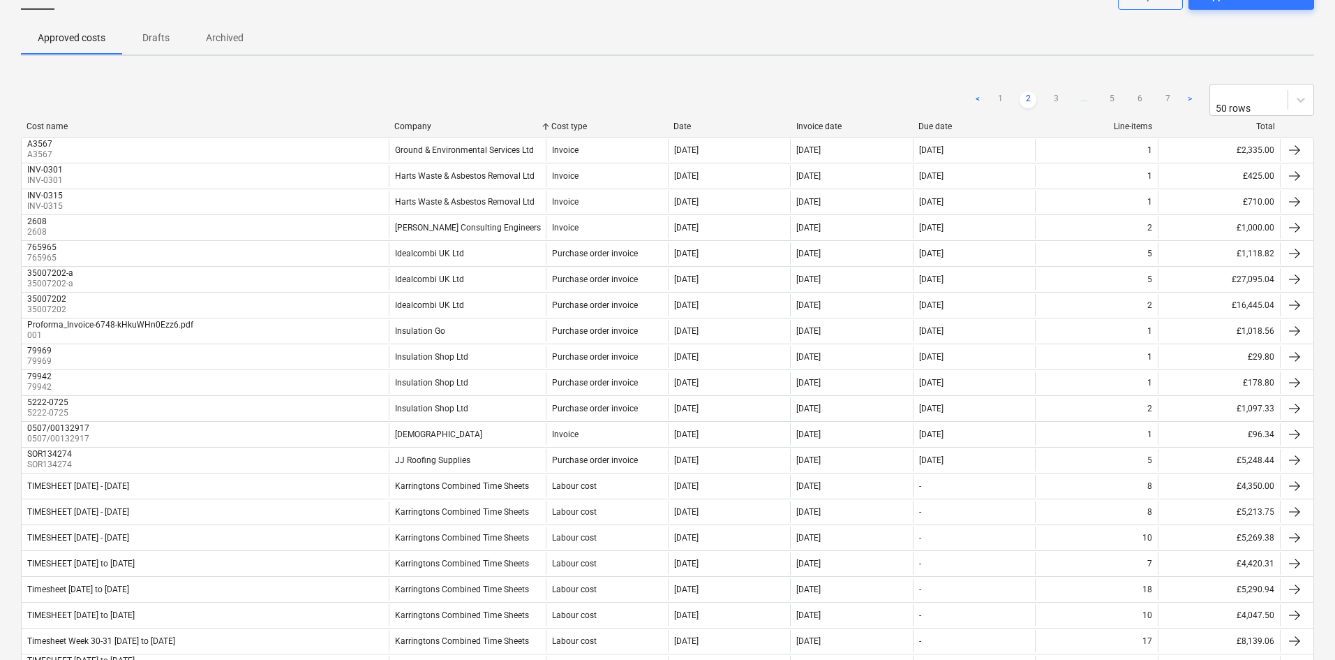
scroll to position [0, 0]
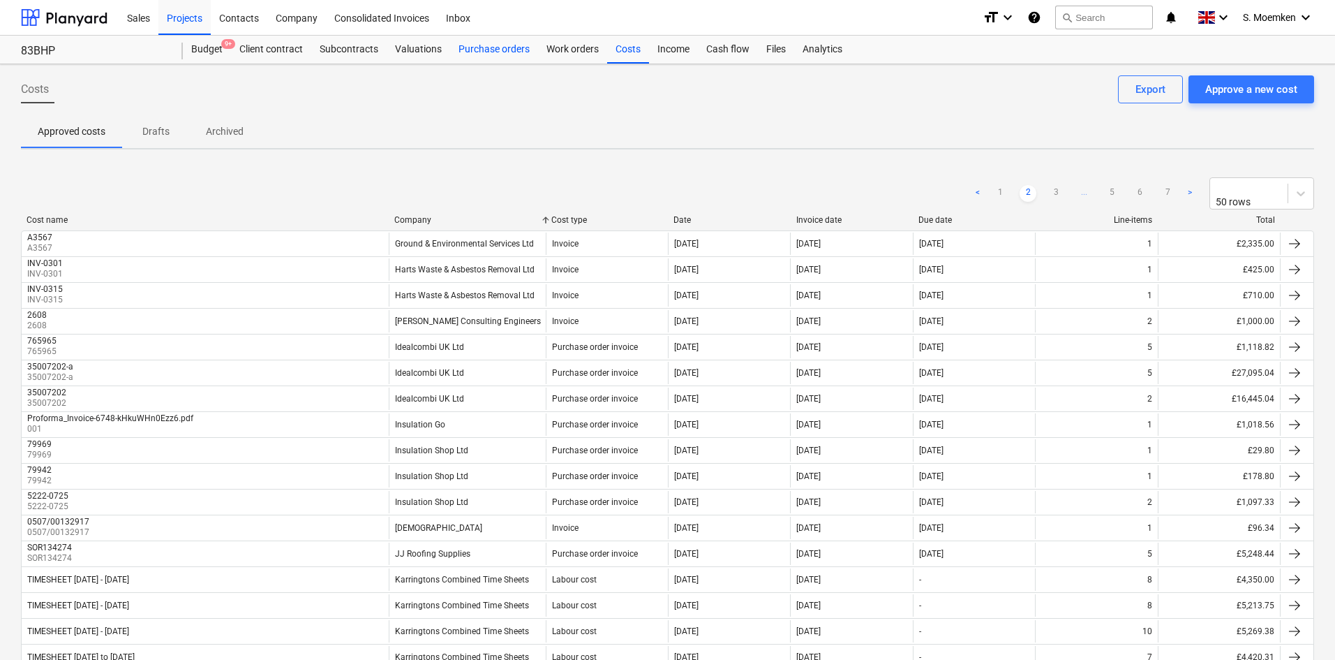
click at [498, 54] on div "Purchase orders" at bounding box center [494, 50] width 88 height 28
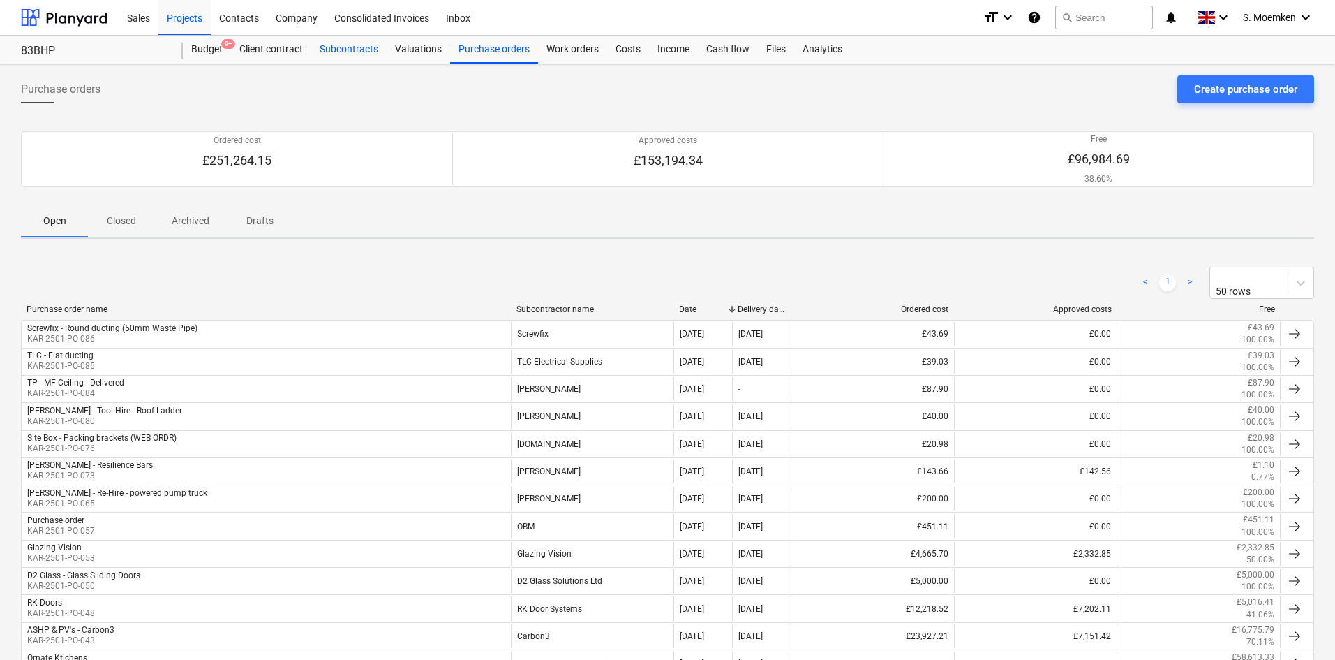
click at [355, 46] on div "Subcontracts" at bounding box center [348, 50] width 75 height 28
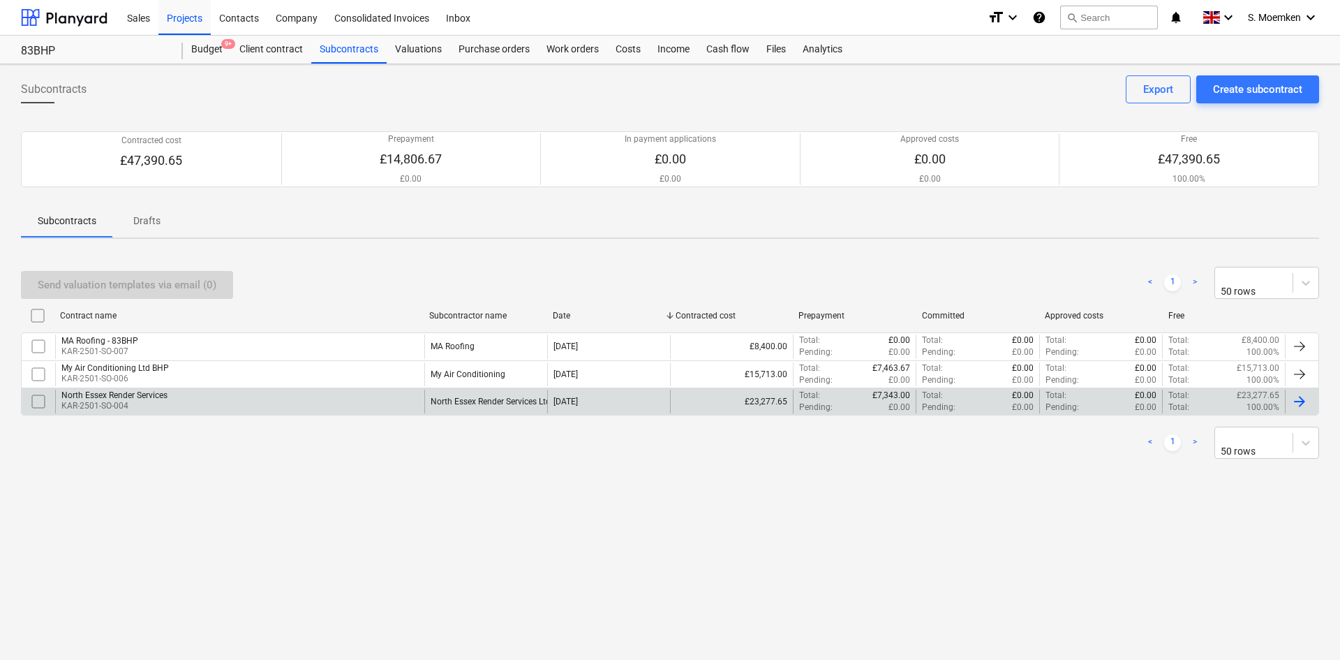
click at [206, 398] on div "North Essex Render Services KAR-2501-SO-004" at bounding box center [239, 401] width 369 height 24
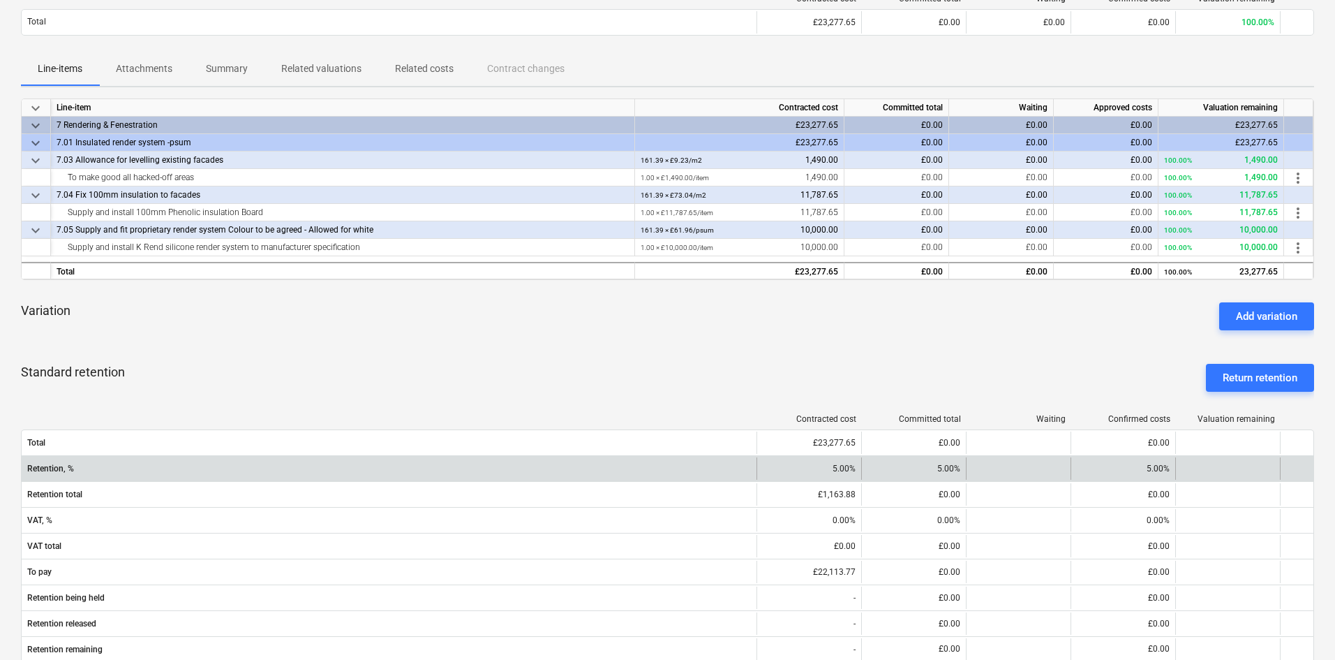
scroll to position [140, 0]
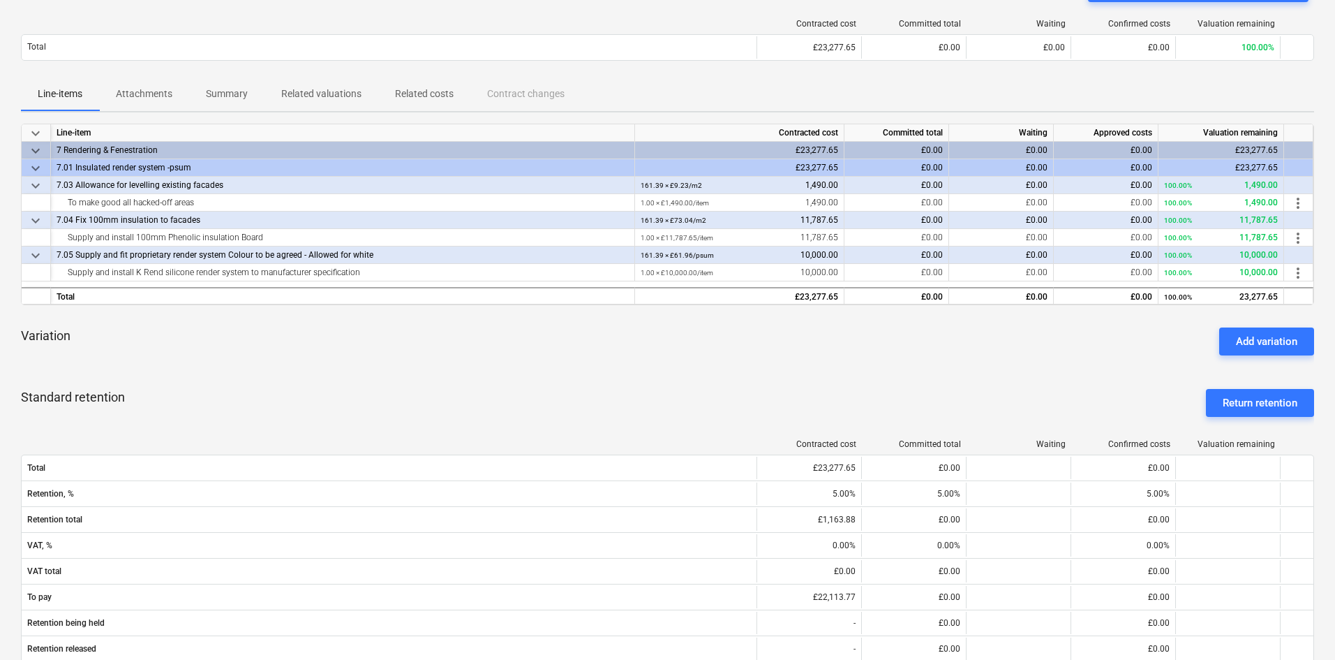
click at [151, 95] on p "Attachments" at bounding box center [144, 94] width 57 height 15
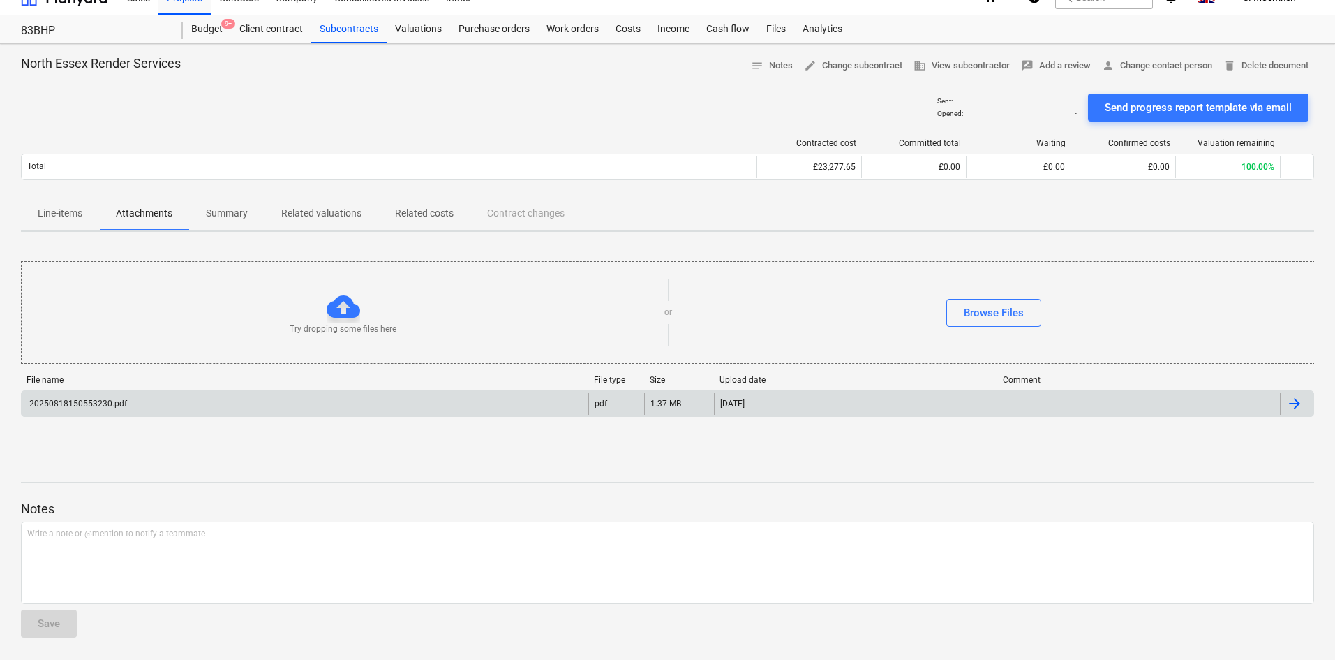
click at [369, 395] on div "20250818150553230.pdf" at bounding box center [305, 403] width 567 height 22
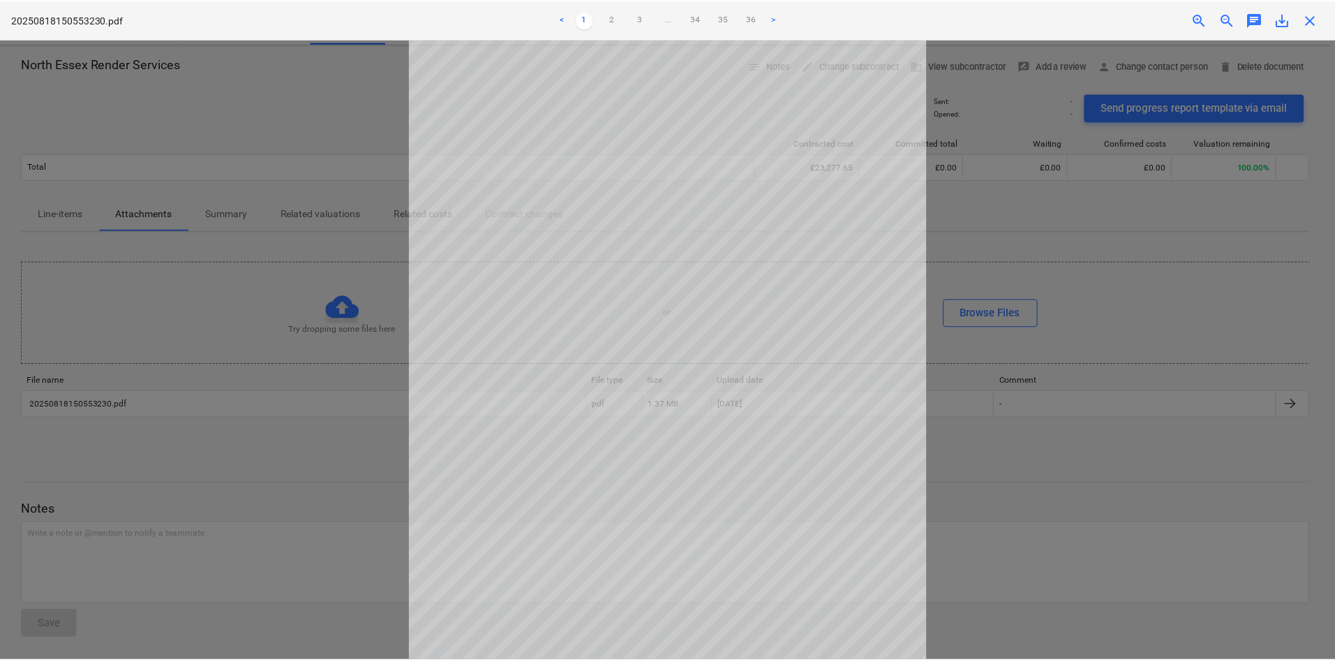
scroll to position [0, 0]
click at [1324, 20] on div "close" at bounding box center [1315, 19] width 28 height 17
click at [1317, 20] on span "close" at bounding box center [1315, 19] width 17 height 17
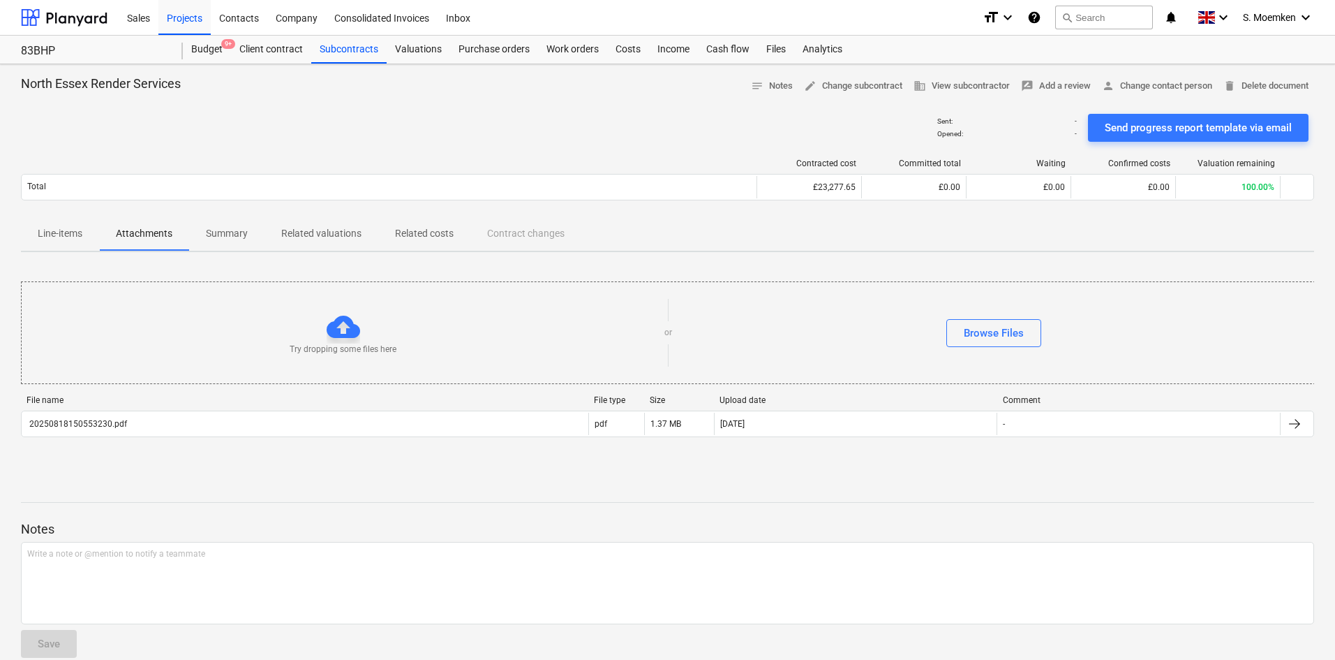
drag, startPoint x: 285, startPoint y: 122, endPoint x: 290, endPoint y: 97, distance: 25.6
click at [285, 122] on div "Sent : - Opened : - Send progress report template via email" at bounding box center [667, 127] width 1293 height 39
click at [194, 25] on div "Projects" at bounding box center [184, 17] width 52 height 36
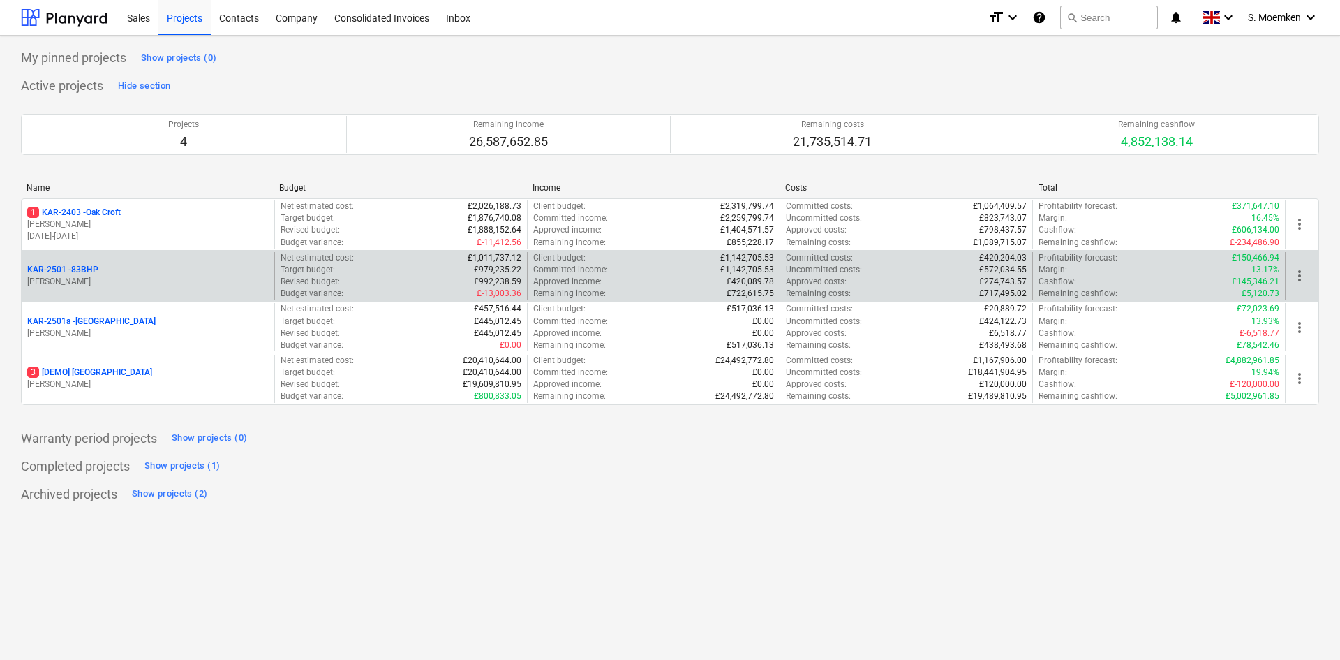
click at [125, 276] on p "[PERSON_NAME]" at bounding box center [148, 282] width 242 height 12
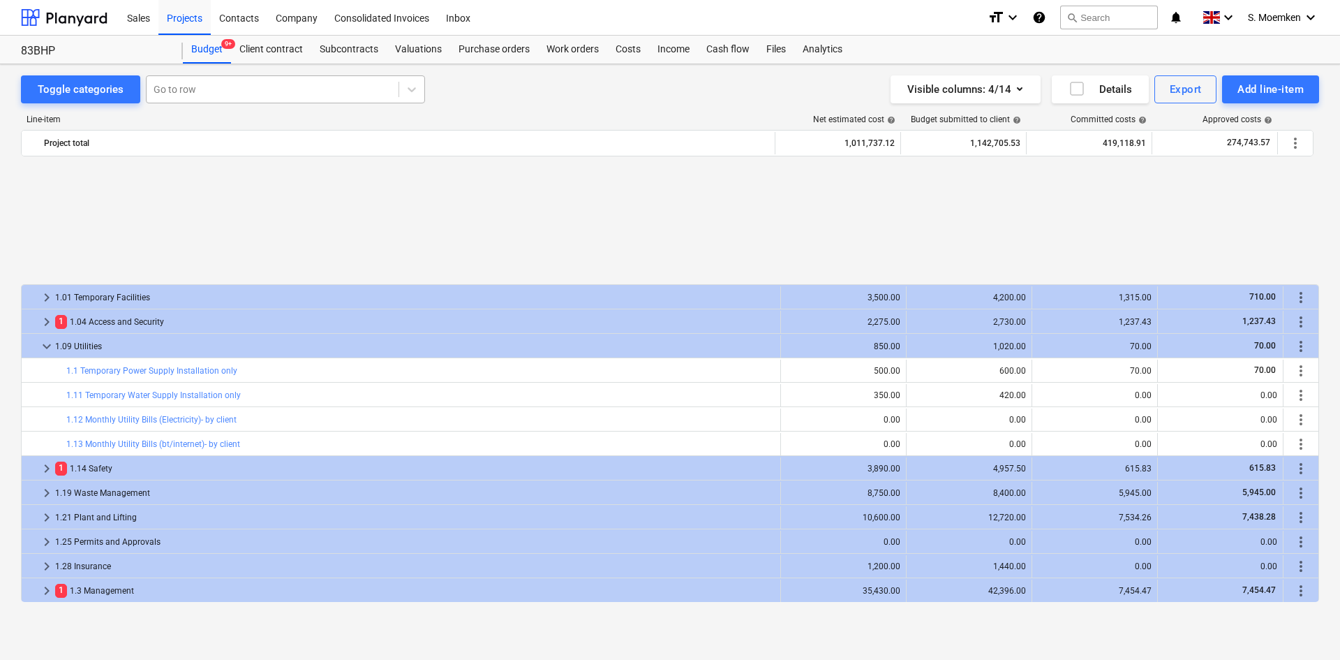
scroll to position [628, 0]
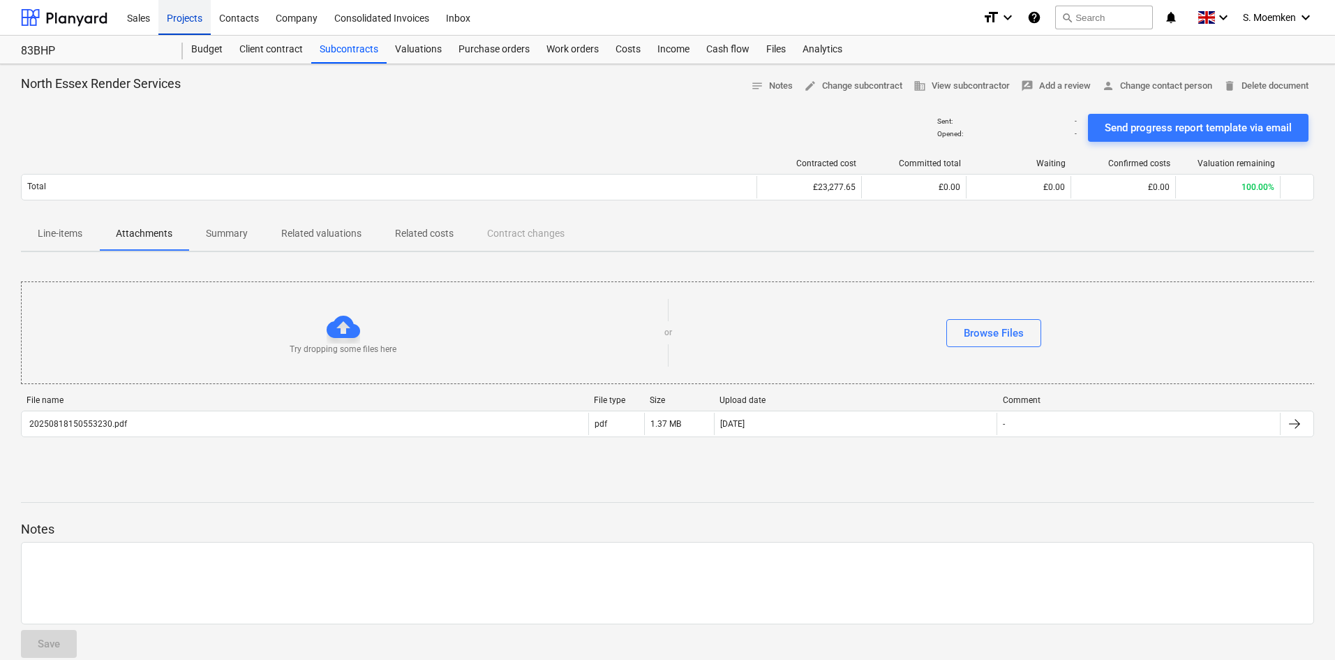
click at [190, 17] on div "Projects" at bounding box center [184, 17] width 52 height 36
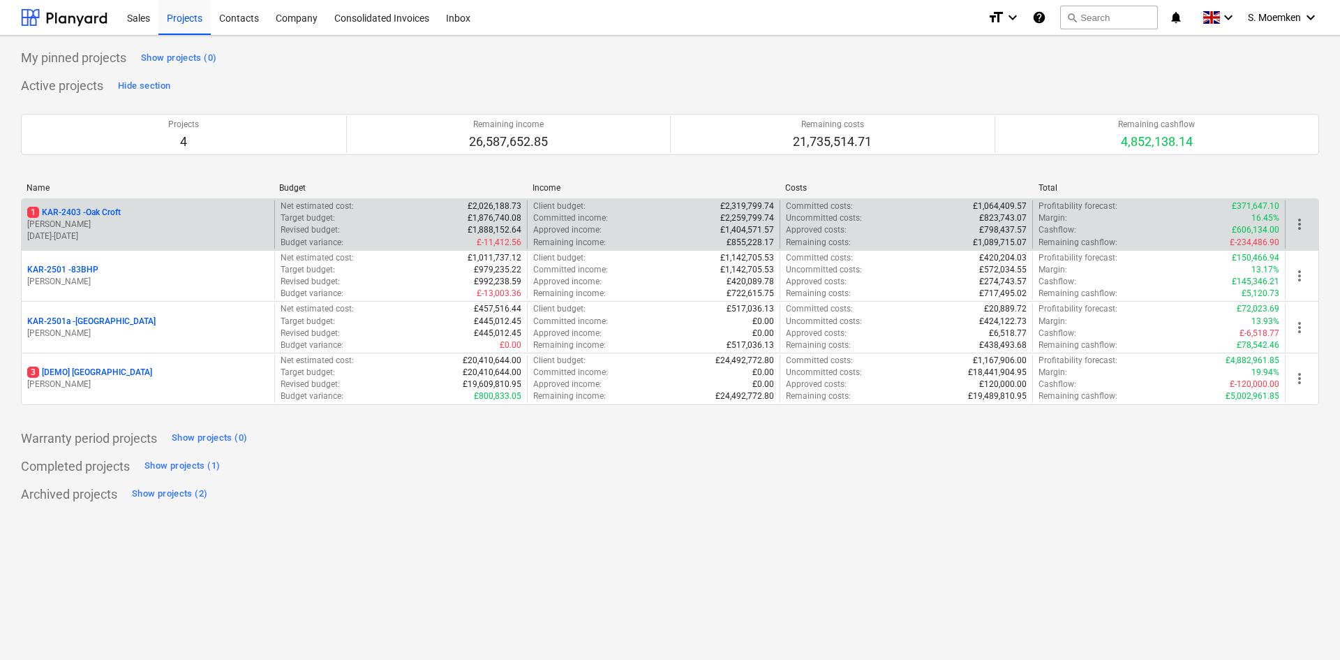
click at [145, 219] on p "[PERSON_NAME]" at bounding box center [148, 224] width 242 height 12
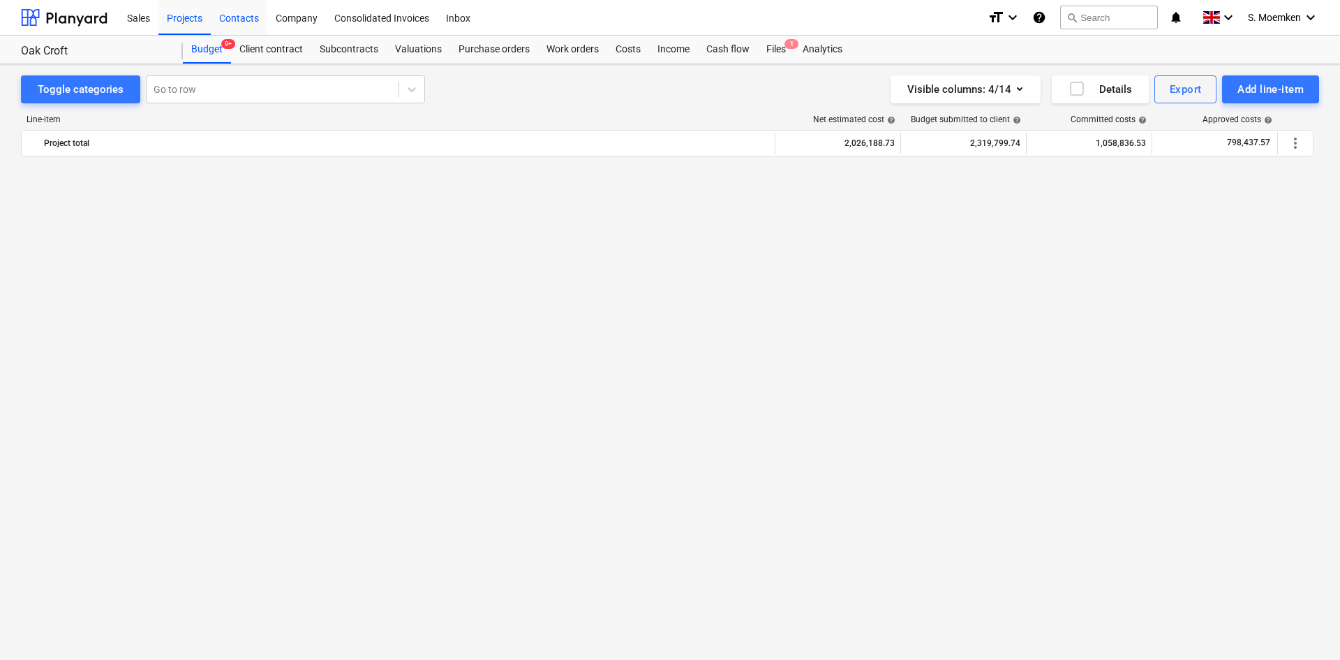
scroll to position [1187, 0]
click at [183, 20] on div "Projects" at bounding box center [184, 17] width 52 height 36
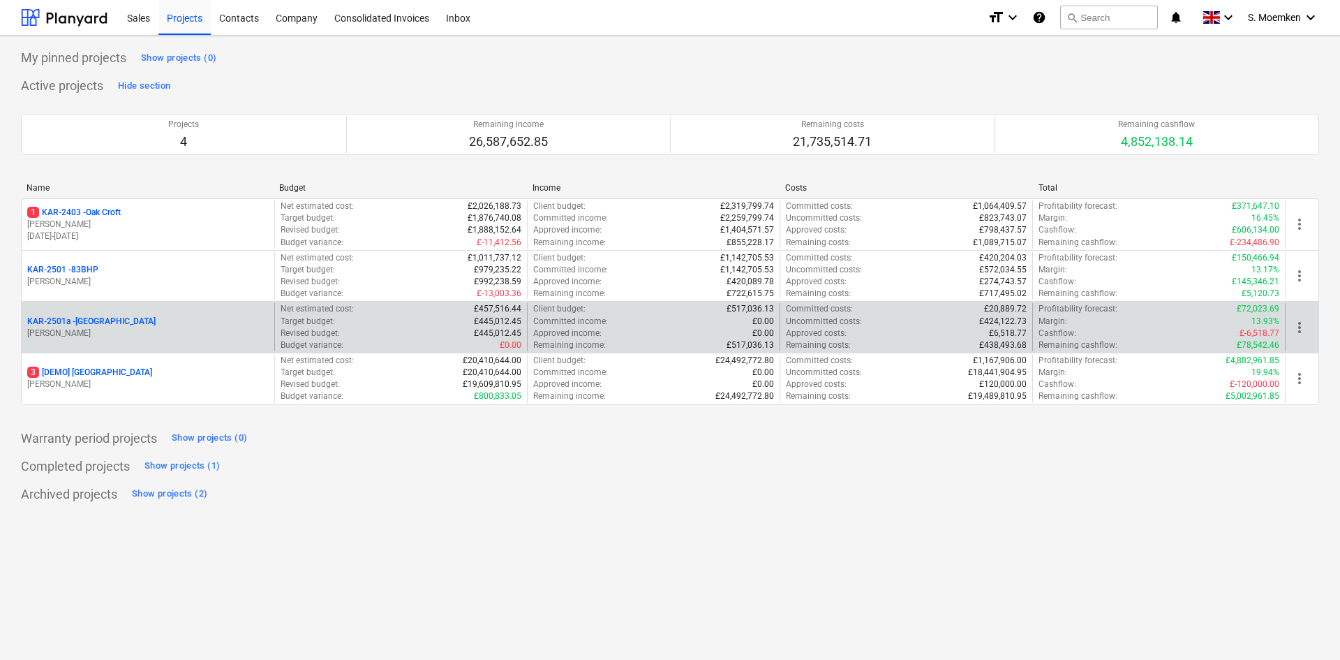
click at [112, 326] on p "KAR-2501a - Little Barn Field" at bounding box center [91, 322] width 128 height 12
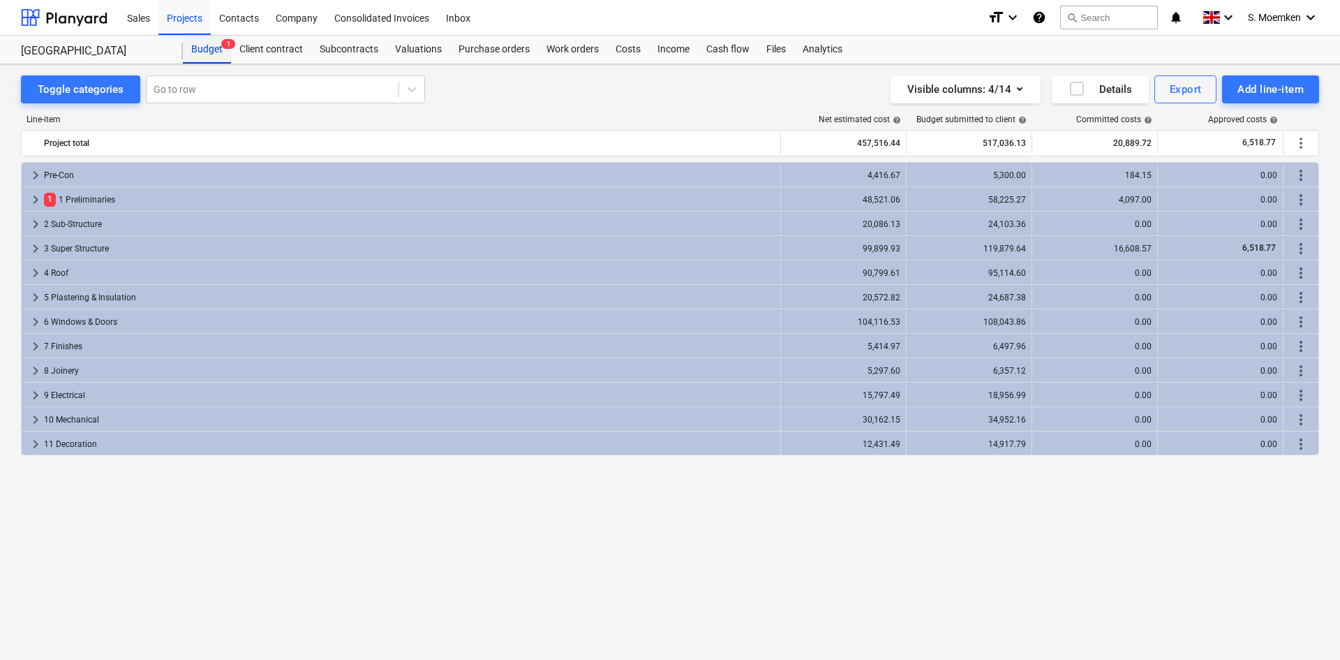
click at [216, 44] on div "Budget 1" at bounding box center [207, 50] width 48 height 28
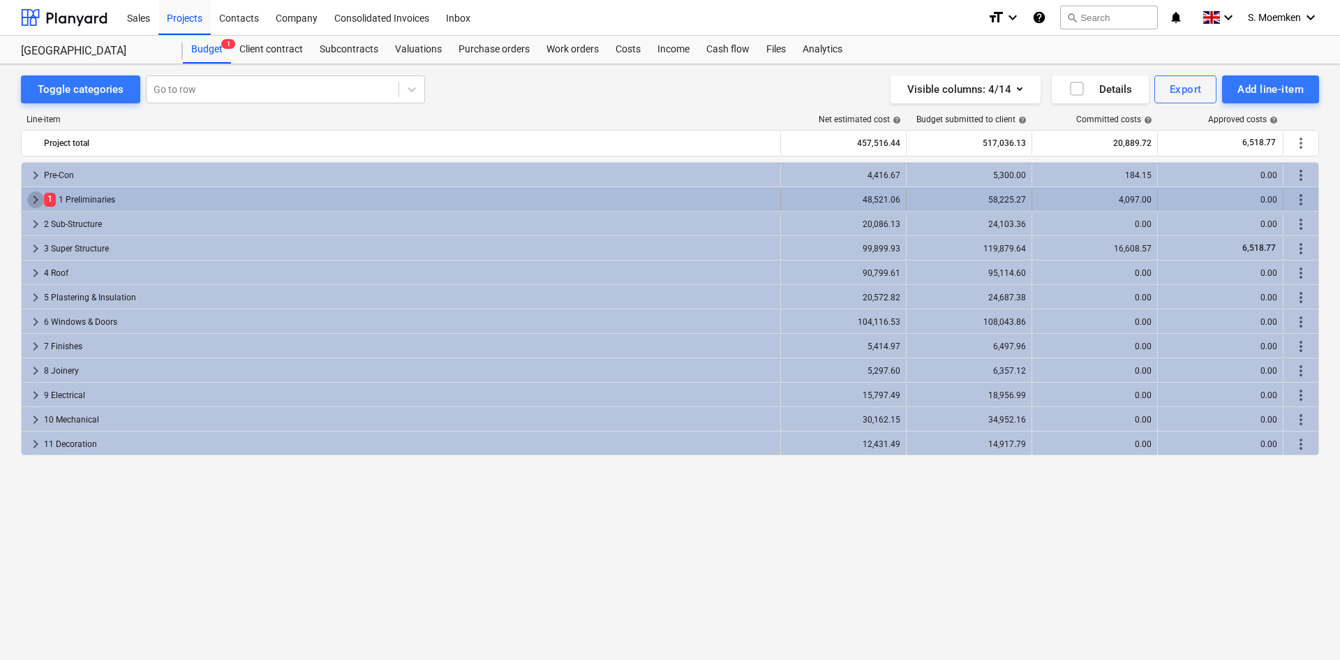
click at [31, 195] on span "keyboard_arrow_right" at bounding box center [35, 199] width 17 height 17
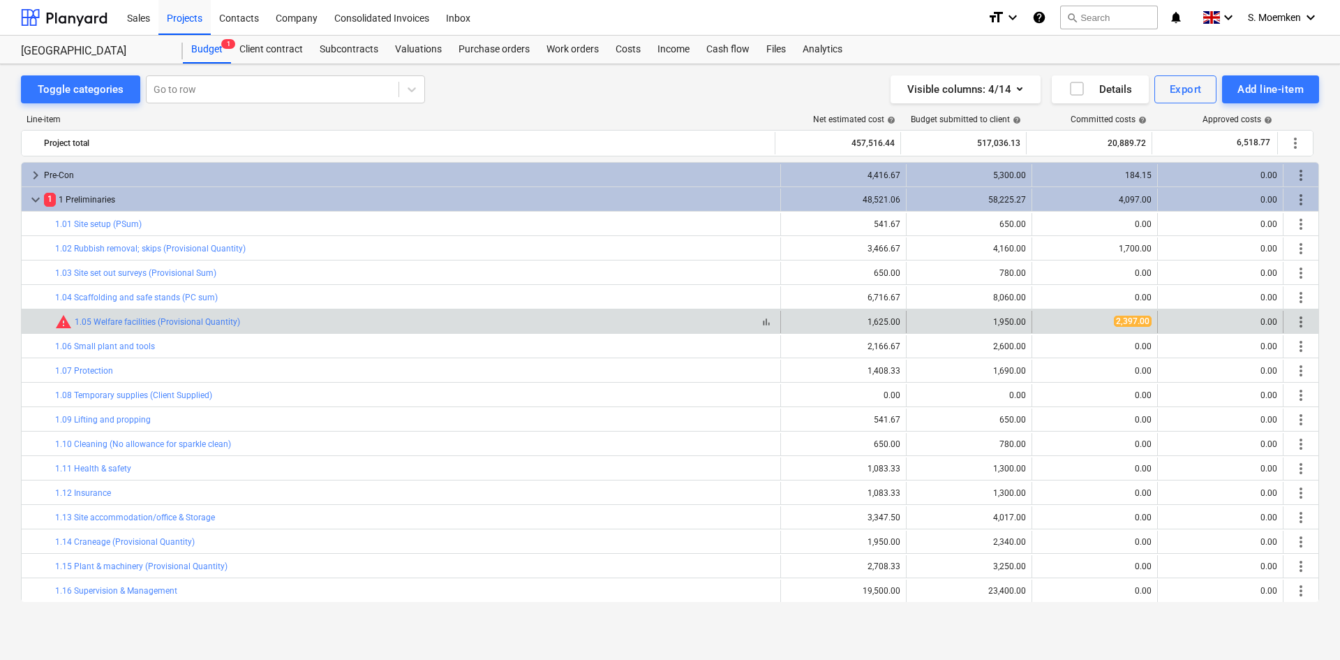
click at [63, 321] on span "warning" at bounding box center [63, 321] width 17 height 17
